Goal: Find specific page/section: Find specific page/section

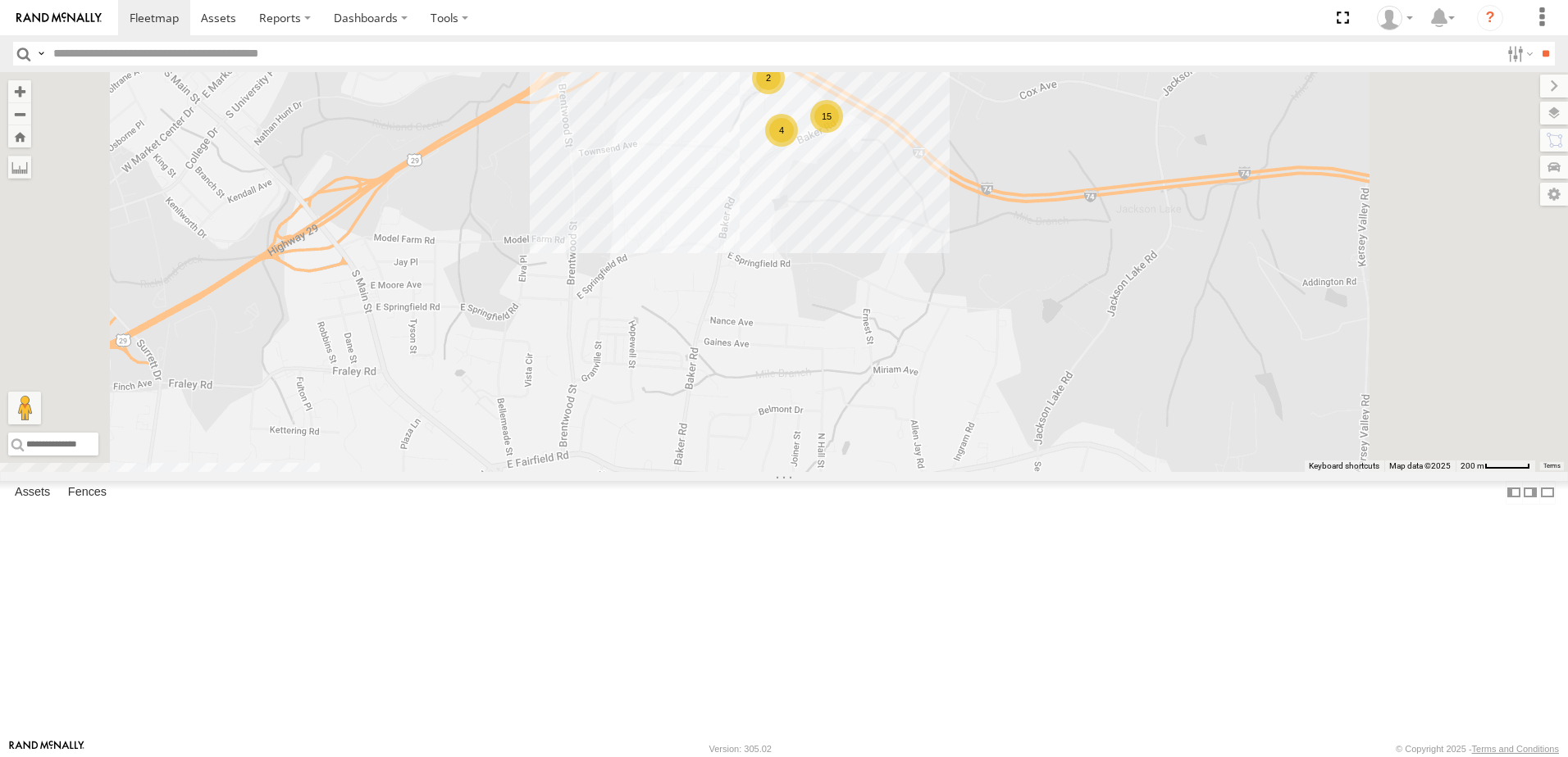
drag, startPoint x: 987, startPoint y: 341, endPoint x: 940, endPoint y: 428, distance: 98.9
click at [940, 428] on div "T1818 40034T T3214 7766T T3205 40037T T3212 T3202 47117T 5381-Sold 7774T 37139T…" at bounding box center [784, 272] width 1568 height 400
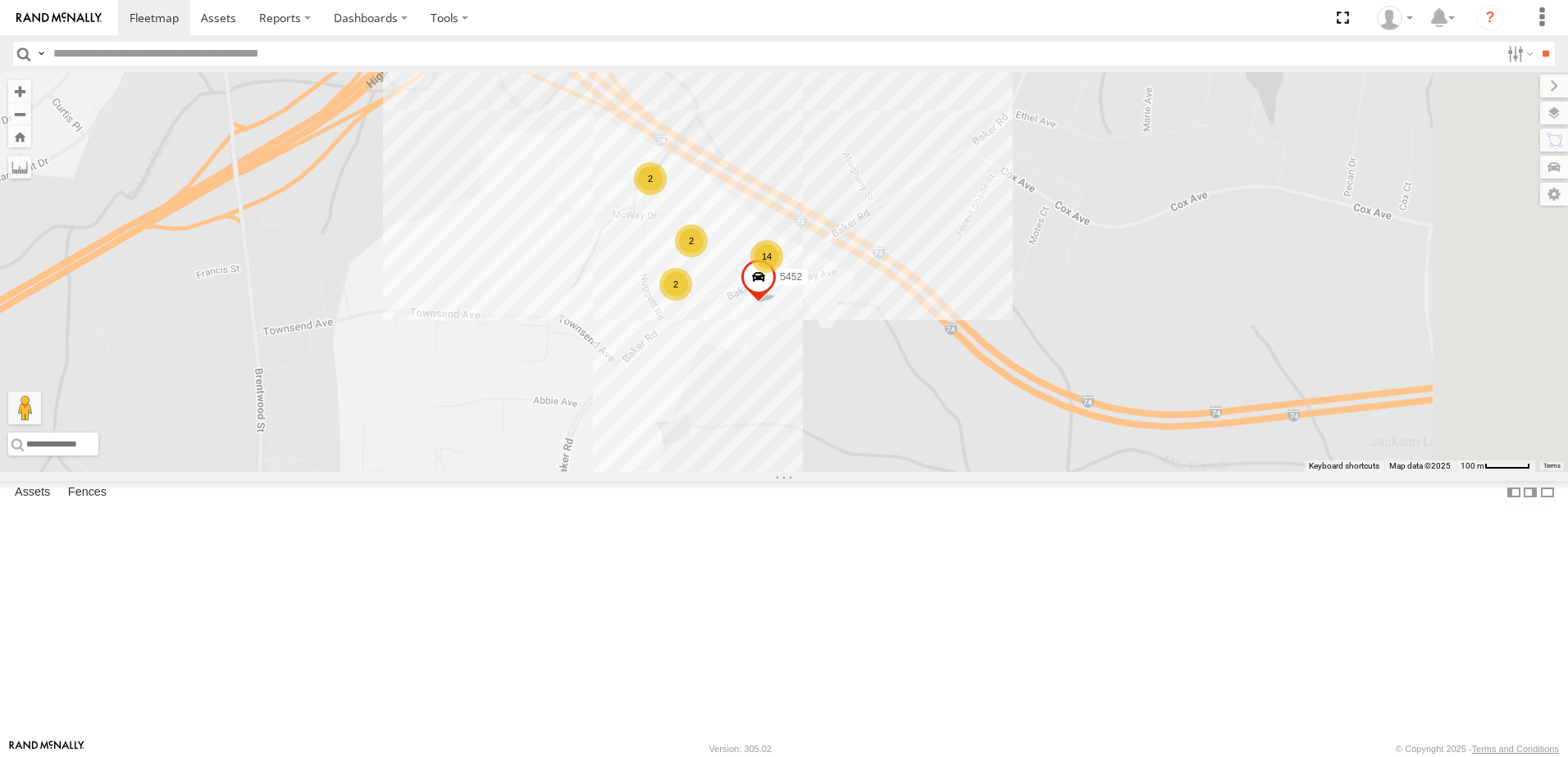
drag, startPoint x: 984, startPoint y: 402, endPoint x: 938, endPoint y: 507, distance: 114.6
click at [938, 472] on div "T1818 40034T T3214 7766T T3205 40037T T3212 T3202 47117T 5381-Sold 7774T 37139T…" at bounding box center [784, 272] width 1568 height 400
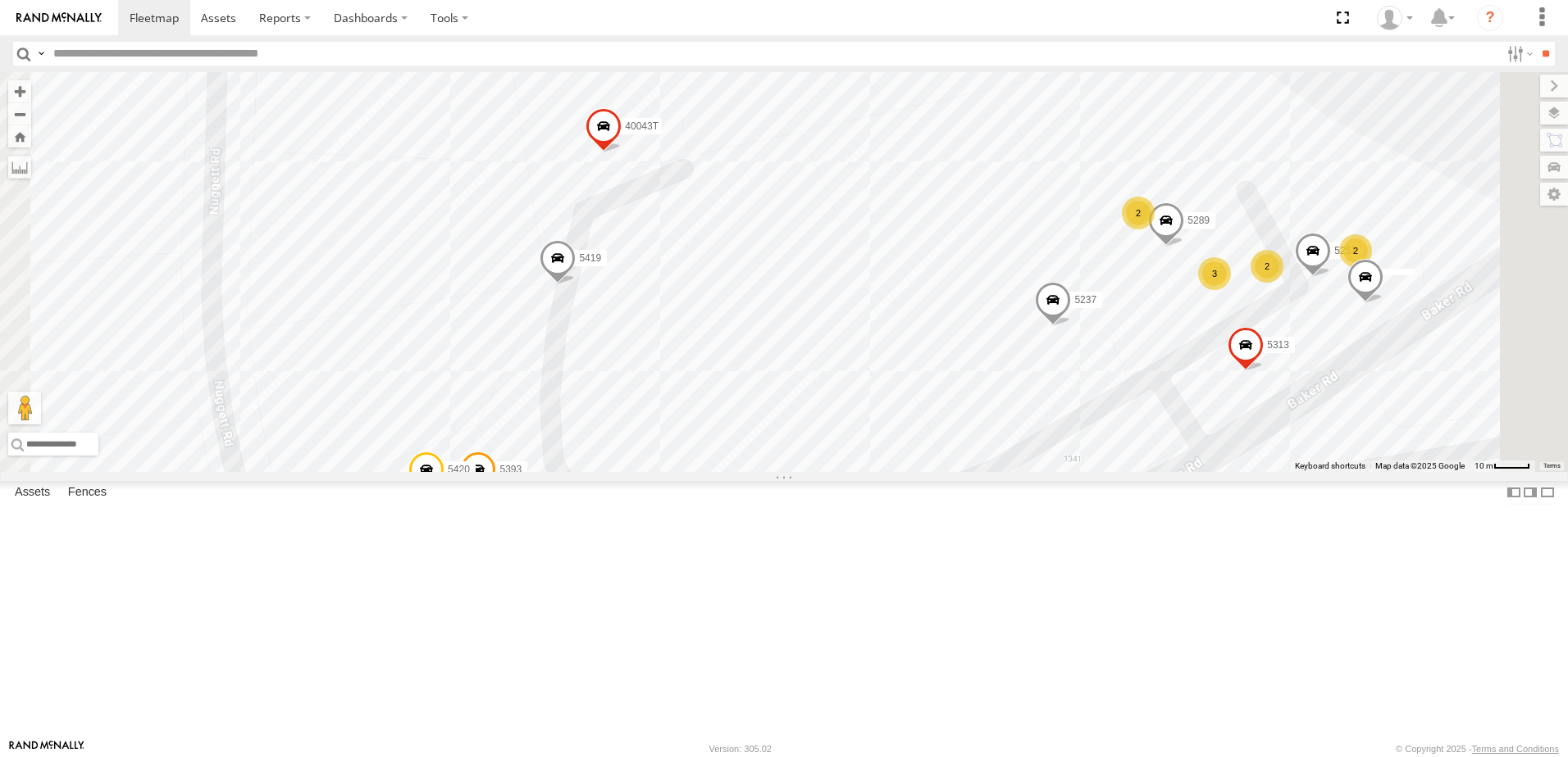
drag, startPoint x: 1129, startPoint y: 380, endPoint x: 1125, endPoint y: 619, distance: 239.0
click at [1125, 472] on div "T1818 40034T T3214 7766T T3205 40037T T3212 T3202 47117T 5381-Sold 7774T 37139T…" at bounding box center [784, 272] width 1568 height 400
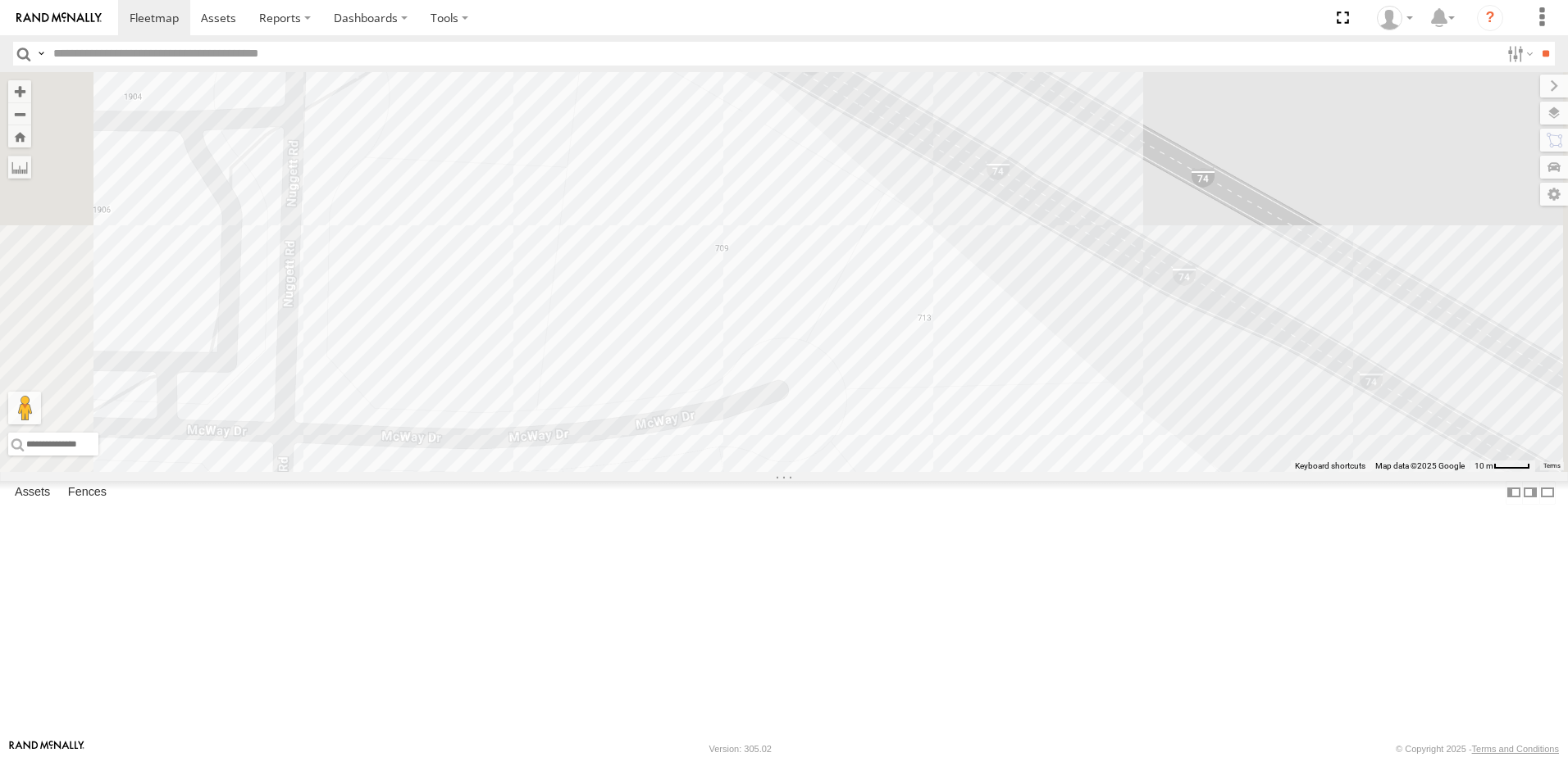
drag, startPoint x: 714, startPoint y: 332, endPoint x: 768, endPoint y: 640, distance: 312.7
click at [768, 472] on div "T1818 40034T T3214 7766T T3205 40037T T3212 T3202 47117T 5381-Sold 7774T 37139T…" at bounding box center [784, 272] width 1568 height 400
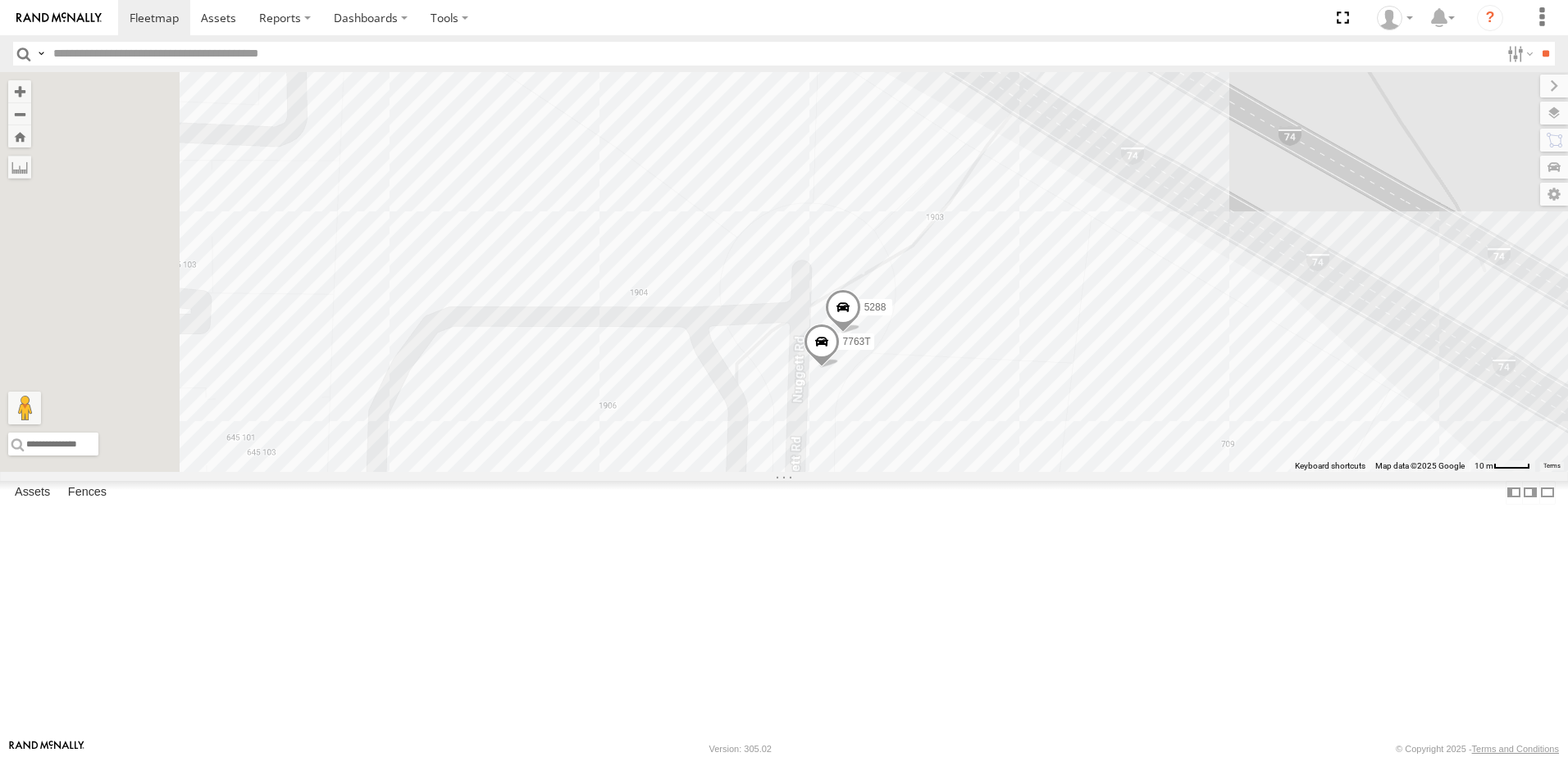
drag, startPoint x: 769, startPoint y: 605, endPoint x: 1080, endPoint y: 309, distance: 429.3
click at [1080, 309] on div "T1818 40034T T3214 7766T T3205 40037T T3212 T3202 47117T 5381-Sold 7774T 37139T…" at bounding box center [784, 272] width 1568 height 400
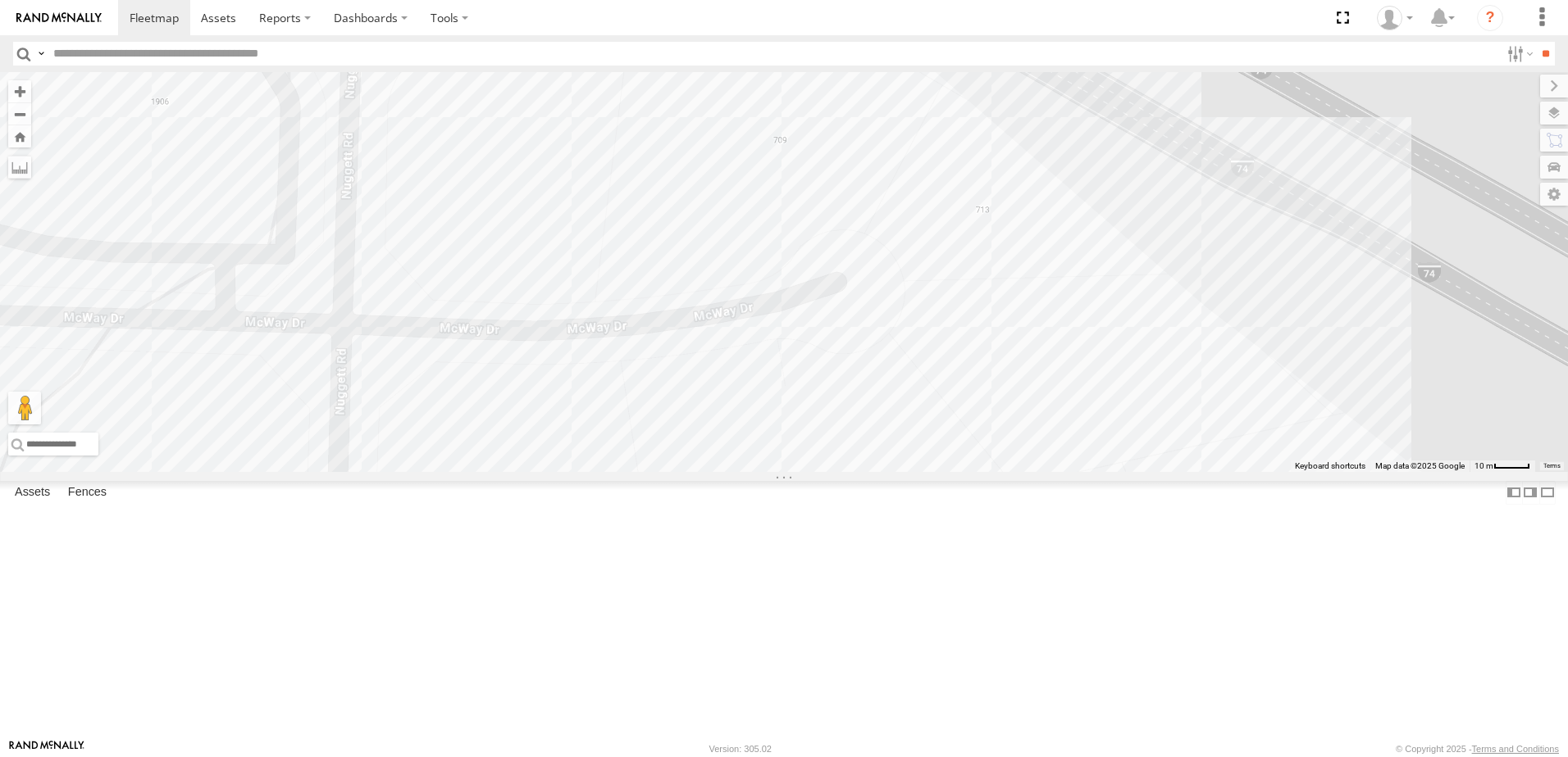
drag, startPoint x: 1180, startPoint y: 514, endPoint x: 958, endPoint y: 308, distance: 302.9
click at [1060, 385] on div "T1818 40034T T3214 7766T T3205 40037T T3212 T3202 47117T 5381-Sold 7774T 37139T…" at bounding box center [784, 272] width 1568 height 400
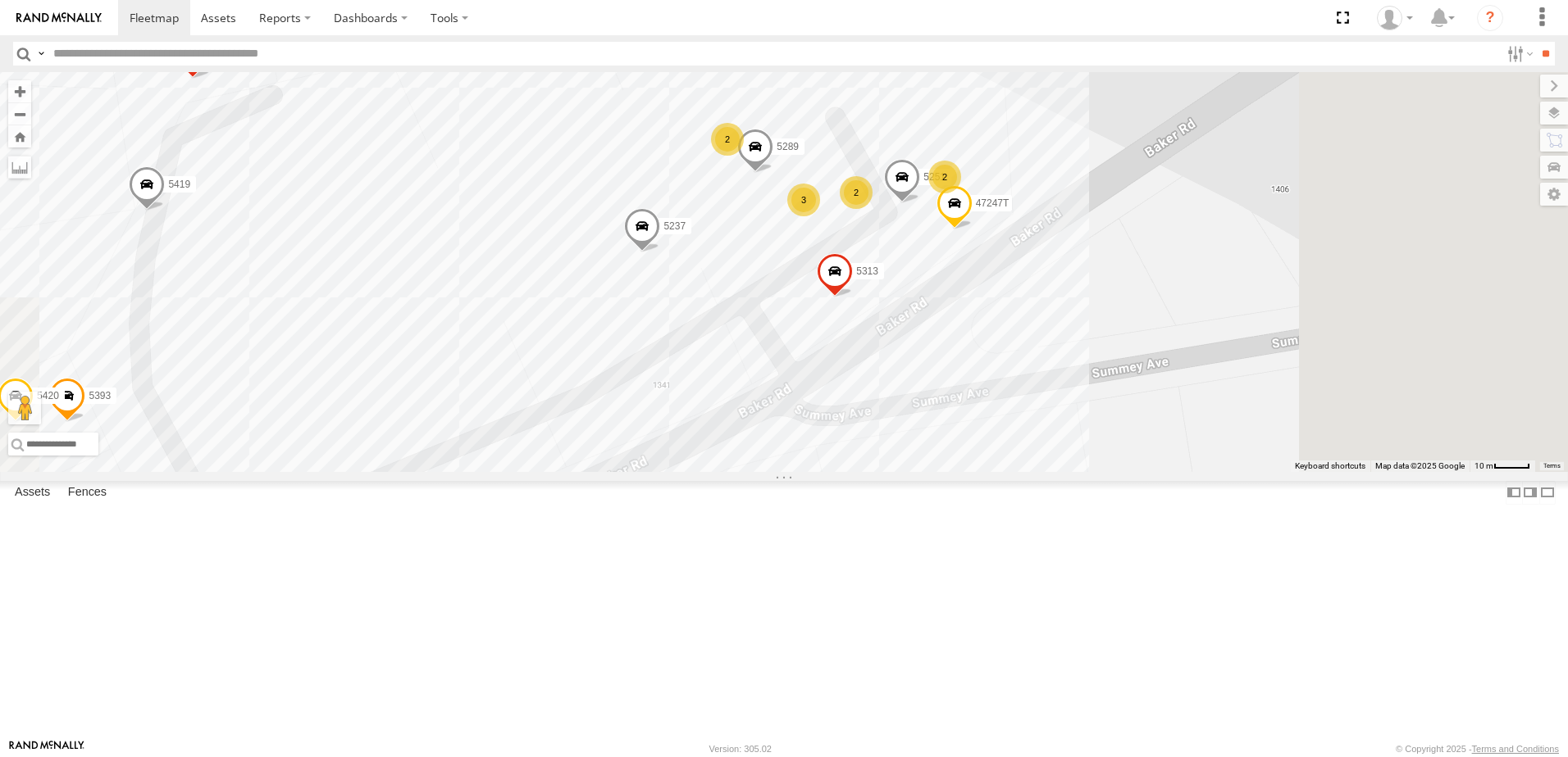
drag, startPoint x: 1135, startPoint y: 453, endPoint x: 989, endPoint y: 422, distance: 149.3
click at [989, 422] on div "T1818 40034T T3214 7766T T3205 40037T T3212 T3202 47117T 5381-Sold 7774T 37139T…" at bounding box center [784, 272] width 1568 height 400
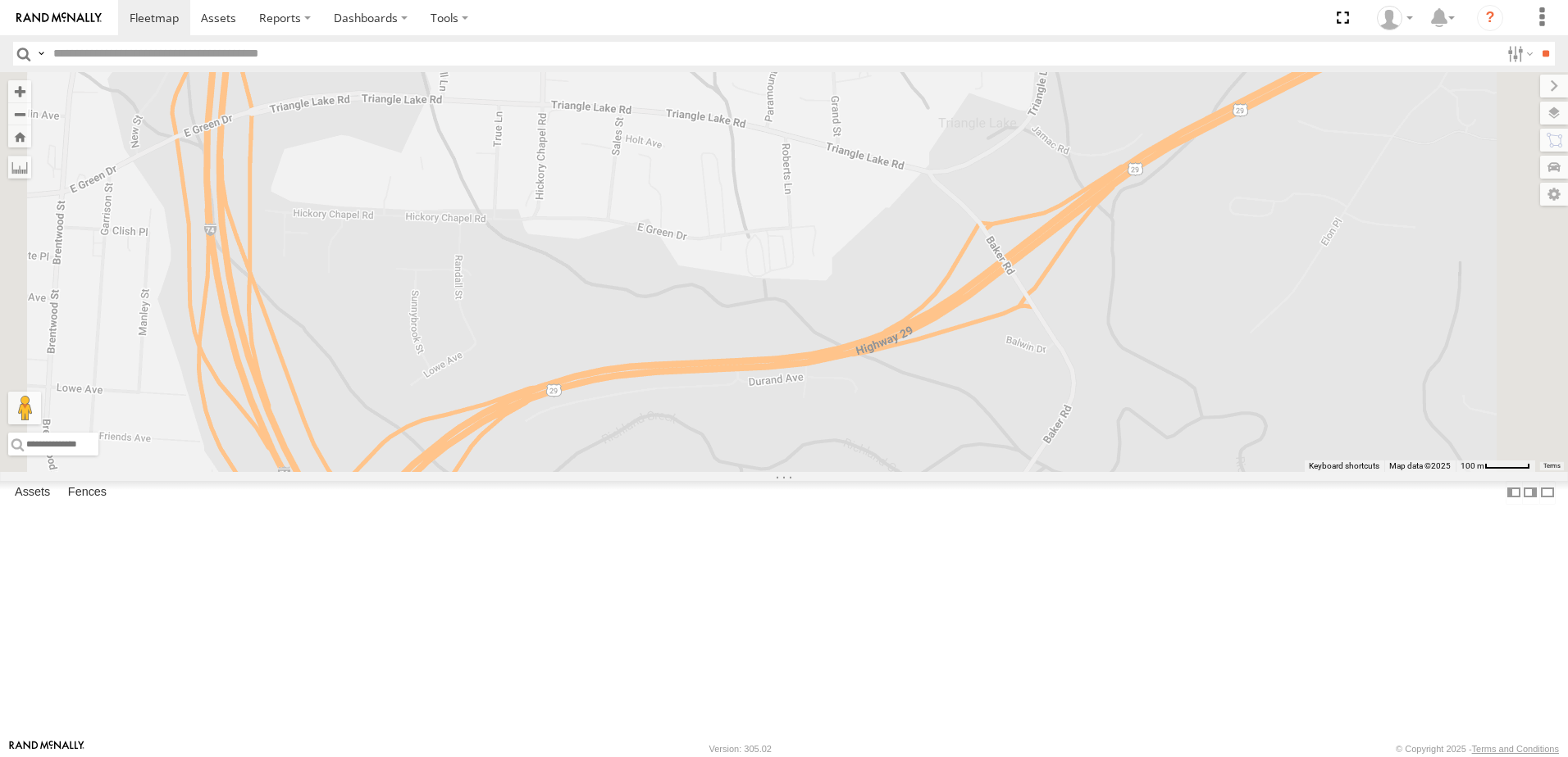
drag, startPoint x: 870, startPoint y: 564, endPoint x: 920, endPoint y: 364, distance: 206.2
click at [917, 373] on div "T1818 40034T T3214 7766T T3205 40037T T3212 T3202 47117T 5381-Sold 7774T 37139T…" at bounding box center [784, 272] width 1568 height 400
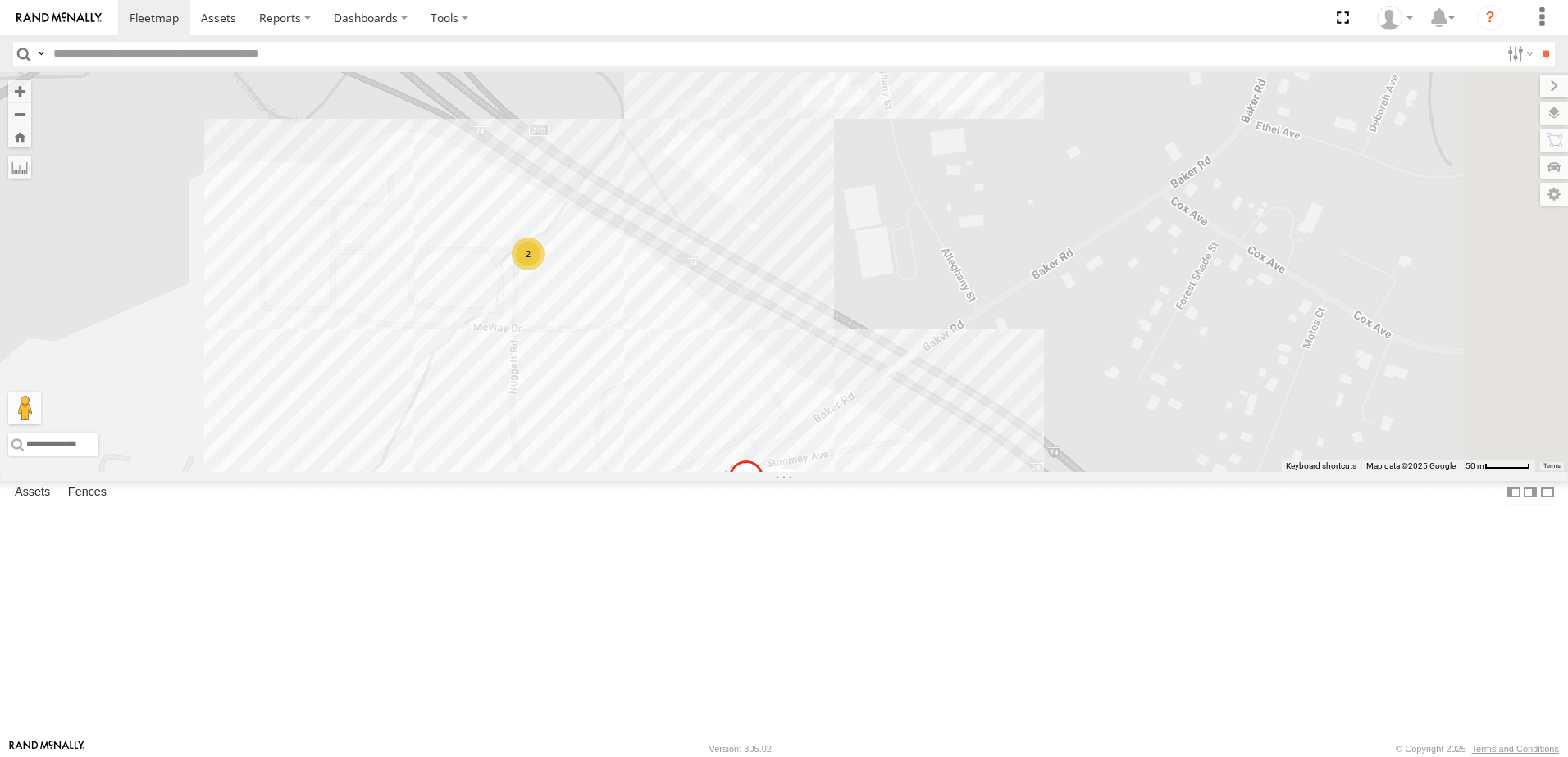
drag, startPoint x: 923, startPoint y: 515, endPoint x: 887, endPoint y: 237, distance: 280.3
click at [888, 238] on div "T1818 40034T T3214 7766T T3205 40037T T3212 T3202 47117T 5381-Sold 7774T 37139T…" at bounding box center [784, 272] width 1568 height 400
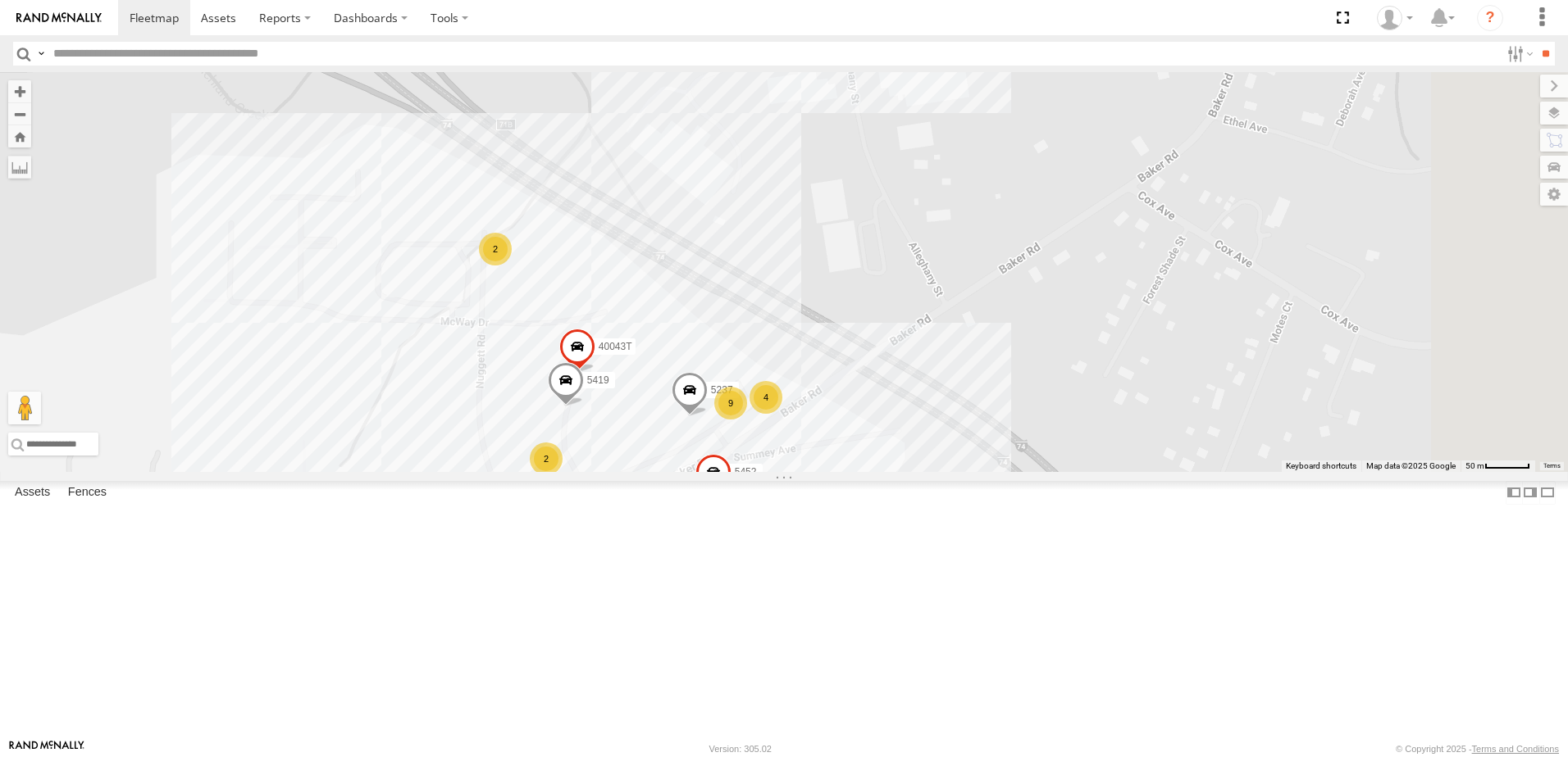
drag, startPoint x: 1076, startPoint y: 393, endPoint x: 1074, endPoint y: 410, distance: 17.1
click at [1074, 410] on div "T1818 40034T T3214 7766T T3205 40037T T3212 T3202 47117T 5381-Sold 7774T 37139T…" at bounding box center [784, 272] width 1568 height 400
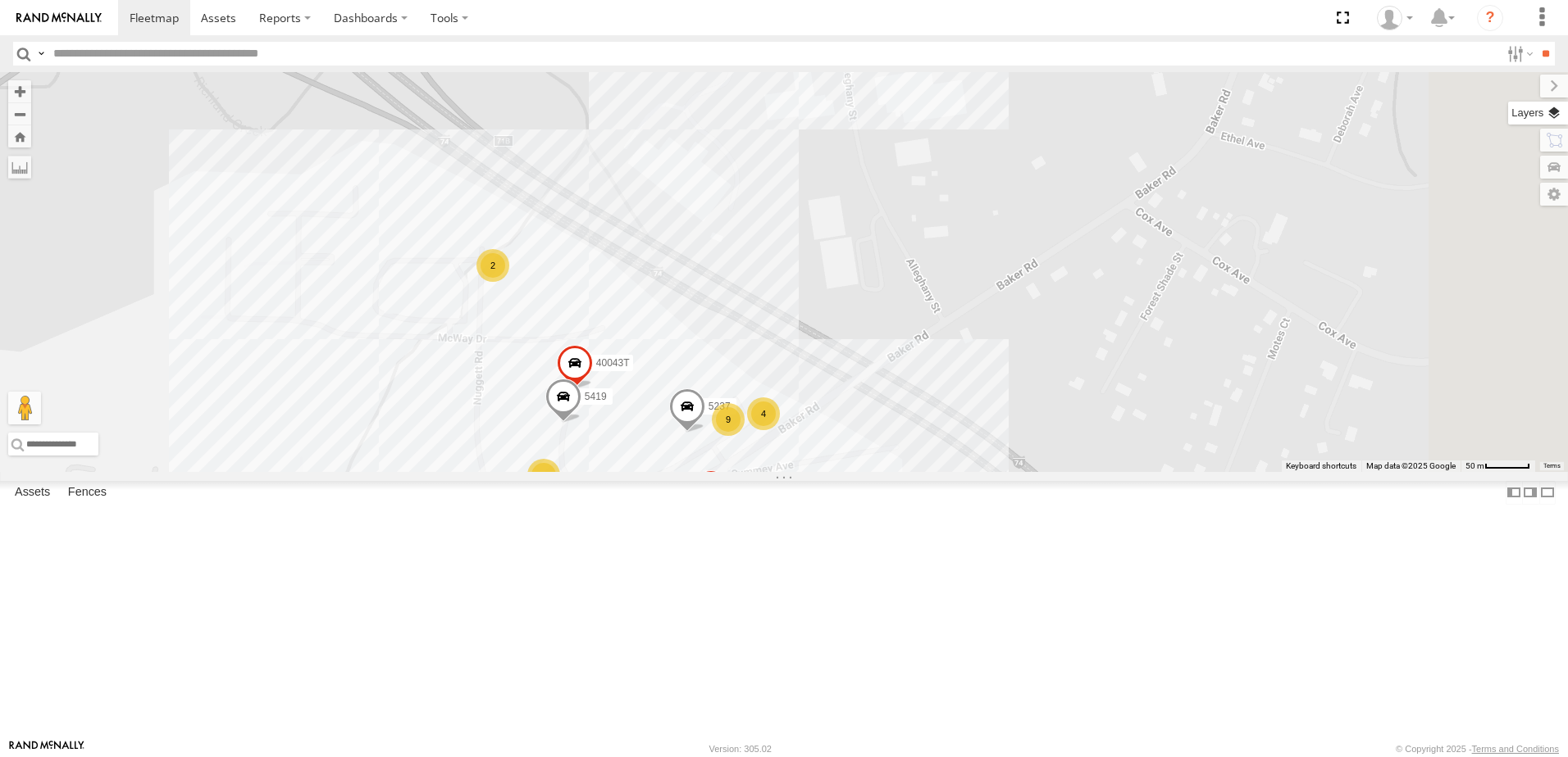
click at [1554, 116] on label at bounding box center [1538, 113] width 60 height 23
click at [0, 0] on span "Basemaps" at bounding box center [0, 0] width 0 height 0
click at [0, 0] on span "Satellite + Roadmap" at bounding box center [0, 0] width 0 height 0
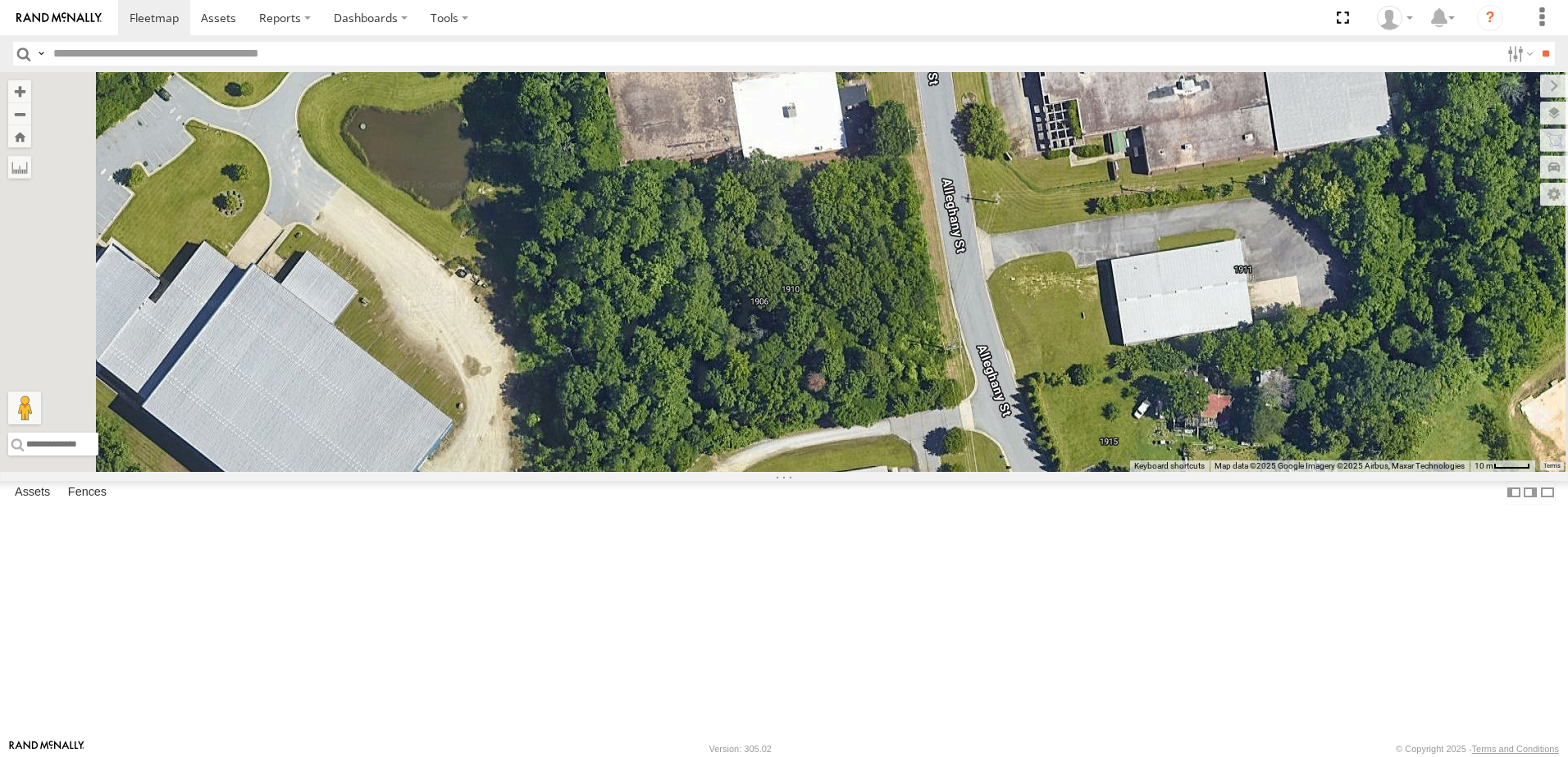
drag, startPoint x: 1052, startPoint y: 331, endPoint x: 985, endPoint y: 433, distance: 122.0
click at [985, 433] on div "T1818 40034T T3214 7766T T3205 40037T T3212 T3202 47117T 5381-Sold 7774T 37139T…" at bounding box center [784, 272] width 1568 height 400
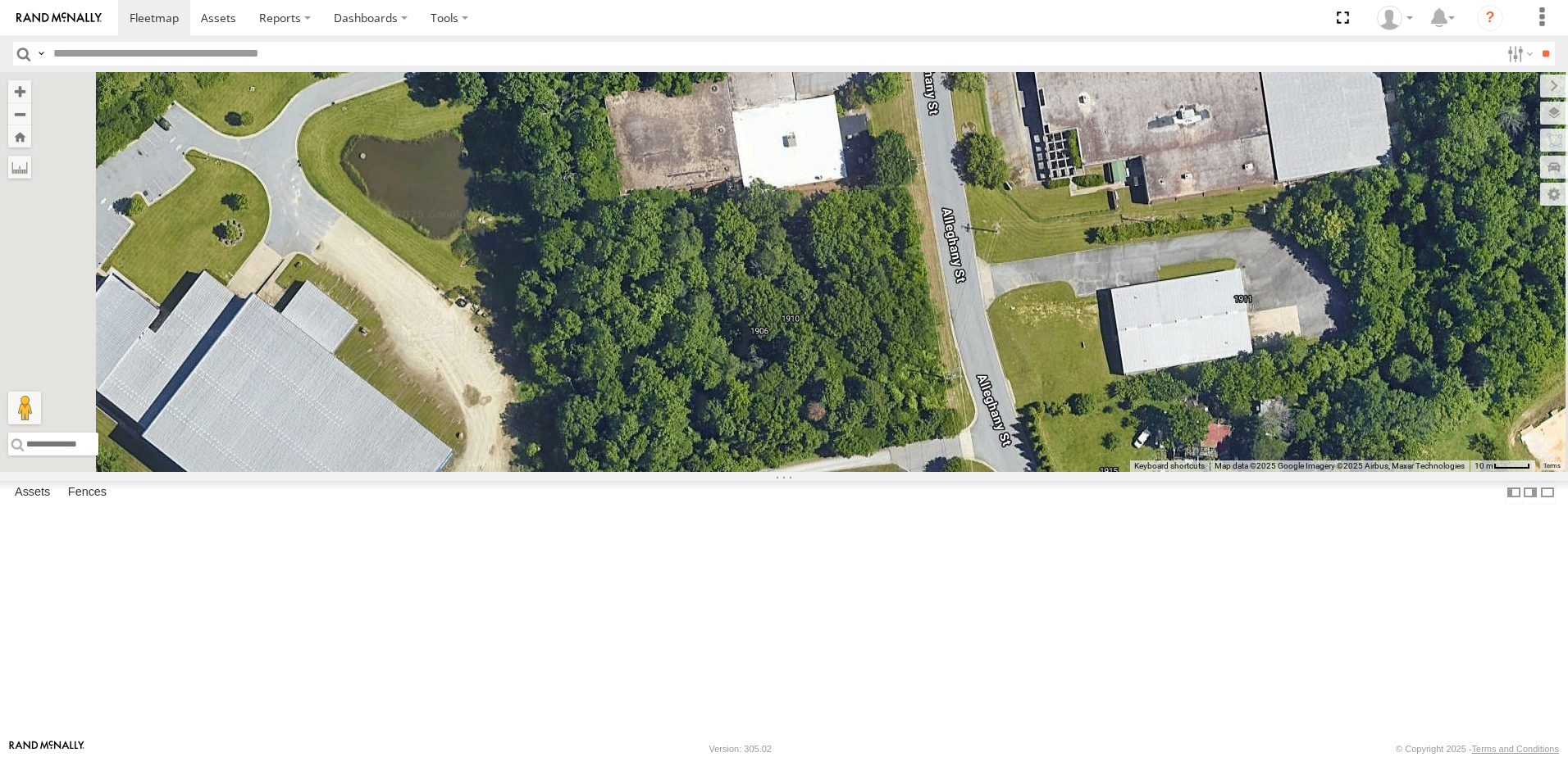
drag, startPoint x: 980, startPoint y: 376, endPoint x: 980, endPoint y: 408, distance: 32.0
click at [980, 408] on div "T1818 40034T T3214 7766T T3205 40037T T3212 T3202 47117T 5381-Sold 7774T 37139T…" at bounding box center [784, 272] width 1568 height 400
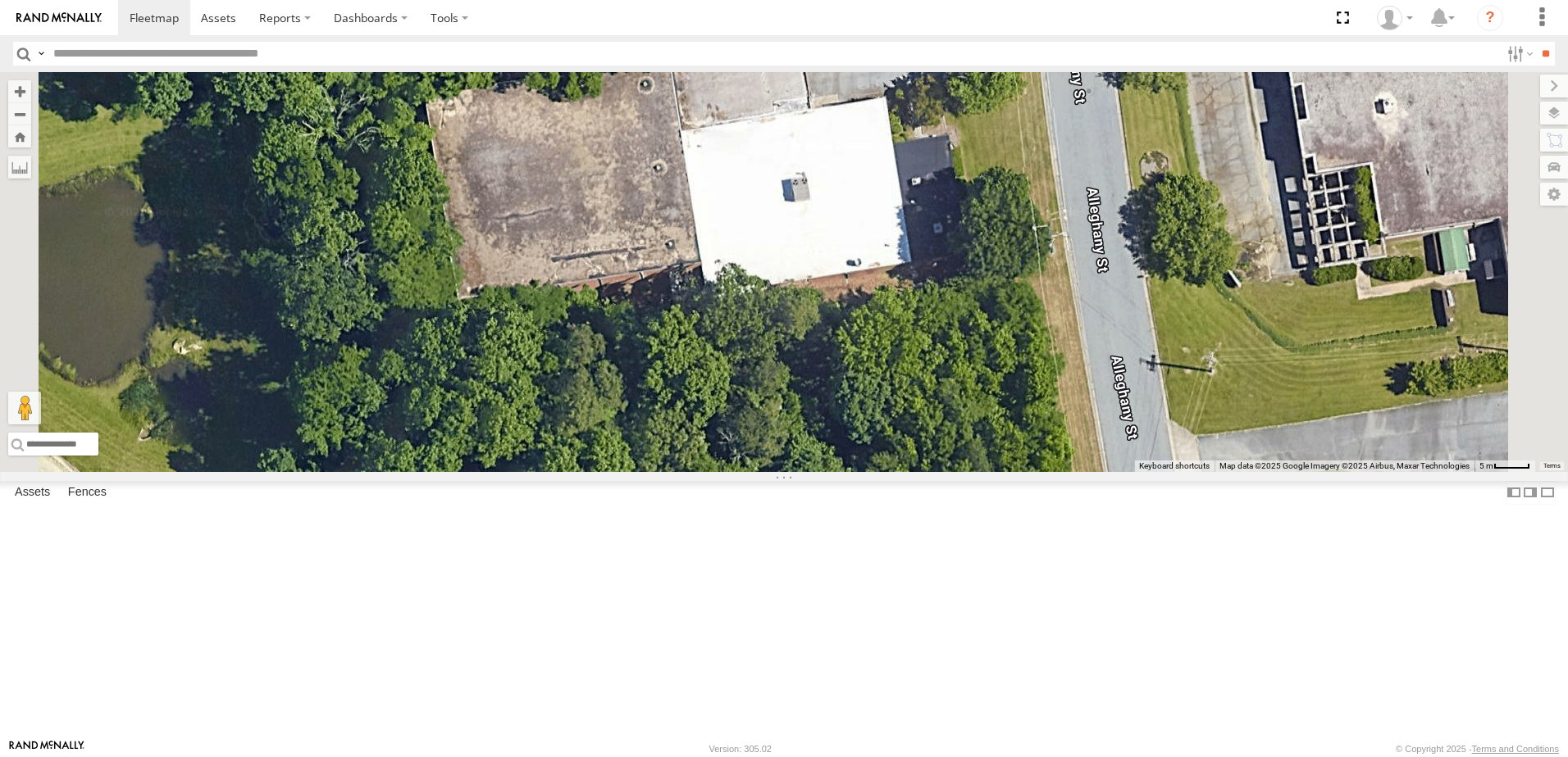
drag, startPoint x: 979, startPoint y: 381, endPoint x: 1006, endPoint y: 367, distance: 30.4
click at [1006, 367] on div "T1818 40034T T3214 7766T T3205 40037T T3212 T3202 47117T 5381-Sold 7774T 37139T…" at bounding box center [784, 272] width 1568 height 400
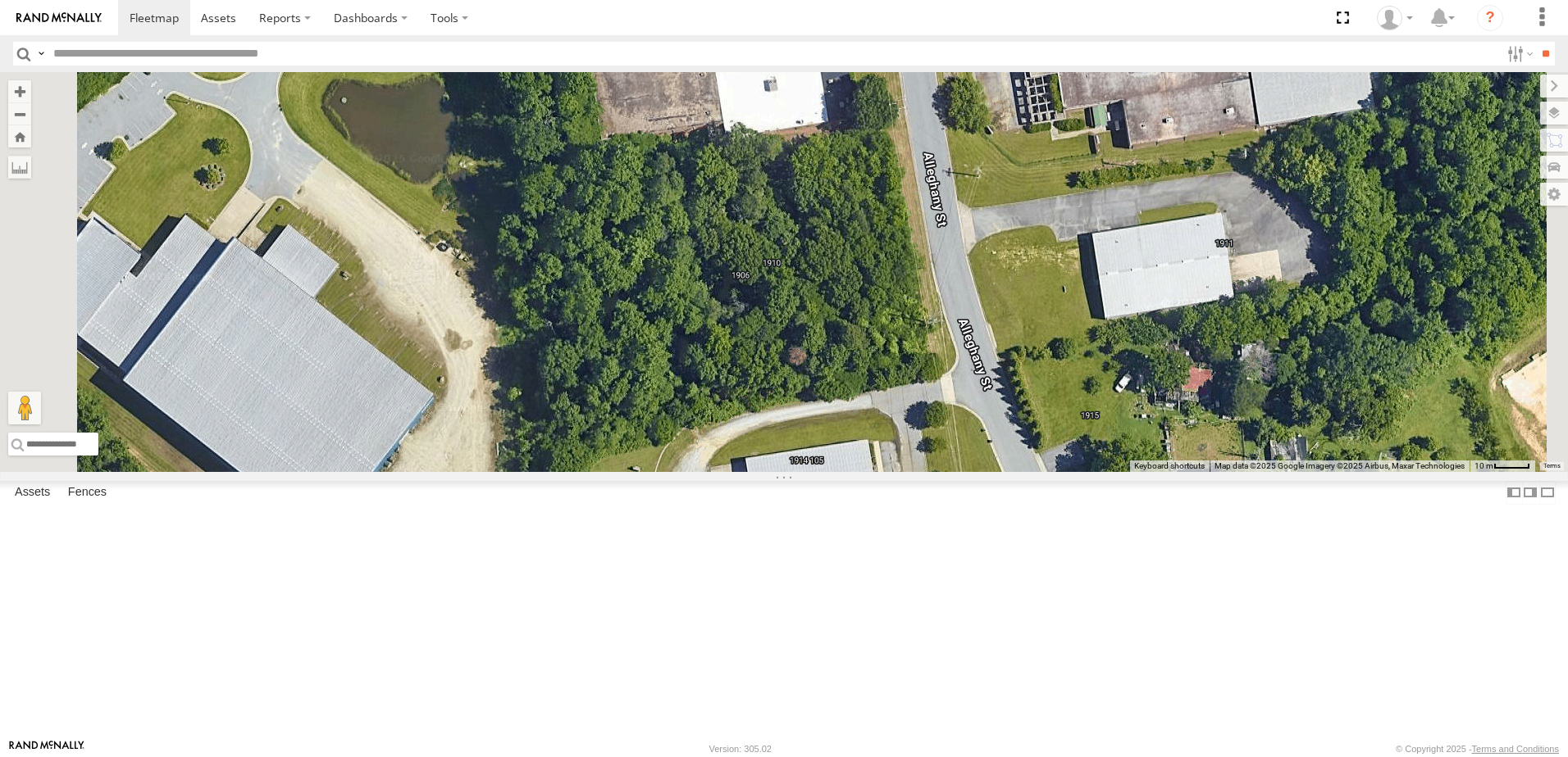
drag, startPoint x: 961, startPoint y: 566, endPoint x: 935, endPoint y: 435, distance: 133.6
click at [935, 435] on div "T1818 40034T T3214 7766T T3205 40037T T3212 T3202 47117T 5381-Sold 7774T 37139T…" at bounding box center [784, 272] width 1568 height 400
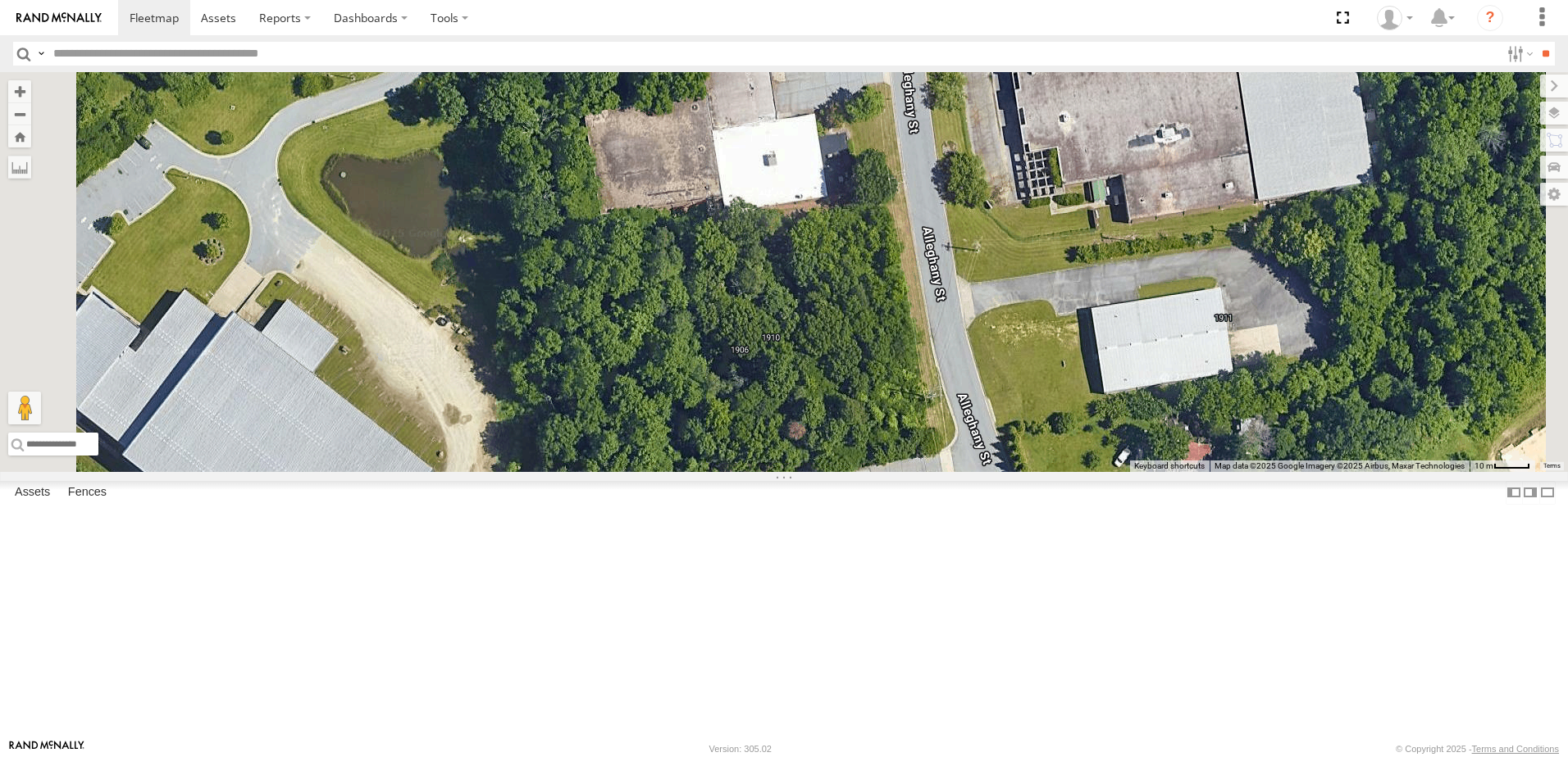
drag, startPoint x: 1015, startPoint y: 629, endPoint x: 1014, endPoint y: 701, distance: 72.0
click at [1014, 472] on div "T1818 40034T T3214 7766T T3205 40037T T3212 T3202 47117T 5381-Sold 7774T 37139T…" at bounding box center [784, 272] width 1568 height 400
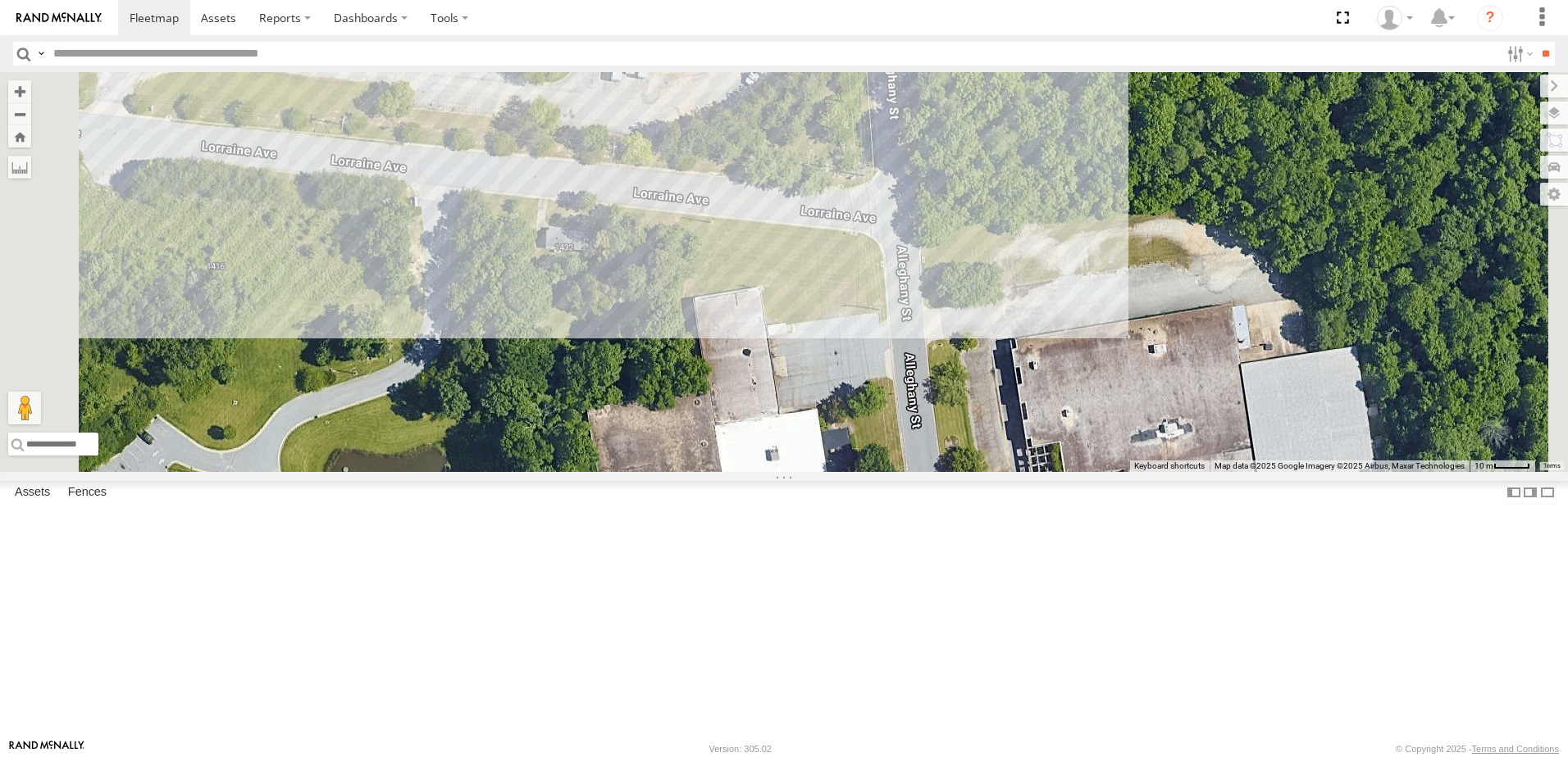
drag, startPoint x: 984, startPoint y: 487, endPoint x: 987, endPoint y: 719, distance: 232.0
click at [987, 472] on div "T1818 40034T T3214 7766T T3205 40037T T3212 T3202 47117T 5381-Sold 7774T 37139T…" at bounding box center [784, 272] width 1568 height 400
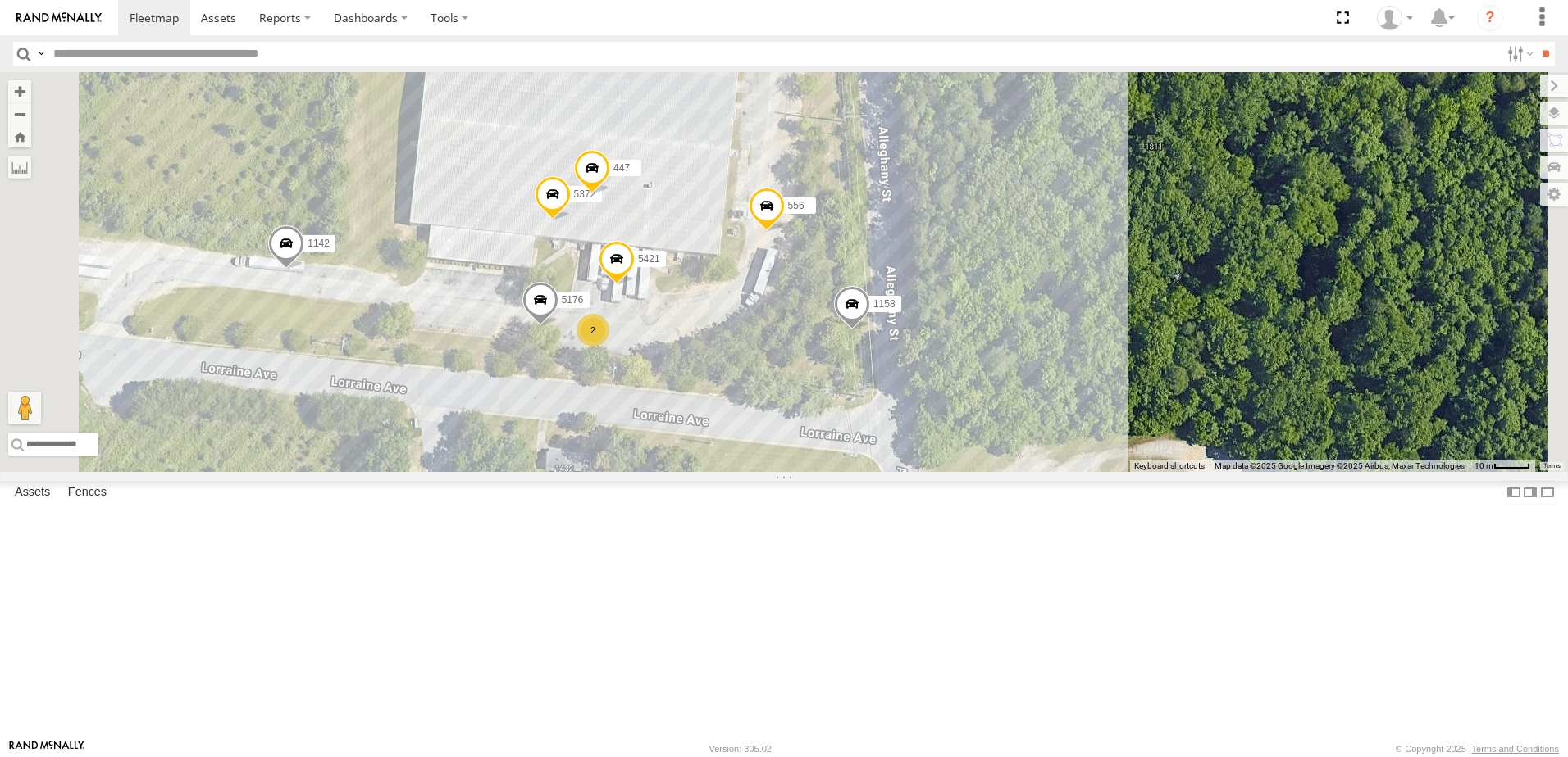
drag, startPoint x: 887, startPoint y: 543, endPoint x: 886, endPoint y: 605, distance: 62.0
click at [886, 472] on div "T1818 40034T T3214 7766T T3205 40037T T3212 T3202 47117T 5381-Sold 7774T 37139T…" at bounding box center [784, 272] width 1568 height 400
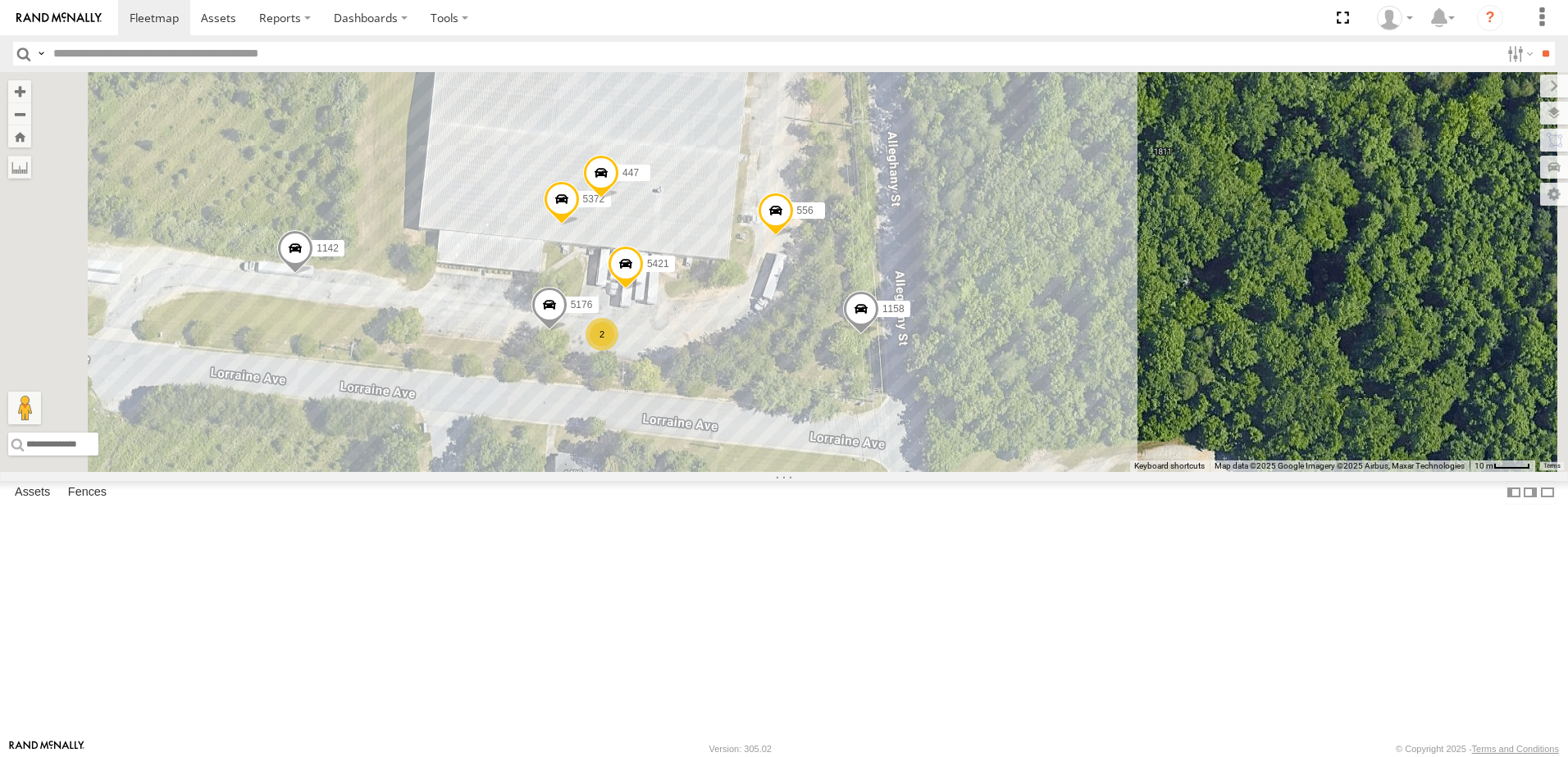
drag, startPoint x: 954, startPoint y: 524, endPoint x: 881, endPoint y: 361, distance: 178.6
click at [881, 362] on div "T1818 40034T T3214 7766T T3205 40037T T3212 T3202 47117T 5381-Sold 7774T 37139T…" at bounding box center [784, 272] width 1568 height 400
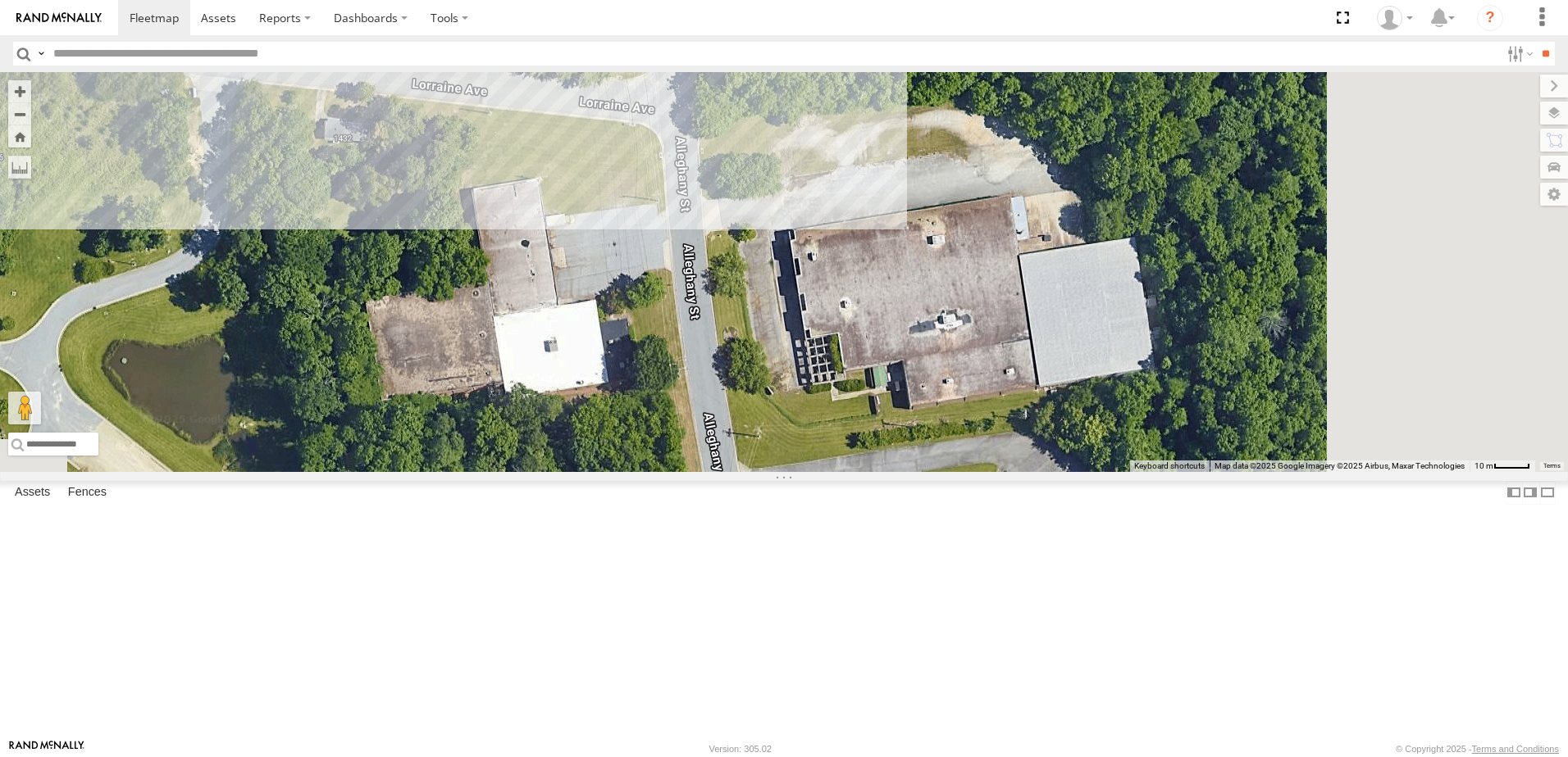
drag, startPoint x: 1129, startPoint y: 515, endPoint x: 1043, endPoint y: 484, distance: 91.4
click at [1043, 472] on div "T1818 40034T T3214 7766T T3205 40037T T3212 T3202 47117T 5381-Sold 7774T 37139T…" at bounding box center [784, 272] width 1568 height 400
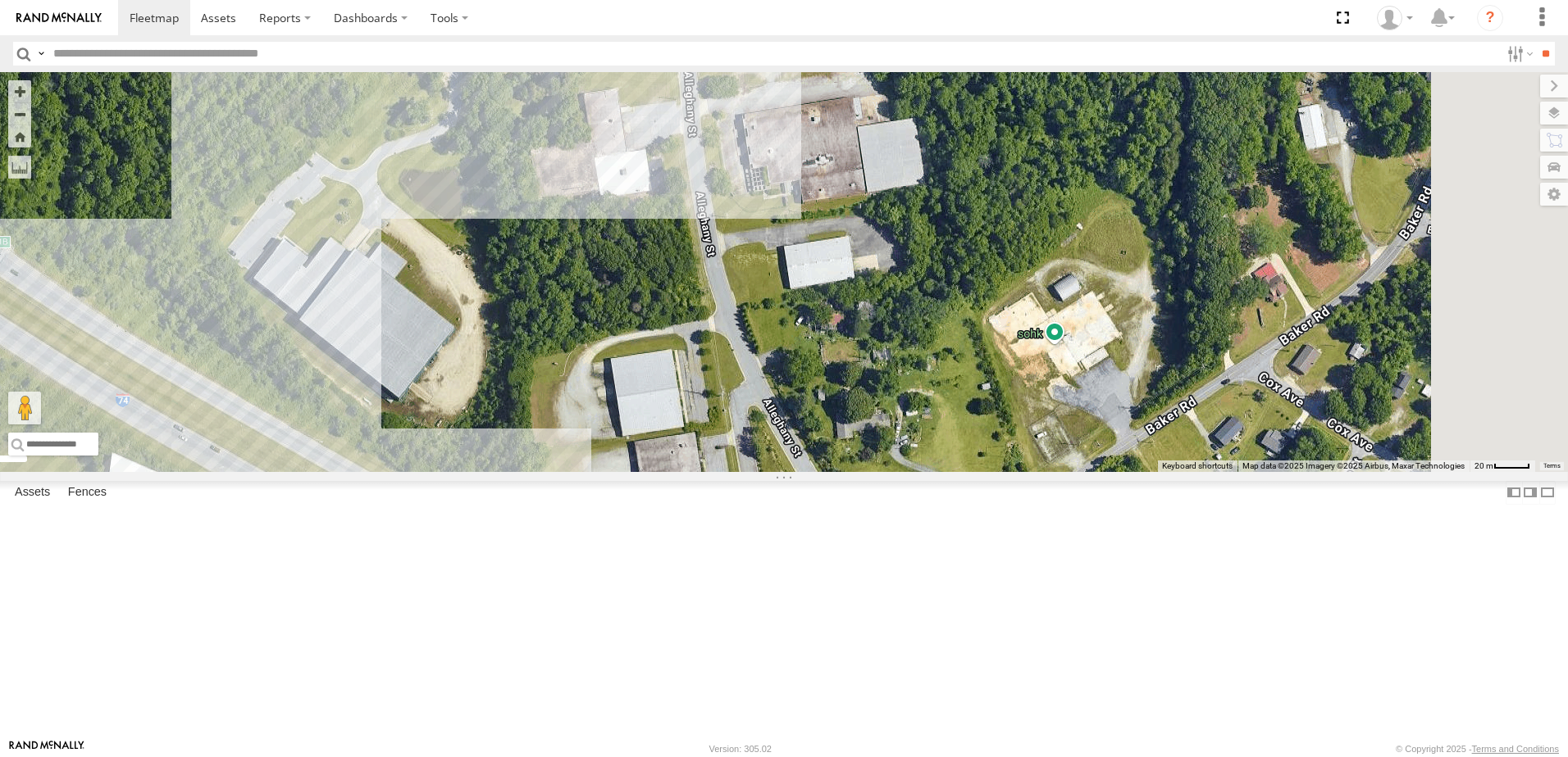
drag, startPoint x: 1092, startPoint y: 504, endPoint x: 1029, endPoint y: 339, distance: 176.6
click at [1029, 339] on div "T1818 40034T T3214 7766T T3205 40037T T3212 T3202 47117T 5381-Sold 7774T 37139T…" at bounding box center [784, 272] width 1568 height 400
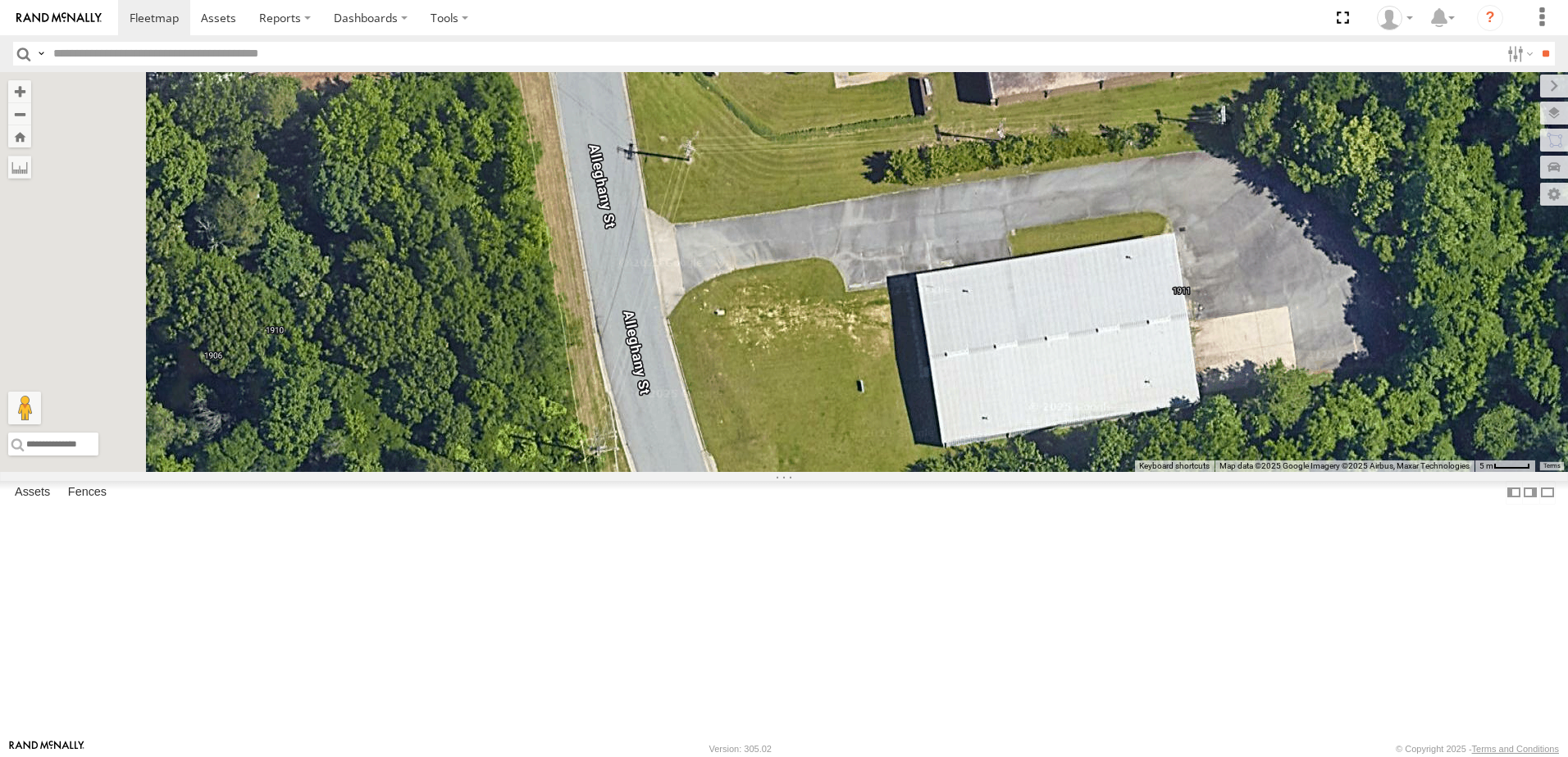
drag, startPoint x: 903, startPoint y: 384, endPoint x: 1091, endPoint y: 608, distance: 292.4
click at [1091, 472] on div "T1818 40034T T3214 7766T T3205 40037T T3212 T3202 47117T 5381-Sold 7774T 37139T…" at bounding box center [784, 272] width 1568 height 400
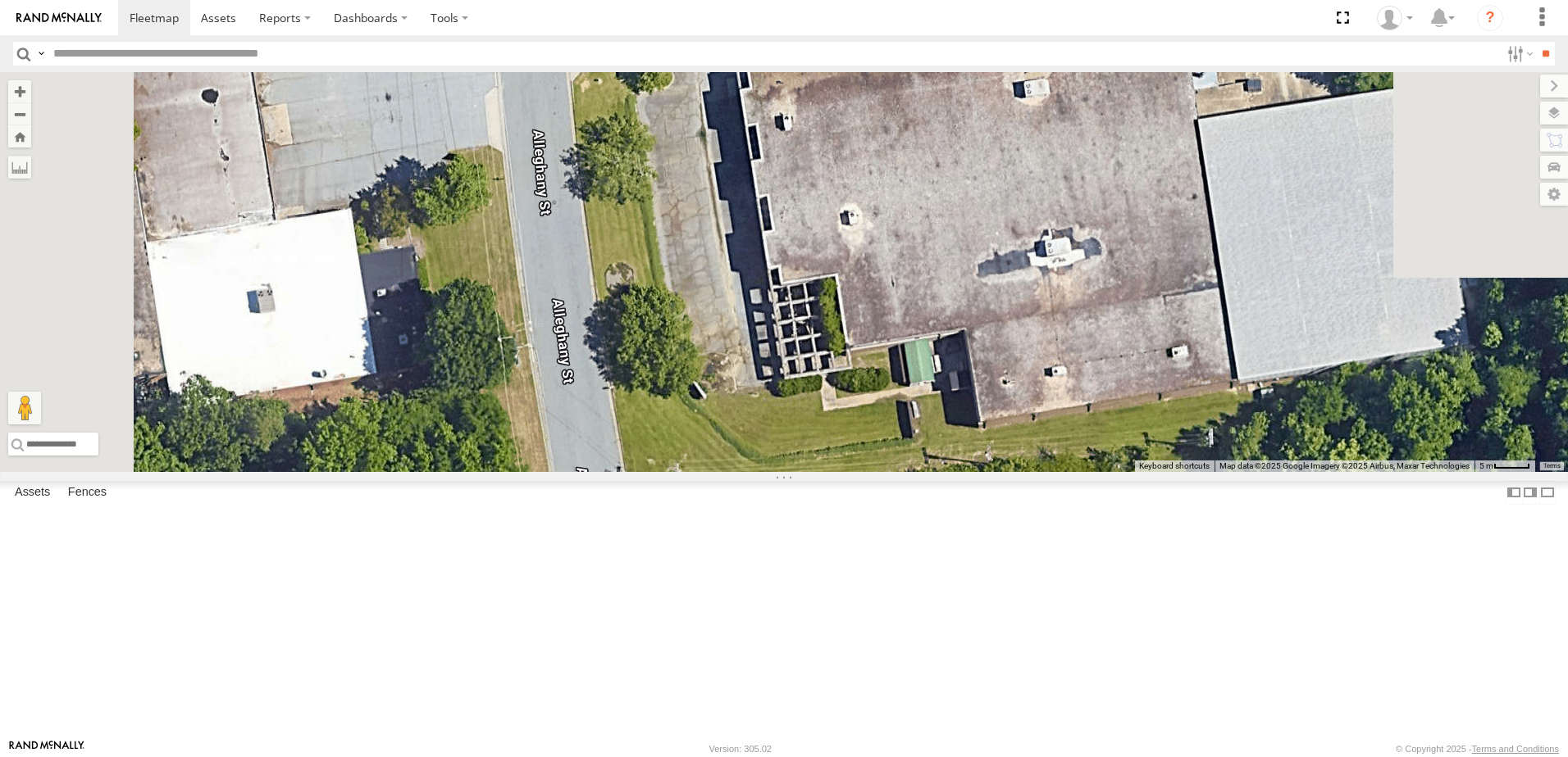
drag, startPoint x: 1091, startPoint y: 413, endPoint x: 1093, endPoint y: 597, distance: 184.0
click at [1093, 472] on div "T1818 40034T T3214 7766T T3205 40037T T3212 T3202 47117T 5381-Sold 7774T 37139T…" at bounding box center [784, 272] width 1568 height 400
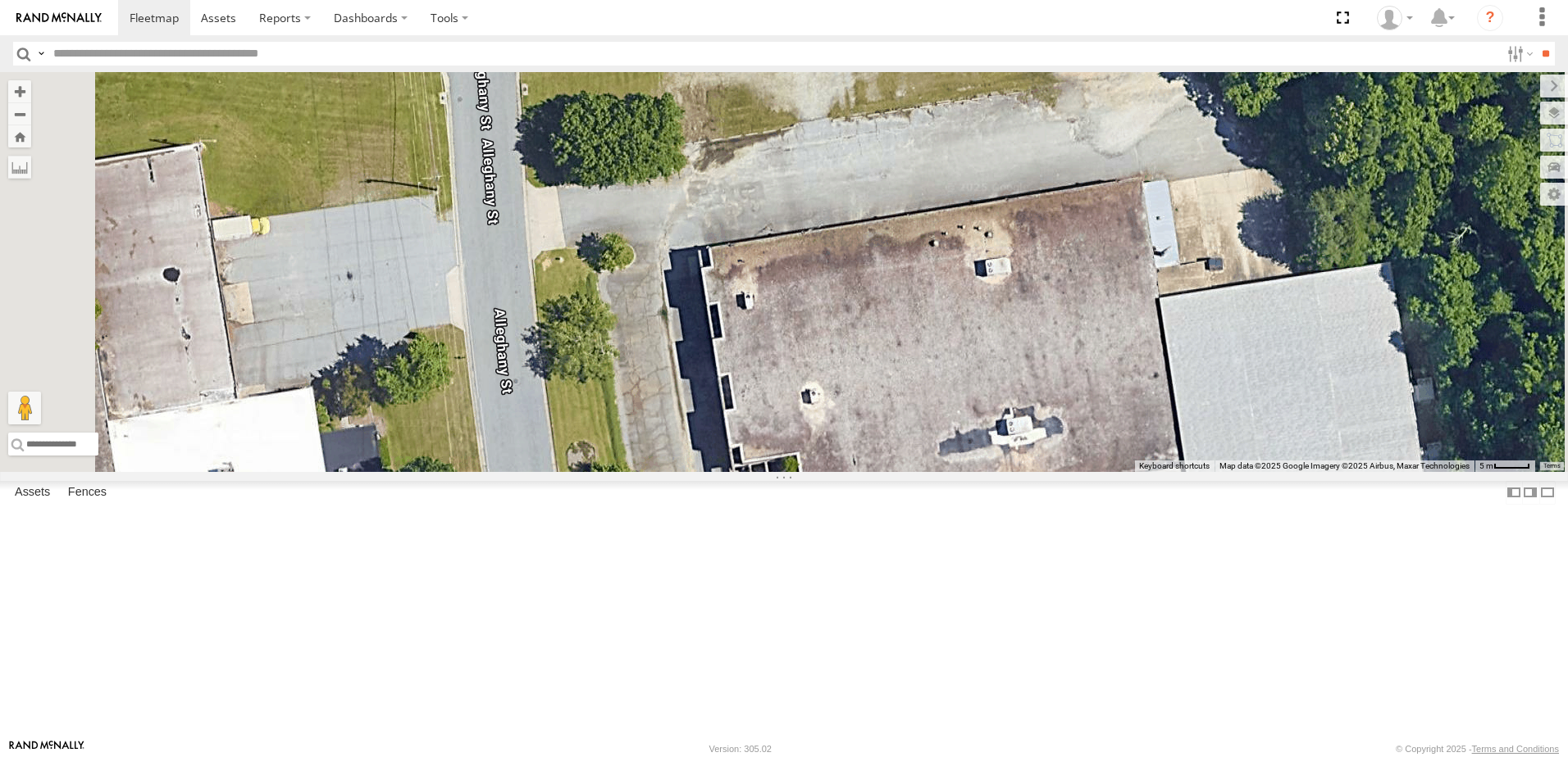
drag, startPoint x: 1141, startPoint y: 371, endPoint x: 1100, endPoint y: 554, distance: 187.5
click at [1100, 472] on div "T1818 40034T T3214 7766T T3205 40037T T3212 T3202 47117T 5381-Sold 7774T 37139T…" at bounding box center [784, 272] width 1568 height 400
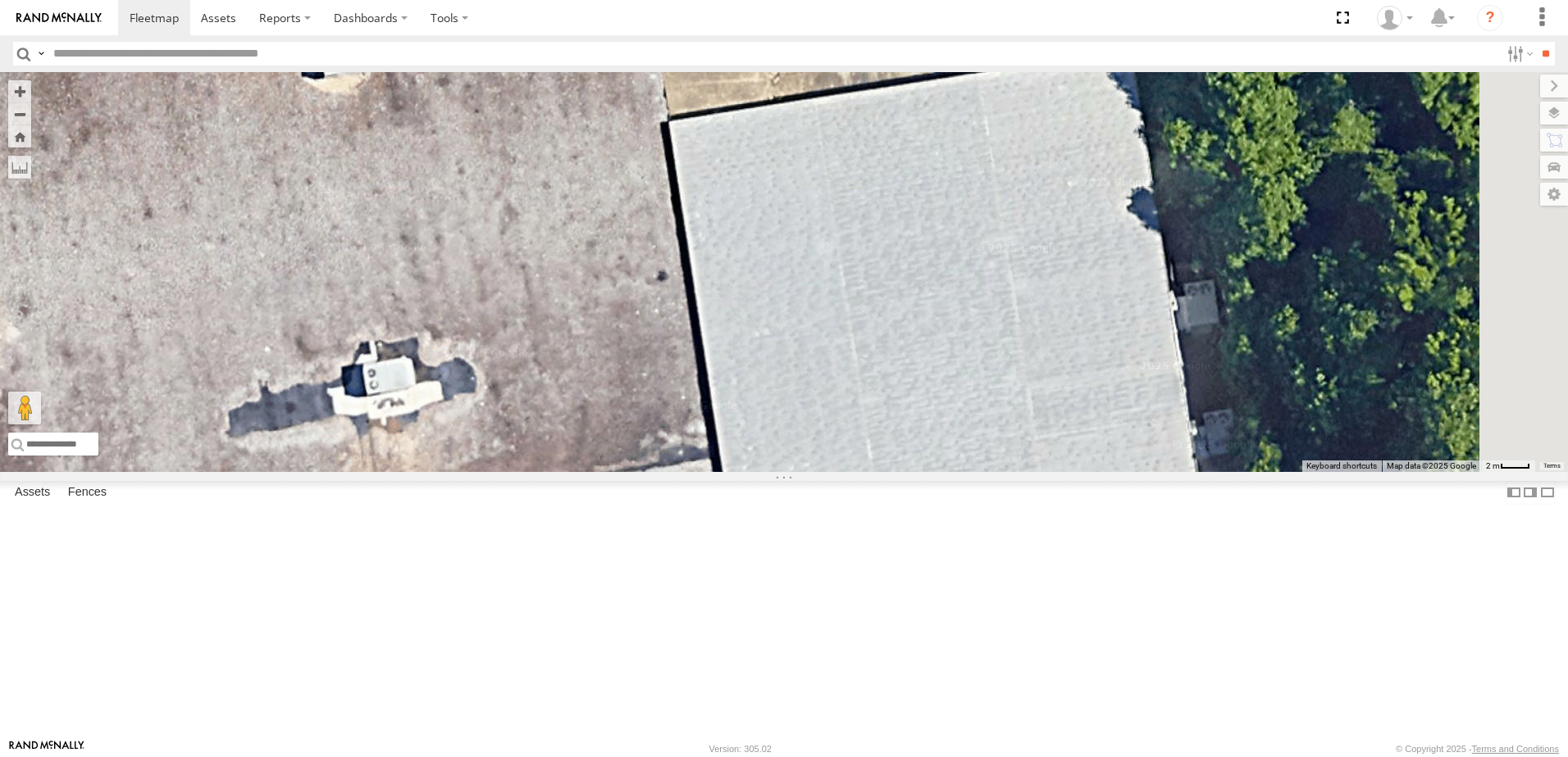
drag, startPoint x: 1158, startPoint y: 461, endPoint x: 424, endPoint y: 391, distance: 737.3
click at [424, 391] on div "T1818 40034T T3214 7766T T3205 40037T T3212 T3202 47117T 5381-Sold 7774T 37139T…" at bounding box center [784, 272] width 1568 height 400
drag, startPoint x: 482, startPoint y: 373, endPoint x: 962, endPoint y: 308, distance: 484.4
click at [962, 308] on div "T1818 40034T T3214 7766T T3205 40037T T3212 T3202 47117T 5381-Sold 7774T 37139T…" at bounding box center [784, 272] width 1568 height 400
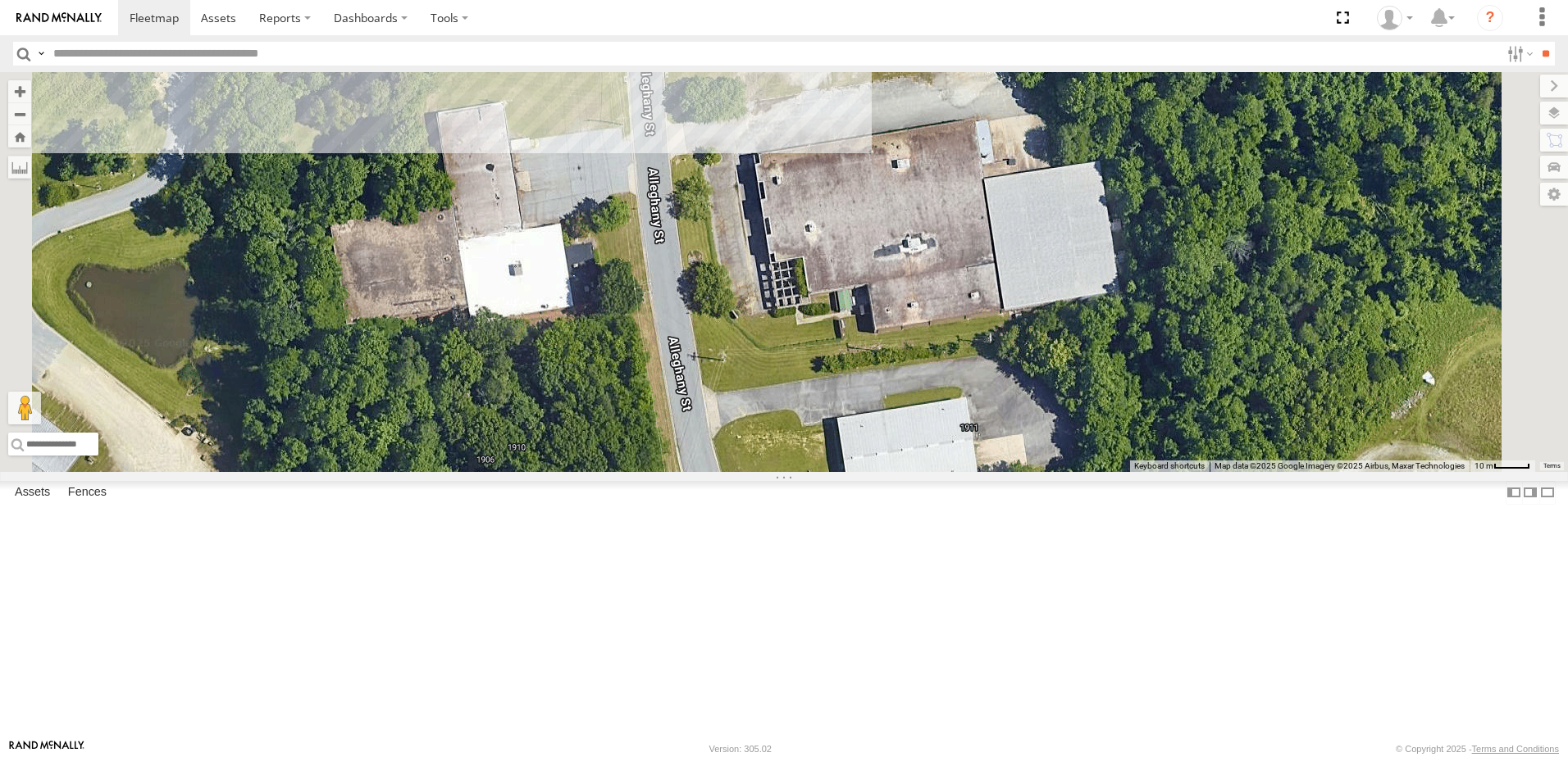
drag, startPoint x: 679, startPoint y: 467, endPoint x: 805, endPoint y: 465, distance: 126.0
click at [806, 465] on div "T1818 40034T T3214 7766T T3205 40037T T3212 T3202 47117T 5381-Sold 7774T 37139T…" at bounding box center [784, 272] width 1568 height 400
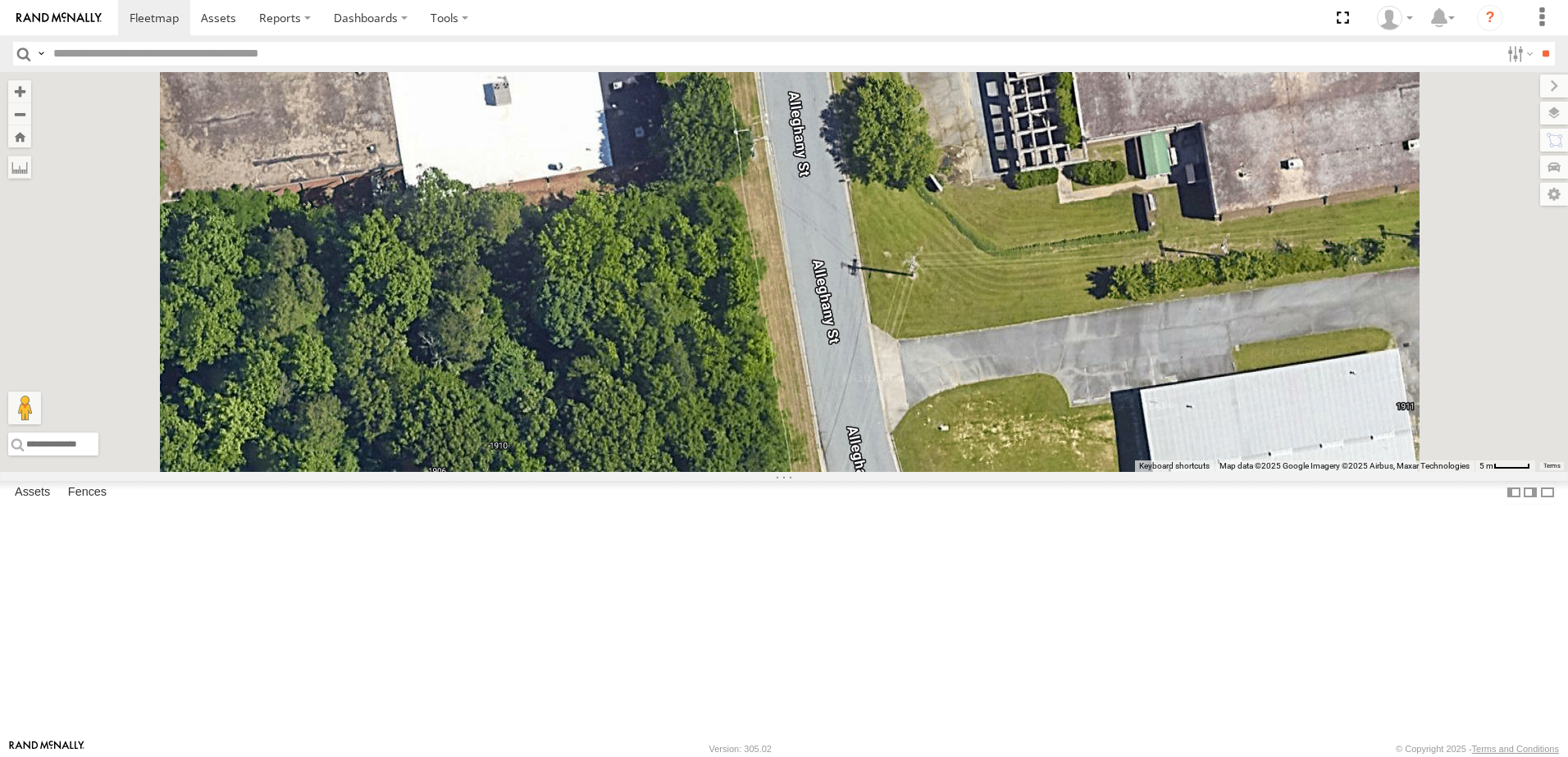
drag, startPoint x: 874, startPoint y: 467, endPoint x: 608, endPoint y: 650, distance: 322.9
click at [610, 472] on div "T1818 40034T T3214 7766T T3205 40037T T3212 T3202 47117T 5381-Sold 7774T 37139T…" at bounding box center [784, 272] width 1568 height 400
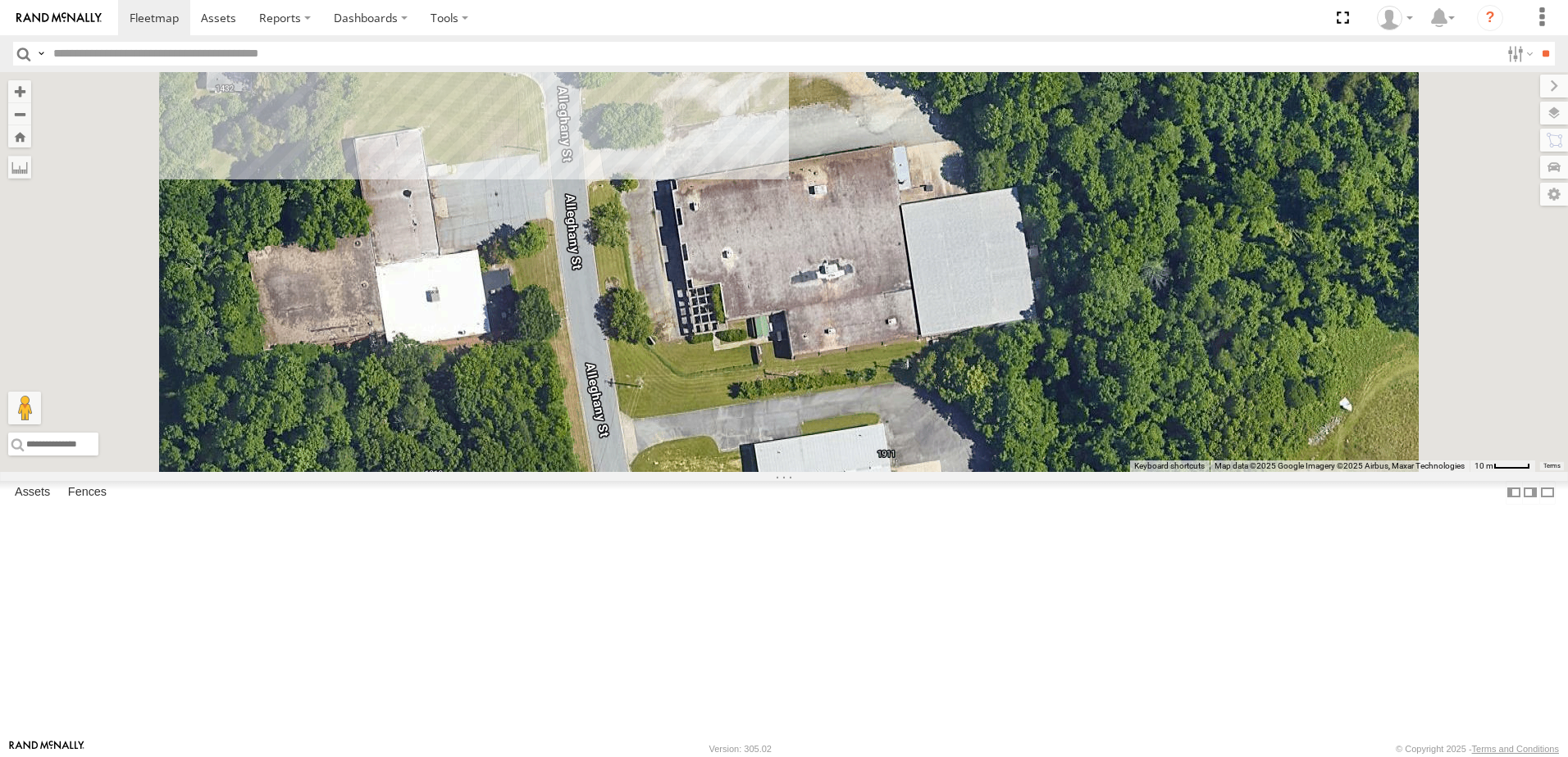
drag, startPoint x: 952, startPoint y: 553, endPoint x: 952, endPoint y: 607, distance: 54.0
click at [952, 472] on div "T1818 40034T T3214 7766T T3205 40037T T3212 T3202 47117T 5381-Sold 7774T 37139T…" at bounding box center [784, 272] width 1568 height 400
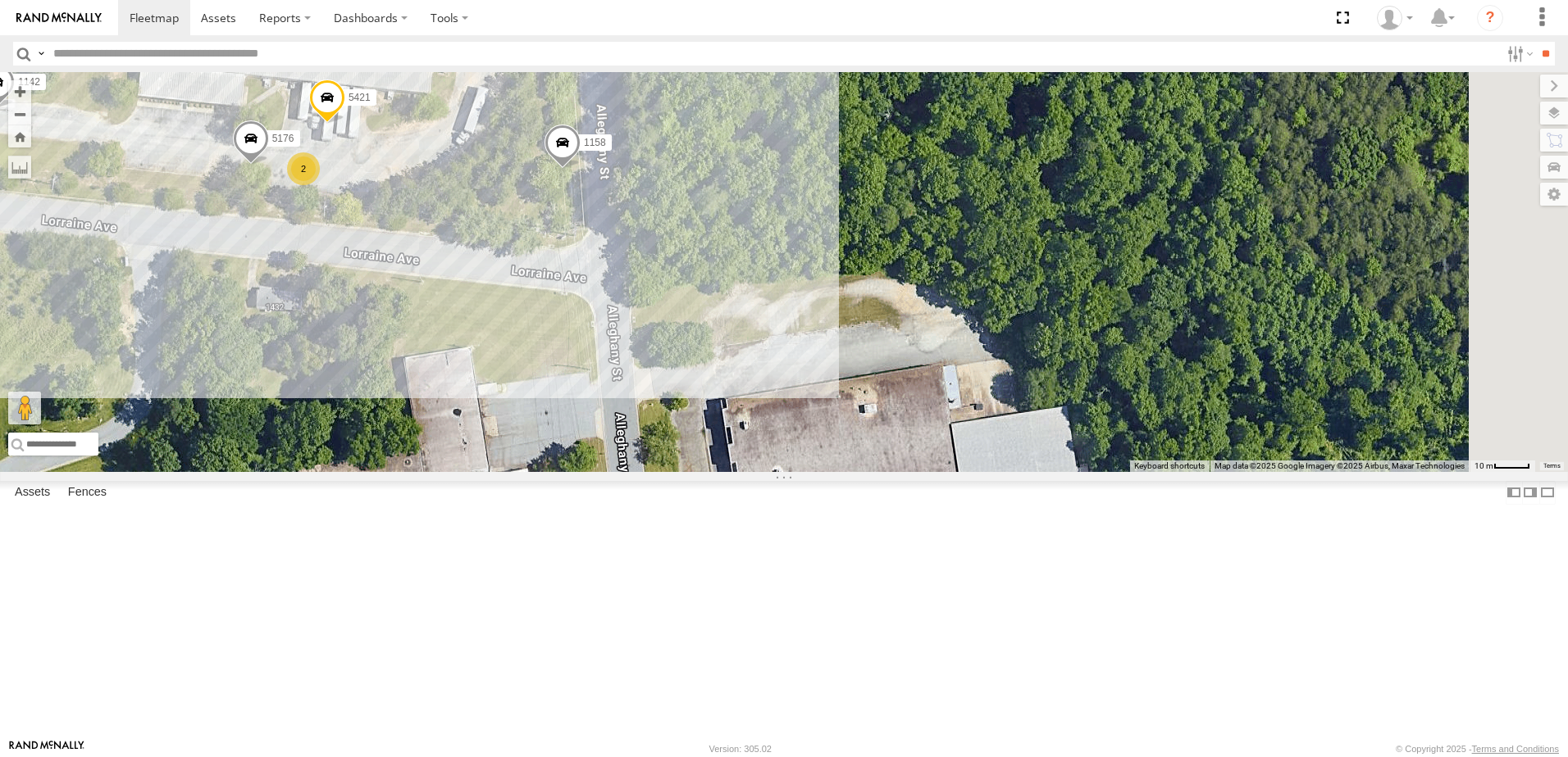
drag, startPoint x: 947, startPoint y: 449, endPoint x: 987, endPoint y: 566, distance: 123.6
click at [987, 472] on div "T1818 40034T T3214 7766T T3205 40037T T3212 T3202 47117T 5381-Sold 7774T 37139T…" at bounding box center [784, 272] width 1568 height 400
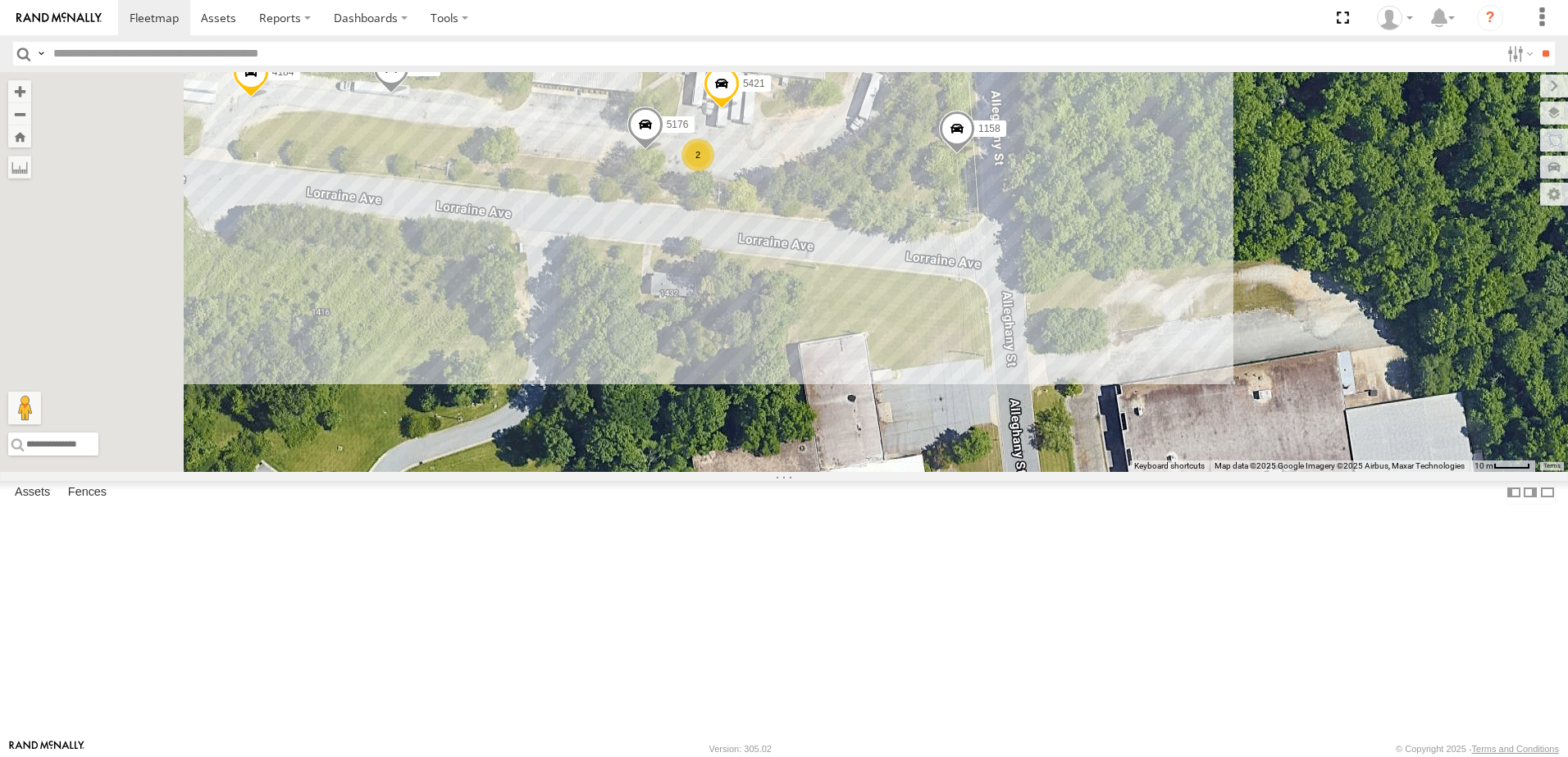
drag, startPoint x: 730, startPoint y: 458, endPoint x: 1127, endPoint y: 438, distance: 397.5
click at [1127, 438] on div "T1818 40034T T3214 7766T T3205 40037T T3212 T3202 47117T 5381-Sold 7774T 37139T…" at bounding box center [784, 272] width 1568 height 400
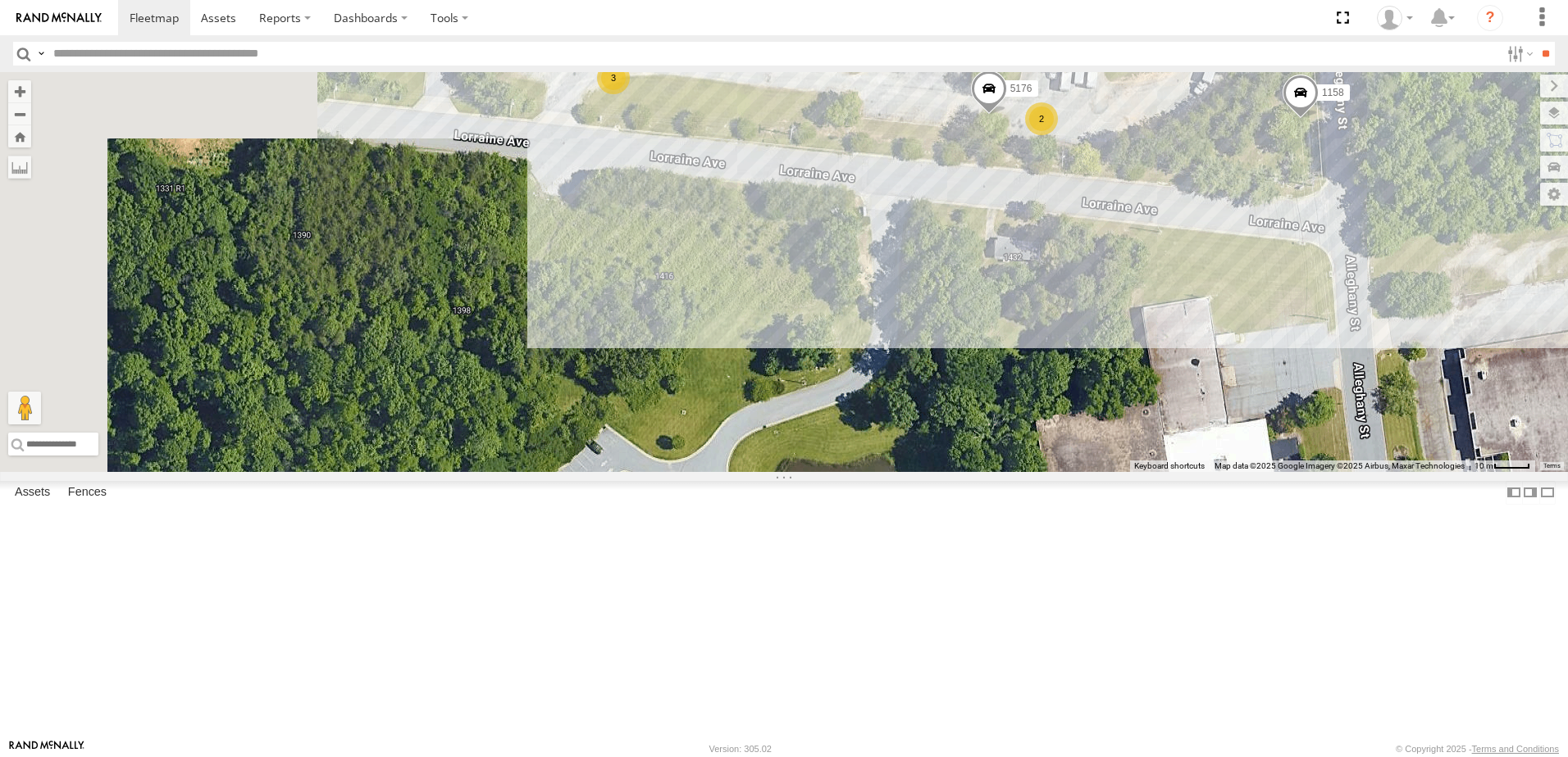
drag, startPoint x: 858, startPoint y: 479, endPoint x: 1189, endPoint y: 446, distance: 332.6
click at [1189, 446] on div "T1818 40034T T3214 7766T T3205 40037T T3212 T3202 47117T 5381-Sold 7774T 37139T…" at bounding box center [784, 272] width 1568 height 400
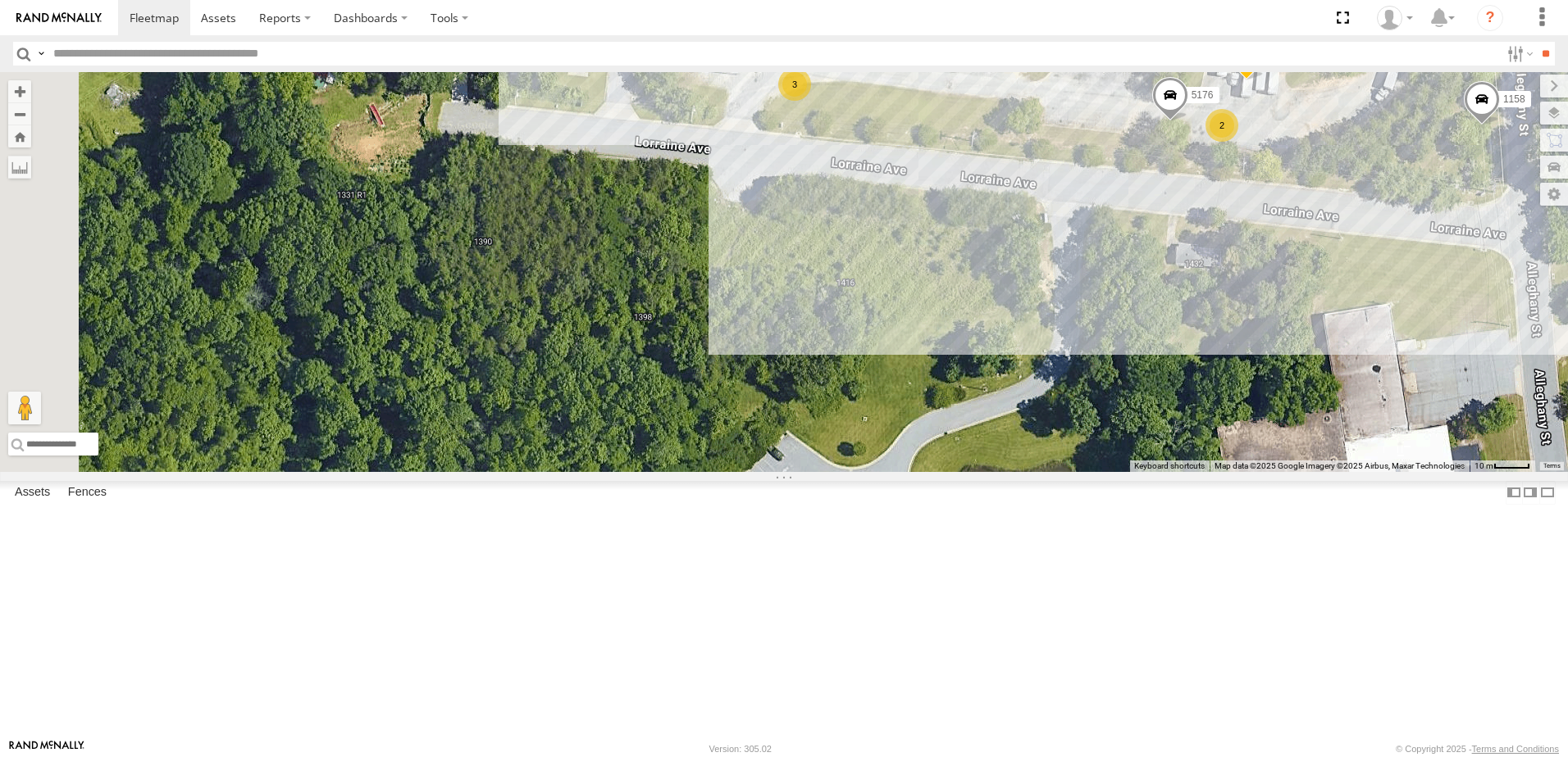
drag, startPoint x: 811, startPoint y: 440, endPoint x: 1020, endPoint y: 490, distance: 214.9
click at [1019, 472] on div "T1818 40034T T3214 7766T T3205 40037T T3212 T3202 47117T 5381-Sold 7774T 37139T…" at bounding box center [784, 272] width 1568 height 400
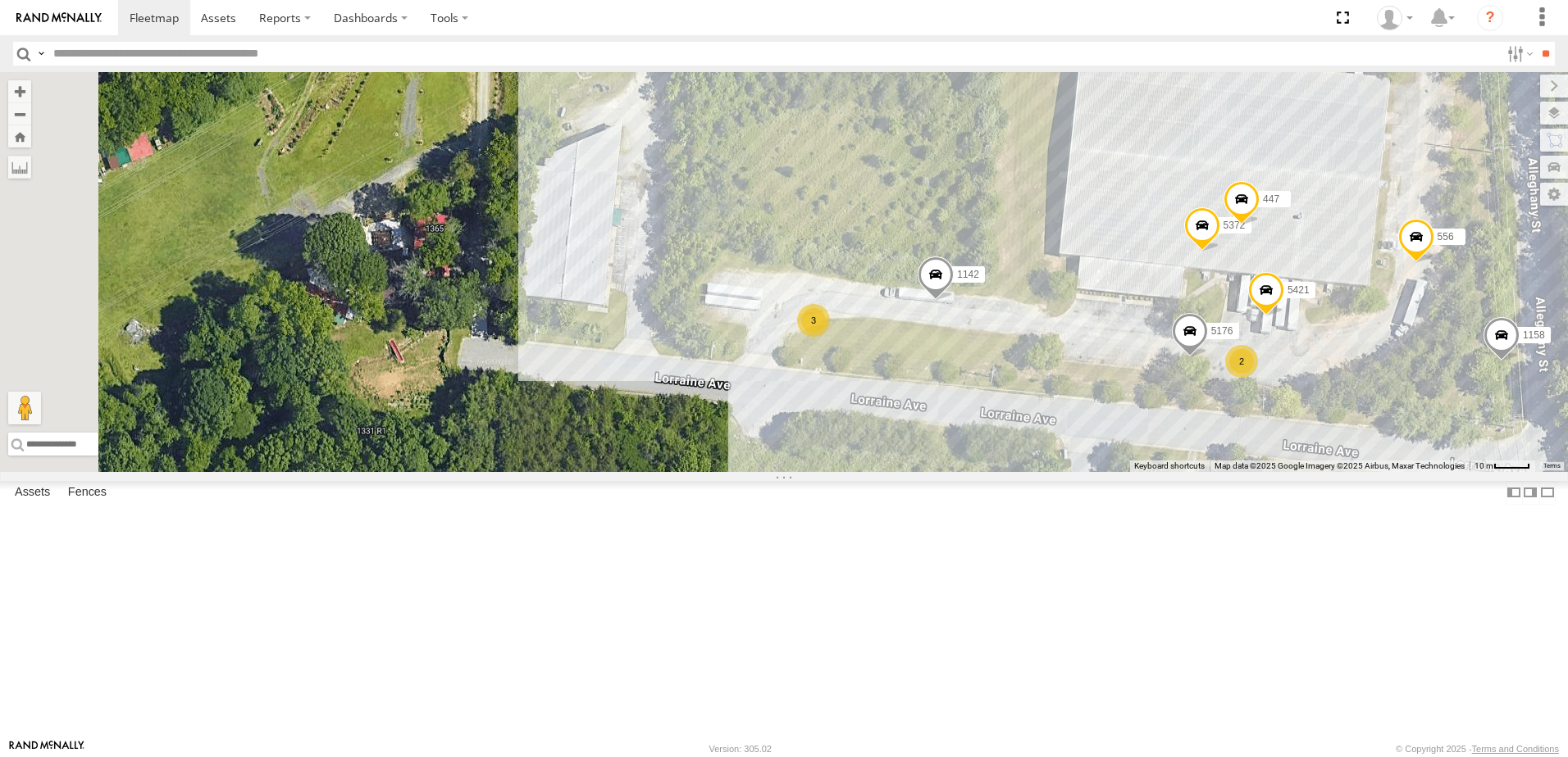
drag, startPoint x: 774, startPoint y: 517, endPoint x: 520, endPoint y: 589, distance: 264.0
click at [520, 472] on div "T1818 40034T T3214 7766T T3205 40037T T3212 T3202 47117T 5381-Sold 7774T 37139T…" at bounding box center [784, 272] width 1568 height 400
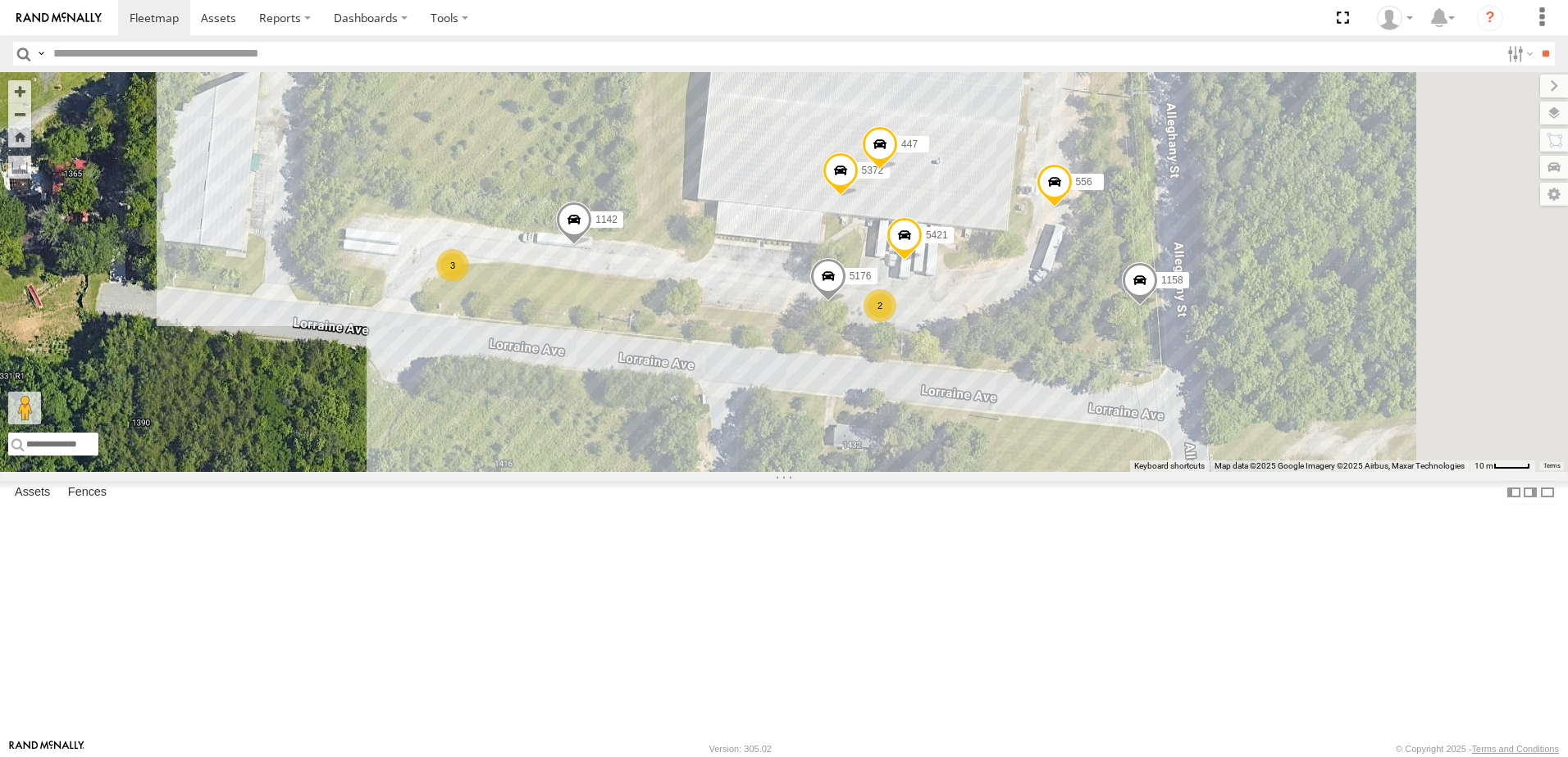
drag, startPoint x: 1046, startPoint y: 611, endPoint x: 864, endPoint y: 513, distance: 206.7
click at [871, 472] on div "T1818 40034T T3214 7766T T3205 40037T T3212 T3202 47117T 5381-Sold 7774T 37139T…" at bounding box center [784, 272] width 1568 height 400
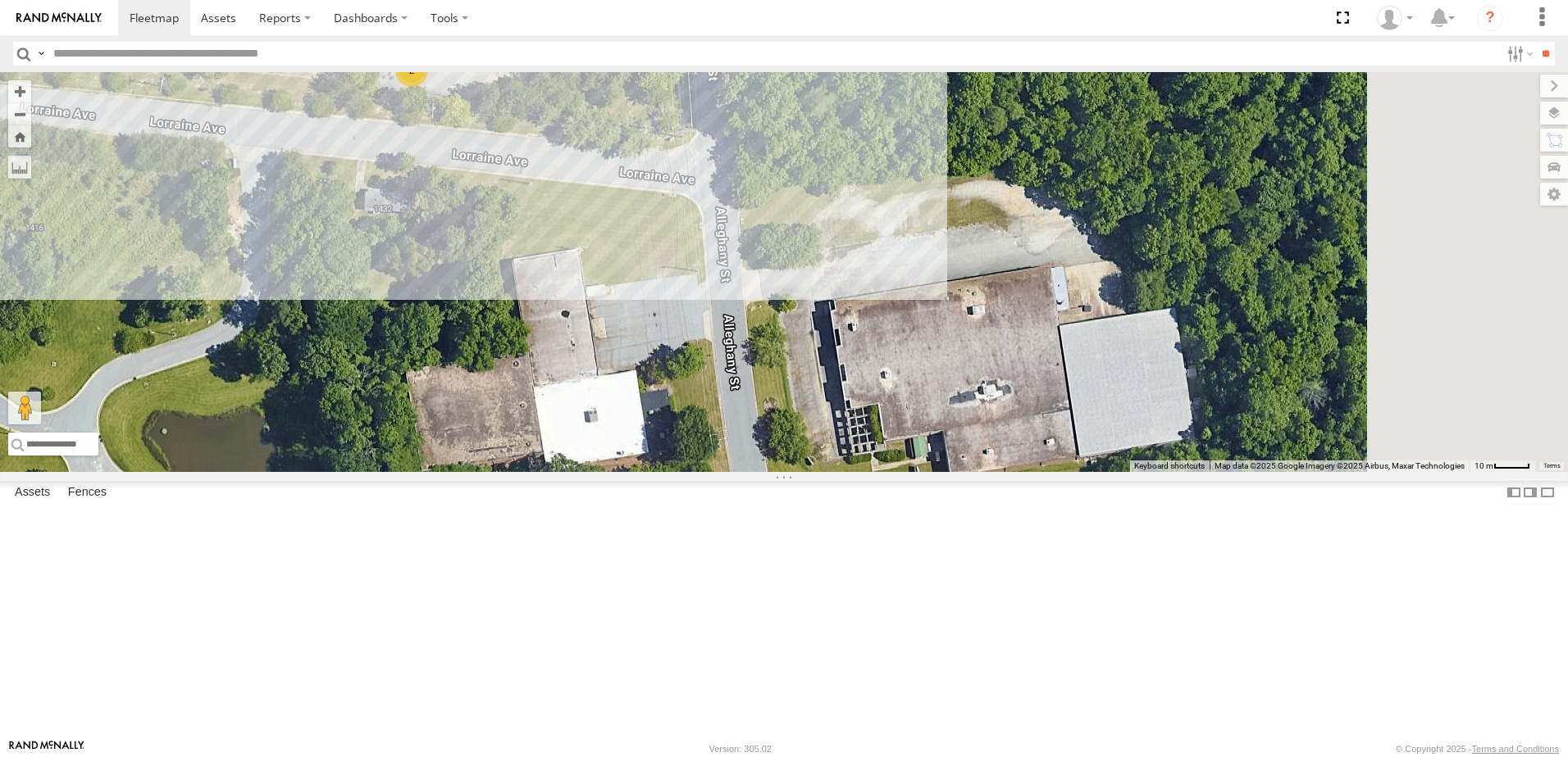
drag, startPoint x: 1185, startPoint y: 508, endPoint x: 1091, endPoint y: 490, distance: 95.7
click at [1091, 472] on div "T1818 40034T T3214 7766T T3205 40037T T3212 T3202 47117T 5381-Sold 7774T 37139T…" at bounding box center [784, 272] width 1568 height 400
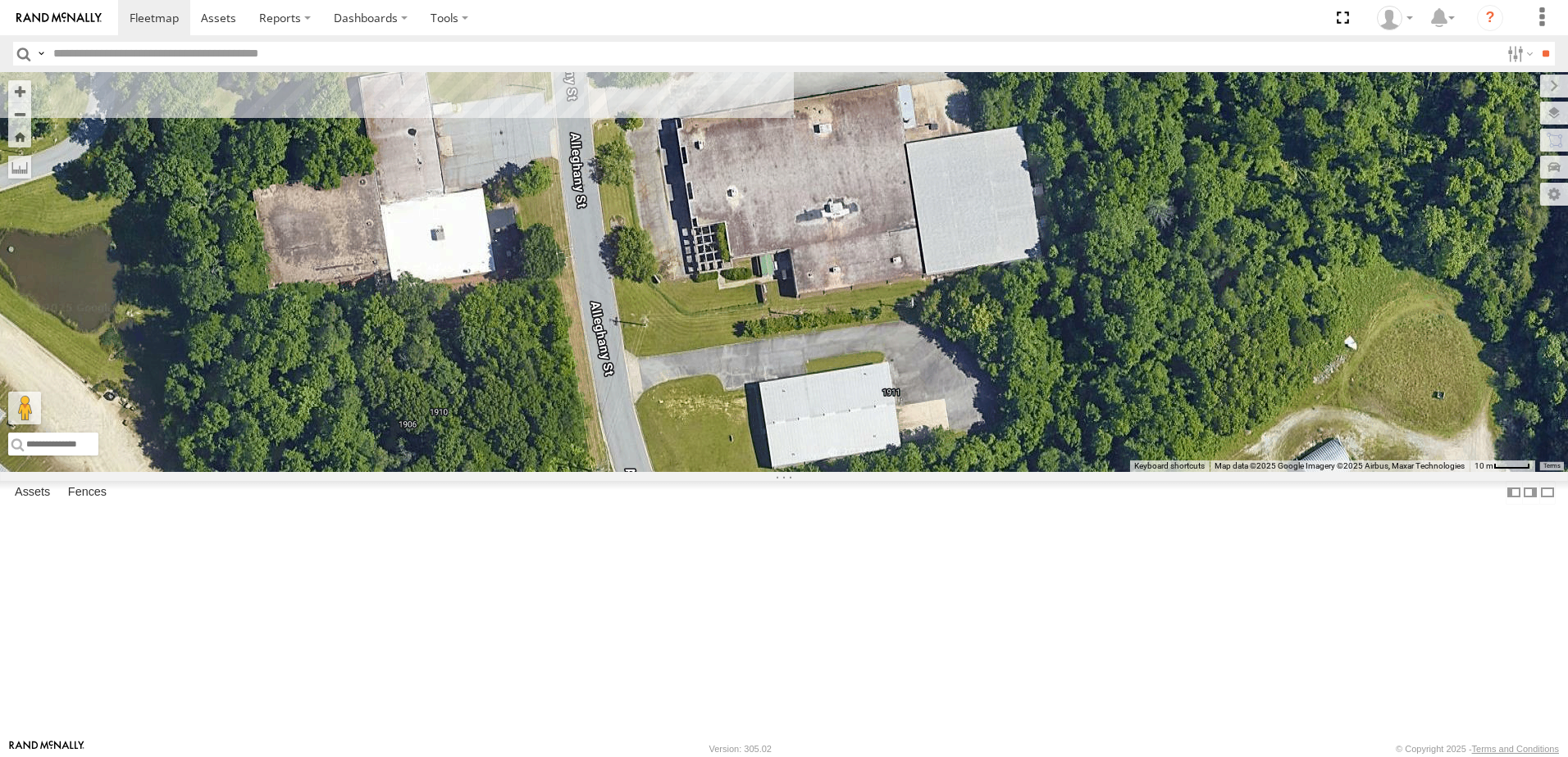
drag, startPoint x: 929, startPoint y: 461, endPoint x: 951, endPoint y: 426, distance: 41.3
click at [951, 426] on div "T1818 40034T T3214 7766T T3205 40037T T3212 T3202 47117T 5381-Sold 7774T 37139T…" at bounding box center [784, 272] width 1568 height 400
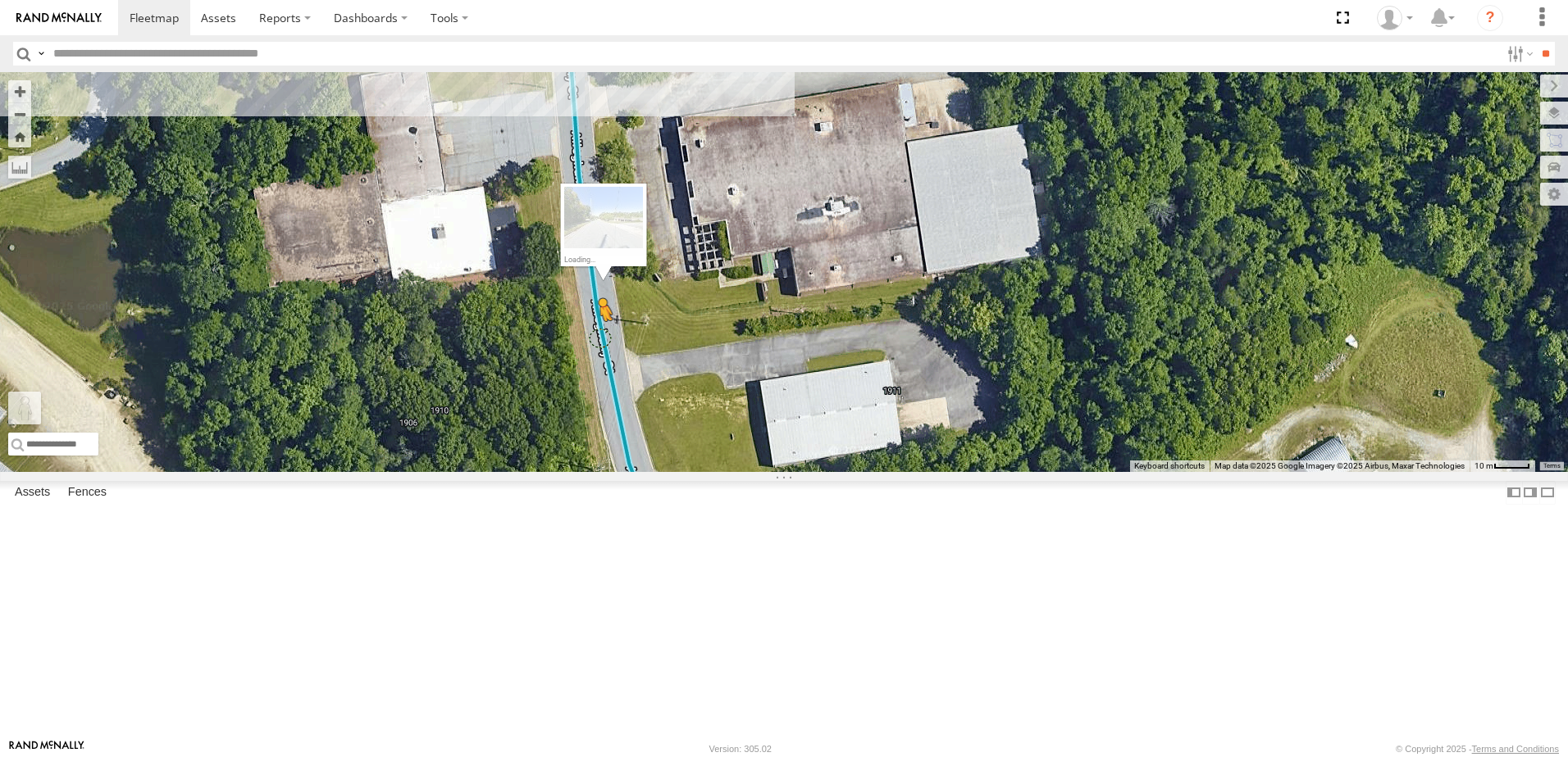
drag, startPoint x: 438, startPoint y: 682, endPoint x: 807, endPoint y: 472, distance: 424.6
click at [807, 472] on div "T1818 40034T T3214 7766T T3205 40037T T3212 T3202 47117T 5381-Sold 7774T 37139T…" at bounding box center [784, 272] width 1568 height 400
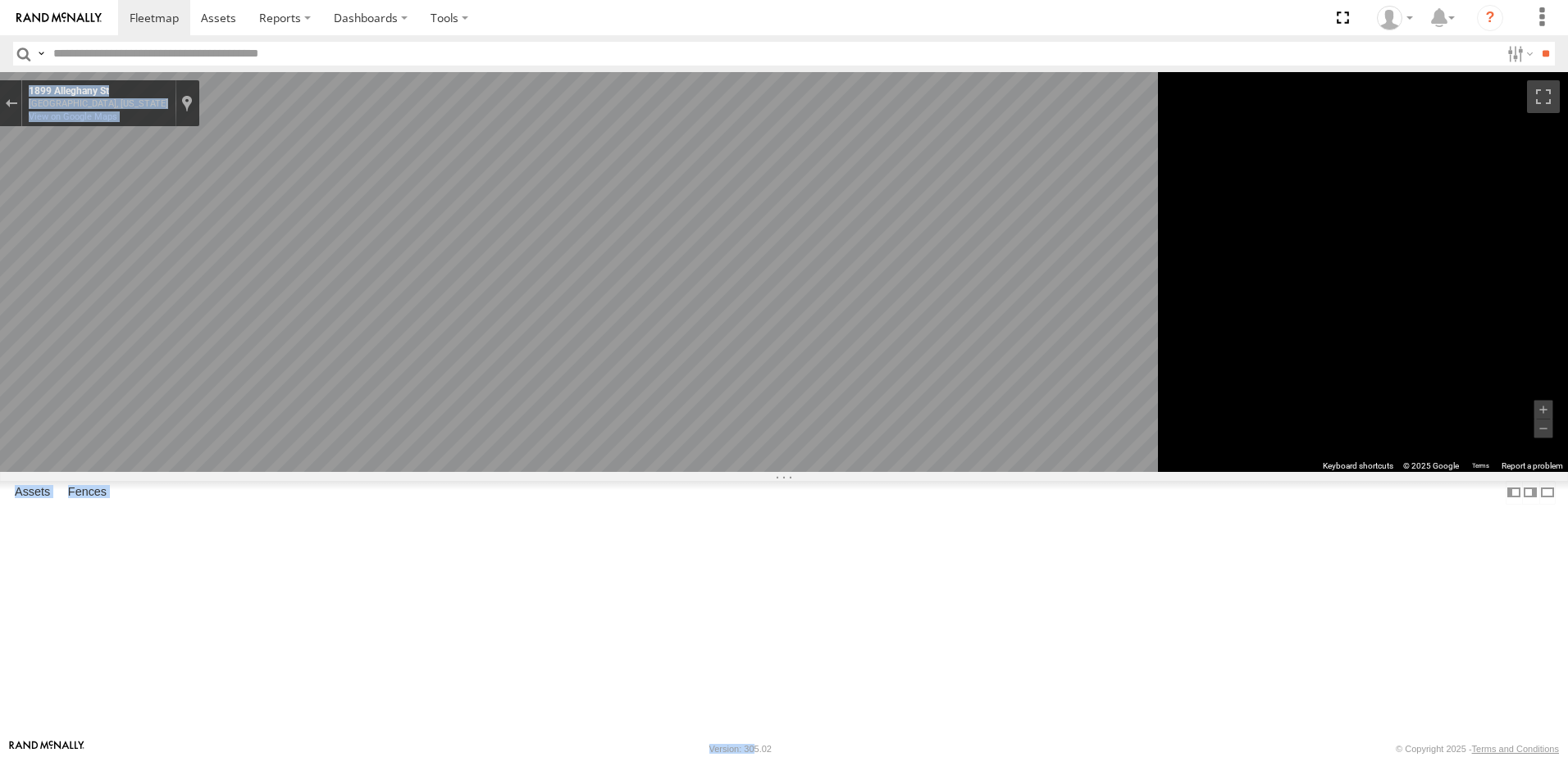
click at [1052, 633] on body at bounding box center [784, 378] width 1568 height 757
click at [0, 0] on div "1054 Hiddenite Hiddenite Plant HSM Logistics 35.90146 -81.08689 Video" at bounding box center [0, 0] width 0 height 0
click at [17, 105] on div "Exit the Street View" at bounding box center [11, 103] width 12 height 10
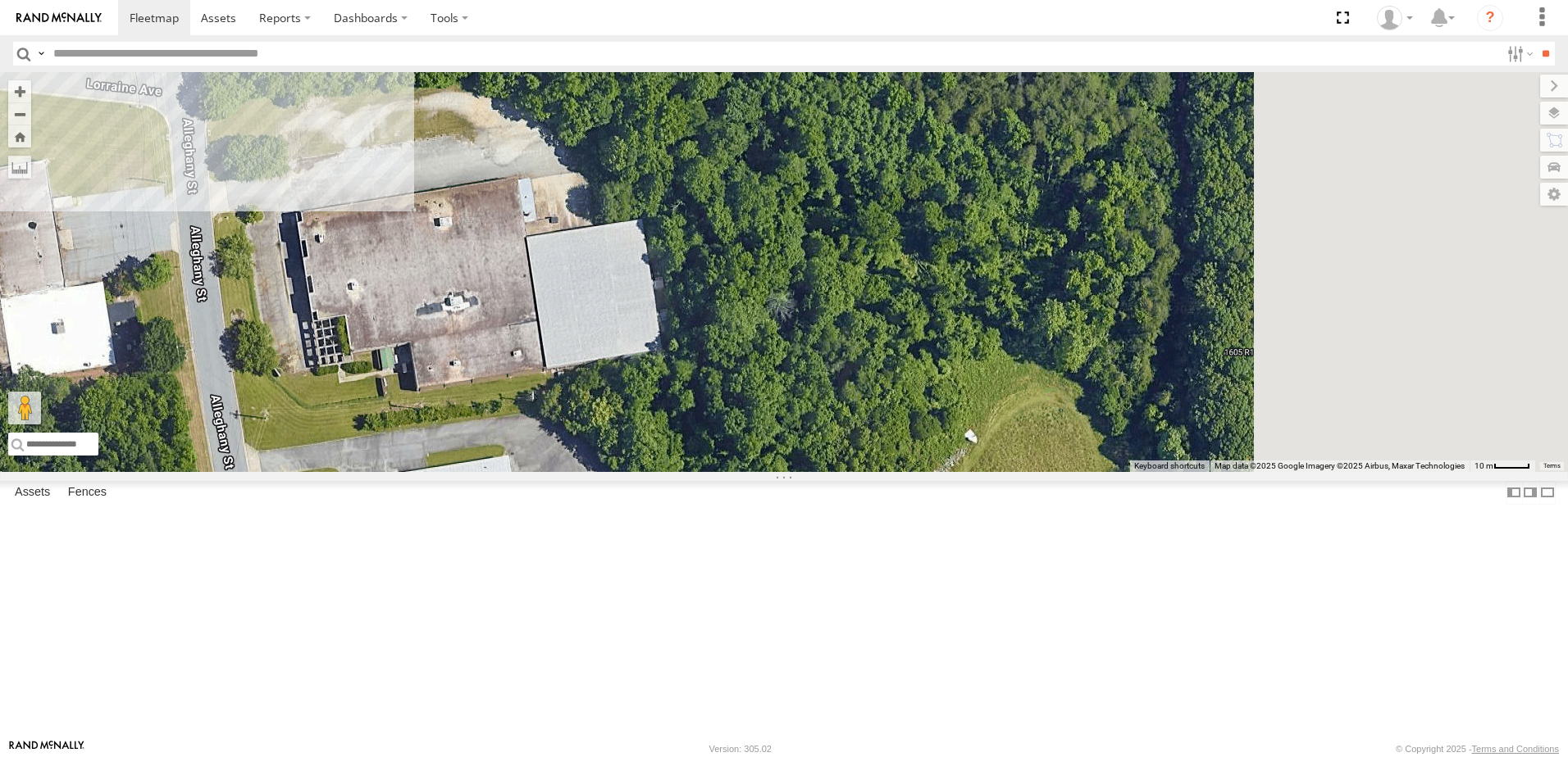
drag, startPoint x: 887, startPoint y: 453, endPoint x: 503, endPoint y: 551, distance: 396.3
click at [502, 472] on div "T1818 40034T T3214 7766T T3205 40037T T3212 T3202 47117T 5381-Sold 7774T 37139T…" at bounding box center [784, 272] width 1568 height 400
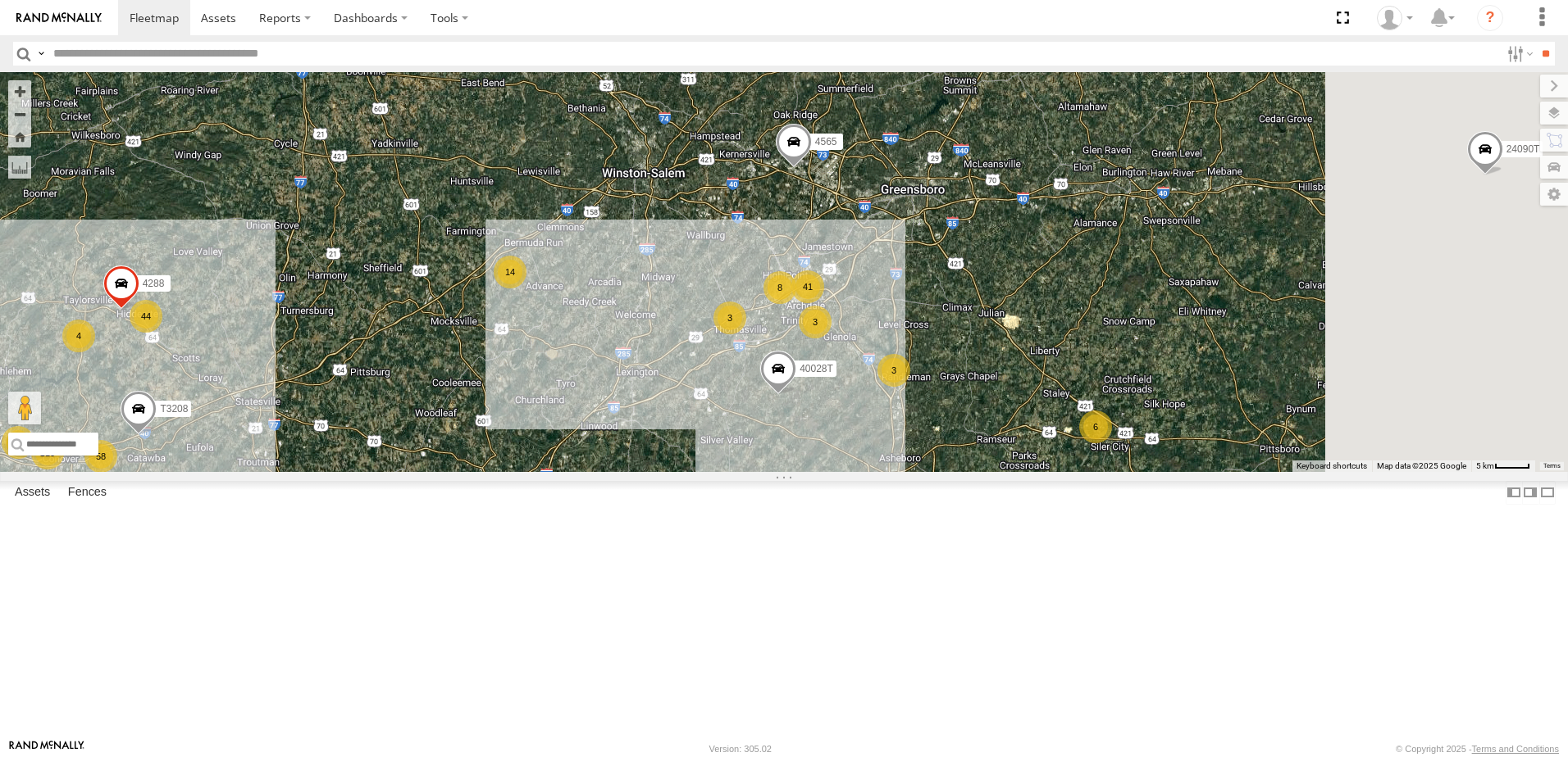
drag, startPoint x: 1053, startPoint y: 470, endPoint x: 919, endPoint y: 571, distance: 167.8
click at [917, 472] on div "T1818 40034T T3214 7766T T3205 40037T T3212 T3202 47117T 5381-Sold 7774T 37139T…" at bounding box center [784, 272] width 1568 height 400
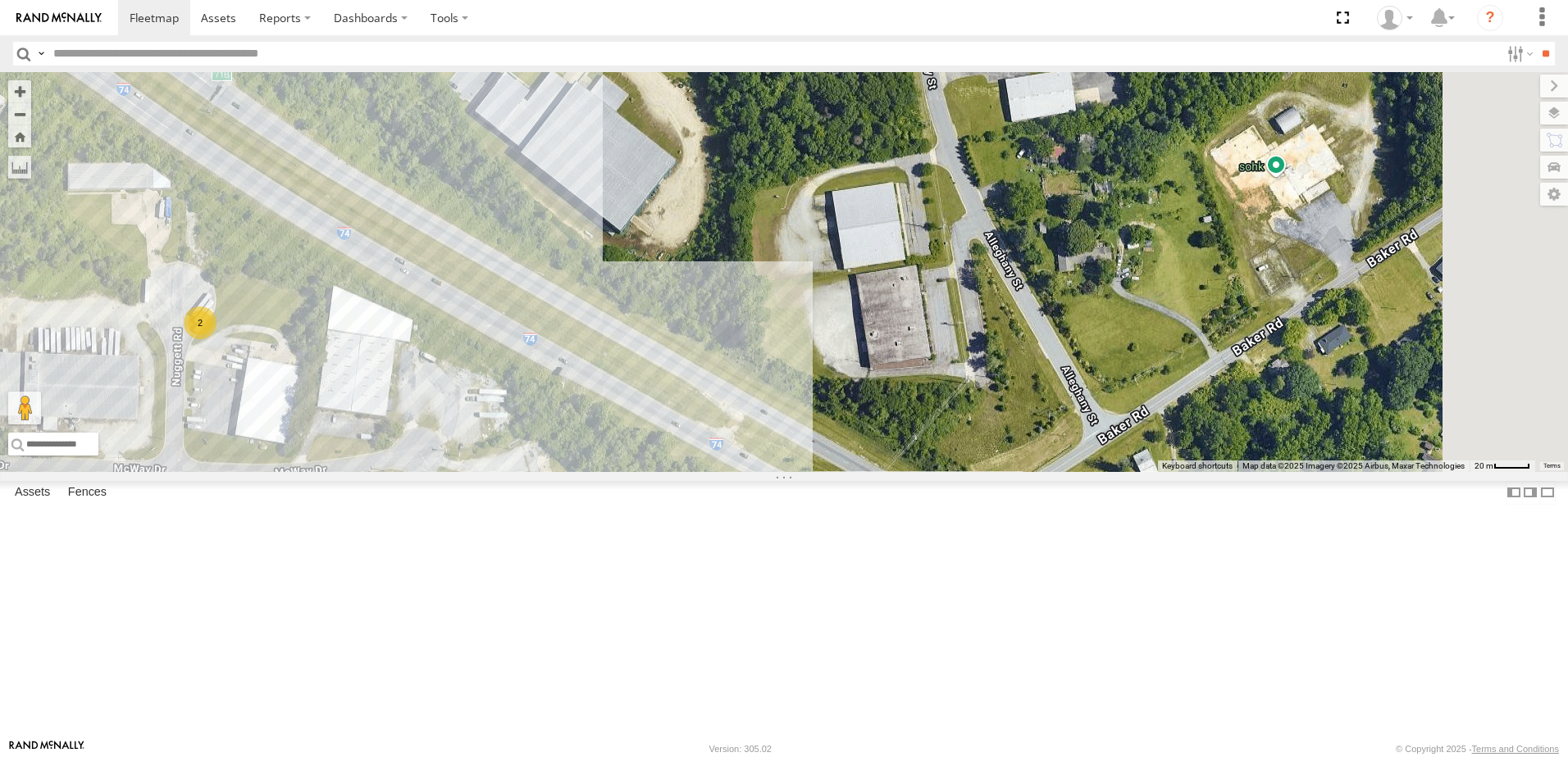
drag, startPoint x: 1245, startPoint y: 439, endPoint x: 933, endPoint y: 657, distance: 380.6
click at [946, 472] on div "T1818 40034T T3214 7766T T3205 40037T T3212 T3202 47117T 5381-Sold 7774T 37139T…" at bounding box center [784, 272] width 1568 height 400
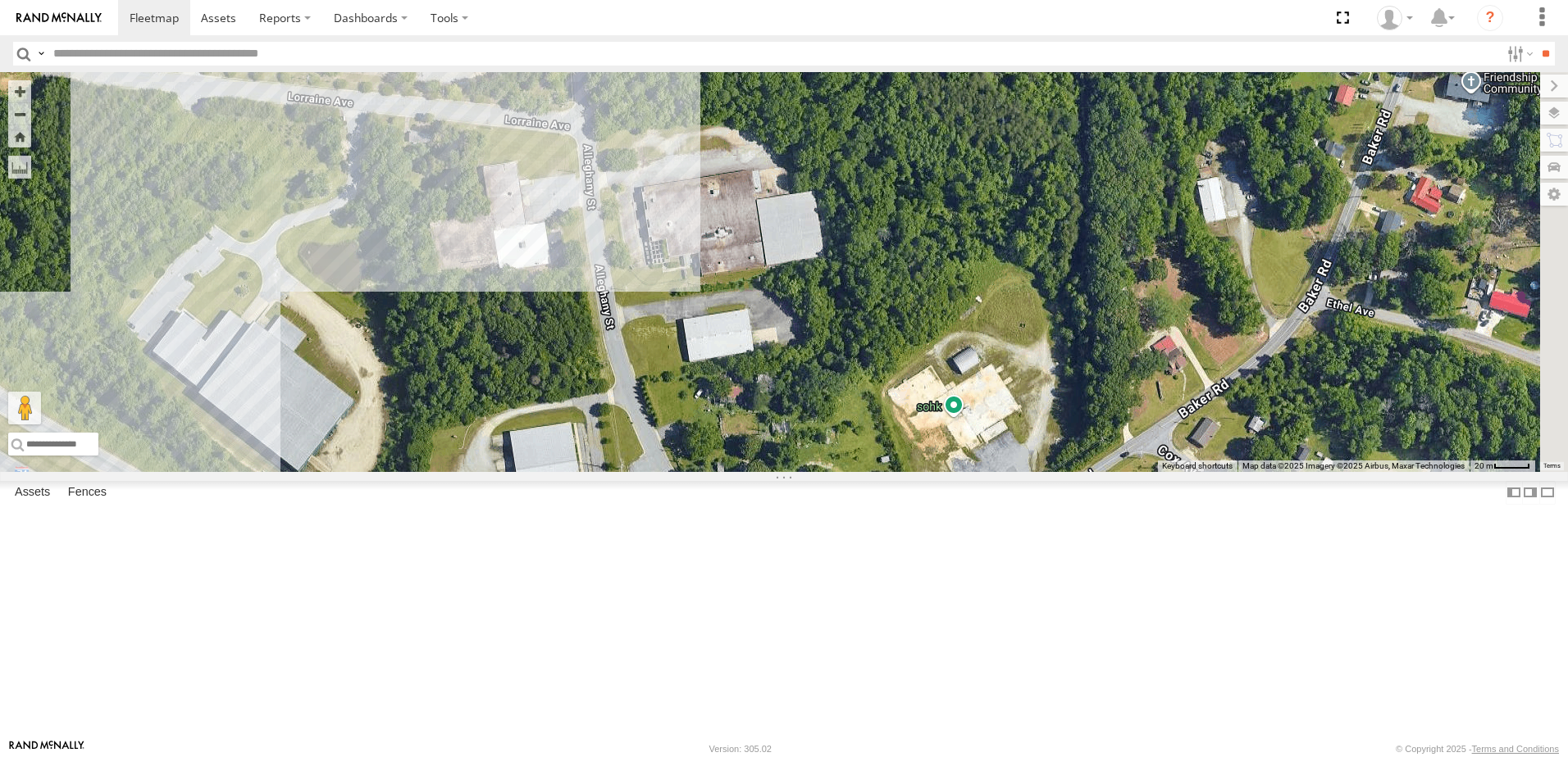
drag, startPoint x: 987, startPoint y: 475, endPoint x: 920, endPoint y: 656, distance: 193.0
click at [920, 472] on div "T1818 40034T T3214 7766T T3205 40037T T3212 T3202 47117T 5381-Sold 7774T 37139T…" at bounding box center [784, 272] width 1568 height 400
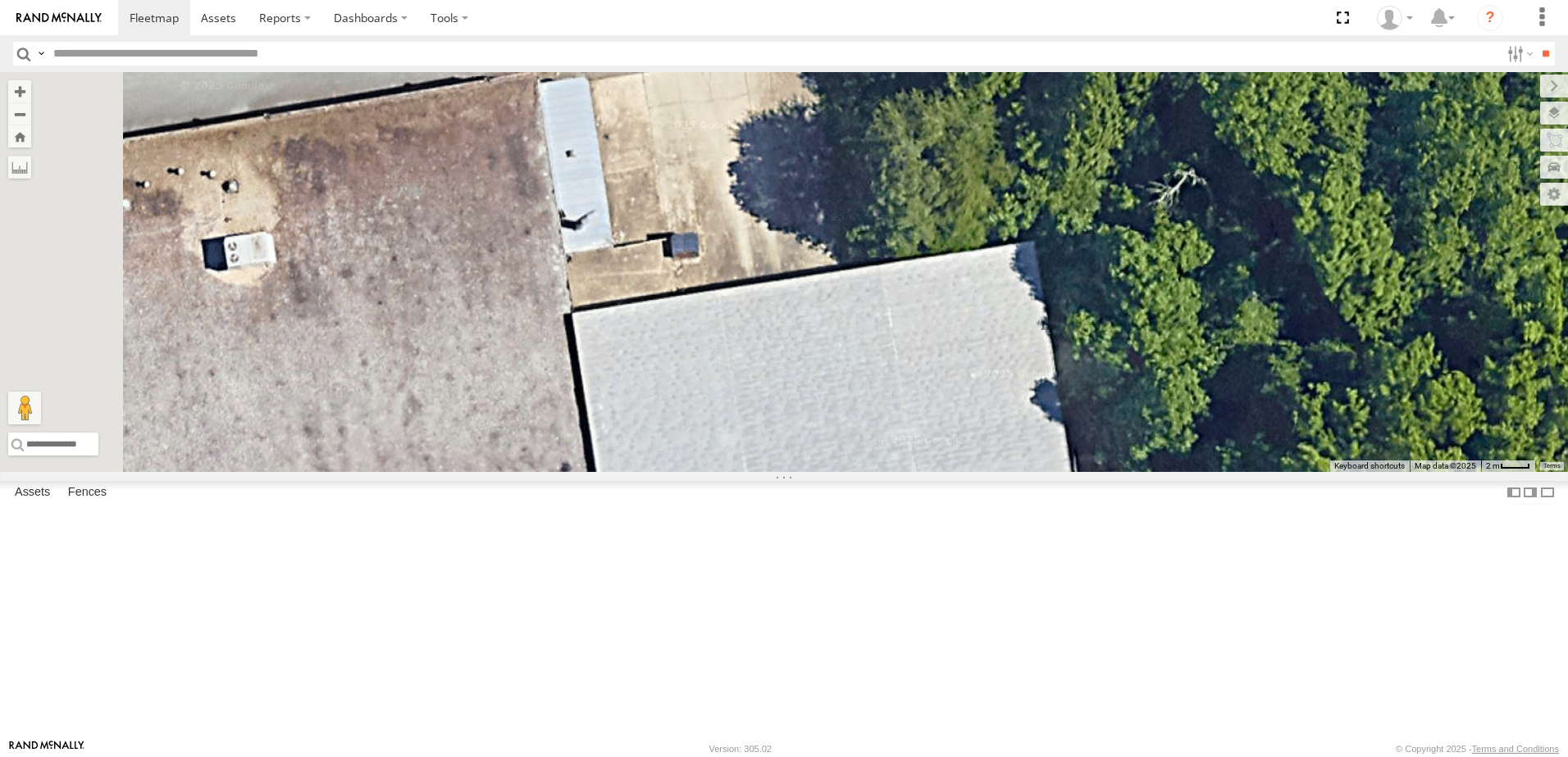
drag, startPoint x: 934, startPoint y: 475, endPoint x: 1052, endPoint y: 304, distance: 207.8
click at [1052, 307] on div "T1818 40034T T3214 7766T T3205 40037T T3212 T3202 47117T 5381-Sold 7774T 37139T…" at bounding box center [784, 272] width 1568 height 400
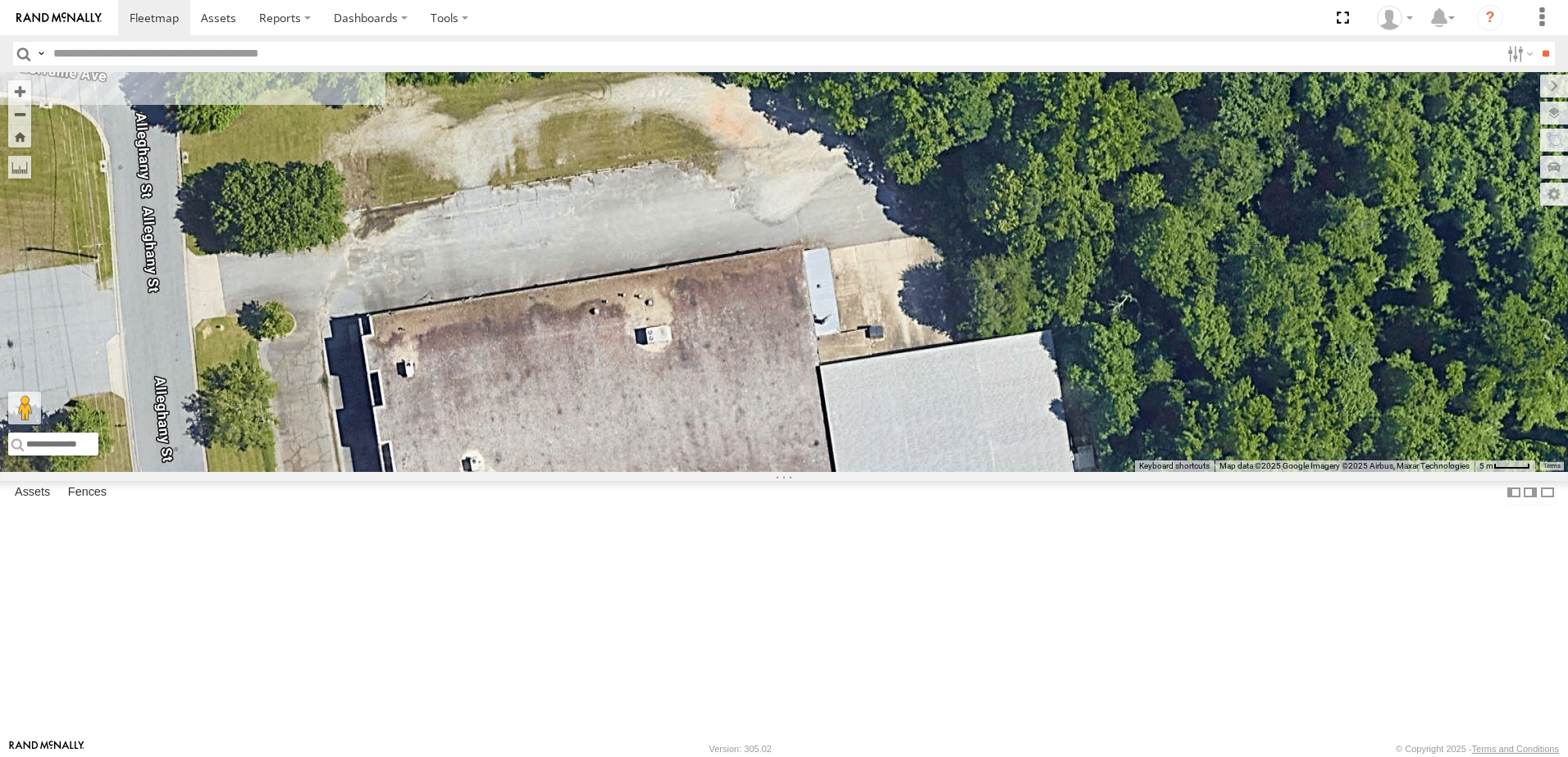
drag, startPoint x: 824, startPoint y: 433, endPoint x: 901, endPoint y: 552, distance: 141.7
click at [901, 472] on div "T1818 40034T T3214 7766T T3205 40037T T3212 T3202 47117T 5381-Sold 7774T 37139T…" at bounding box center [784, 272] width 1568 height 400
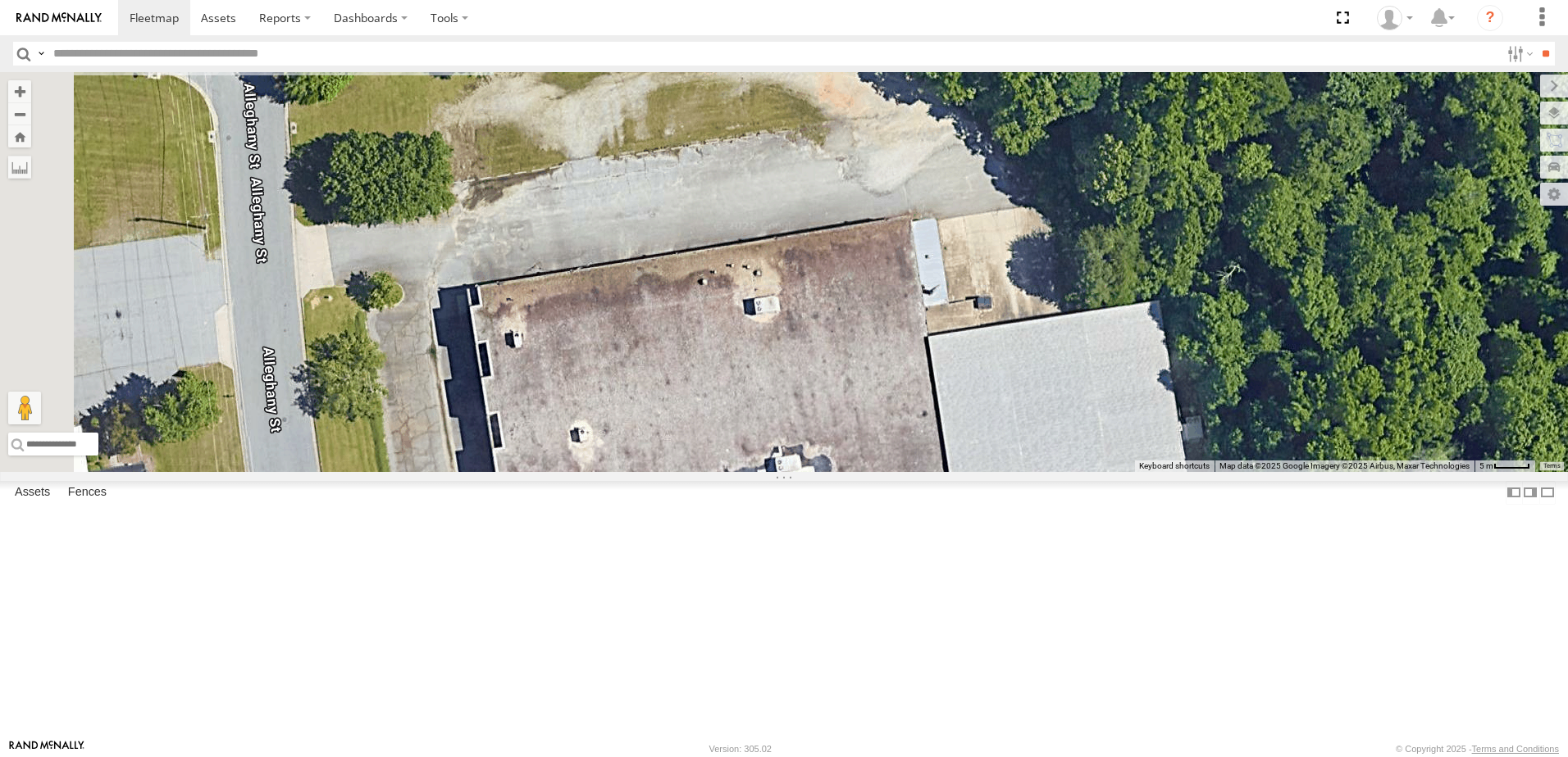
drag, startPoint x: 633, startPoint y: 412, endPoint x: 638, endPoint y: 396, distance: 16.8
click at [638, 396] on div "T1818 40034T T3214 7766T T3205 40037T T3212 T3202 47117T 5381-Sold 7774T 37139T…" at bounding box center [784, 272] width 1568 height 400
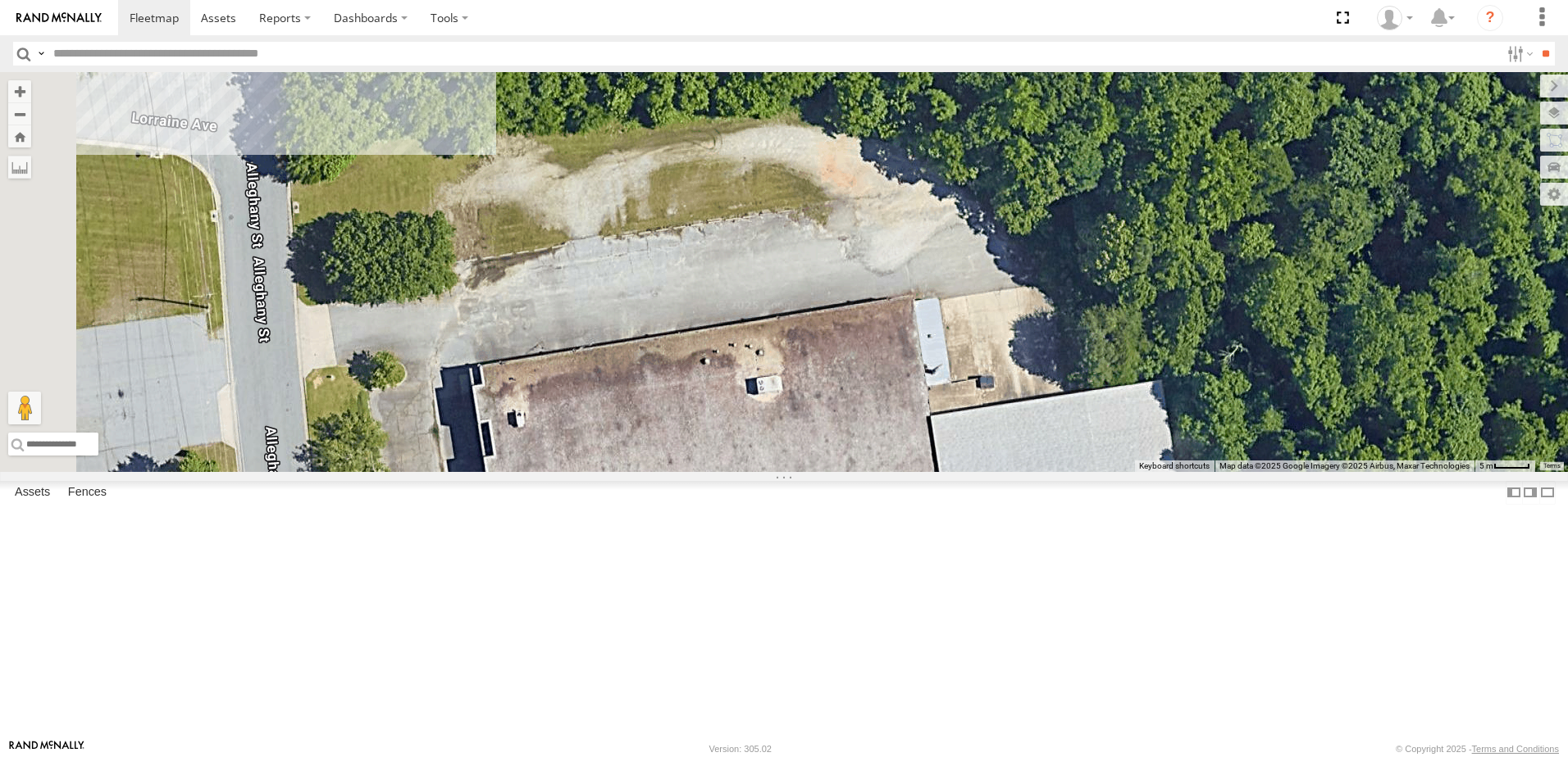
drag, startPoint x: 1176, startPoint y: 373, endPoint x: 1170, endPoint y: 403, distance: 30.6
click at [1170, 403] on div "T1818 40034T T3214 7766T T3205 40037T T3212 T3202 47117T 5381-Sold 7774T 37139T…" at bounding box center [784, 272] width 1568 height 400
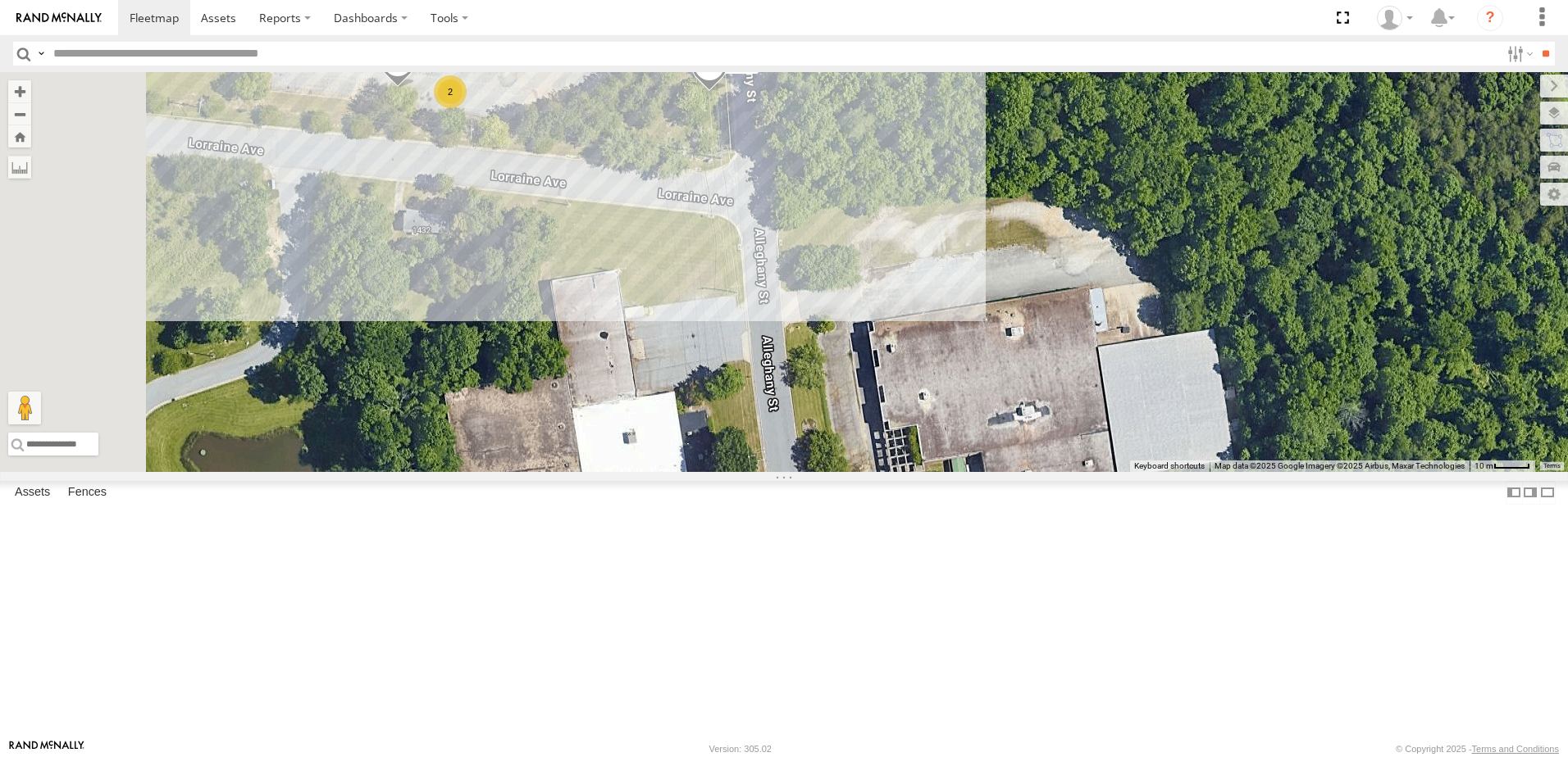
drag, startPoint x: 763, startPoint y: 458, endPoint x: 1040, endPoint y: 457, distance: 277.0
click at [1040, 458] on div "T1818 40034T T3214 7766T T3205 40037T T3212 T3202 47117T 5381-Sold 7774T 37139T…" at bounding box center [784, 272] width 1568 height 400
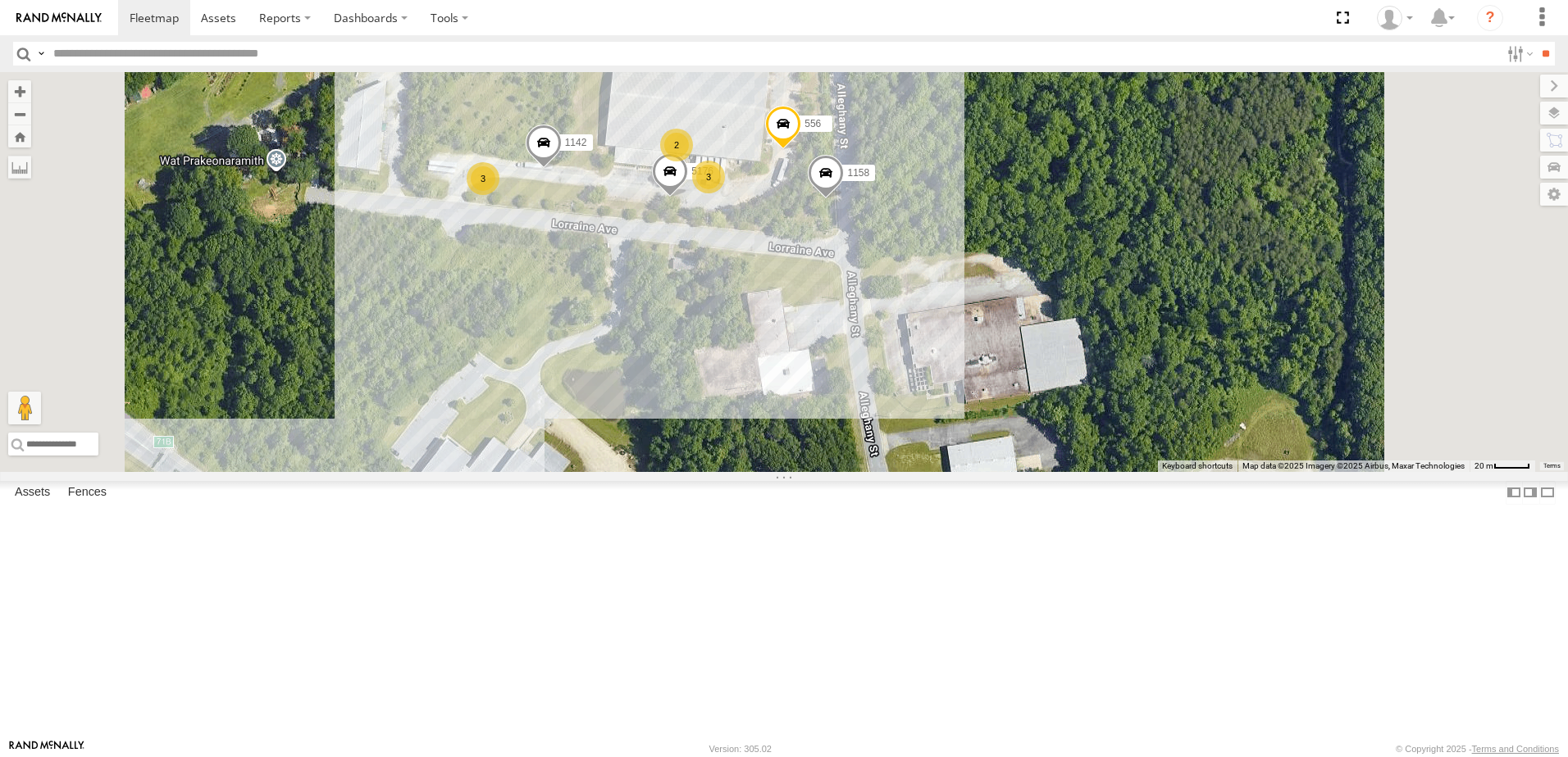
drag, startPoint x: 947, startPoint y: 526, endPoint x: 917, endPoint y: 405, distance: 124.7
click at [917, 414] on div "T1818 40034T T3214 7766T T3205 40037T T3212 T3202 47117T 5381-Sold 7774T 37139T…" at bounding box center [784, 272] width 1568 height 400
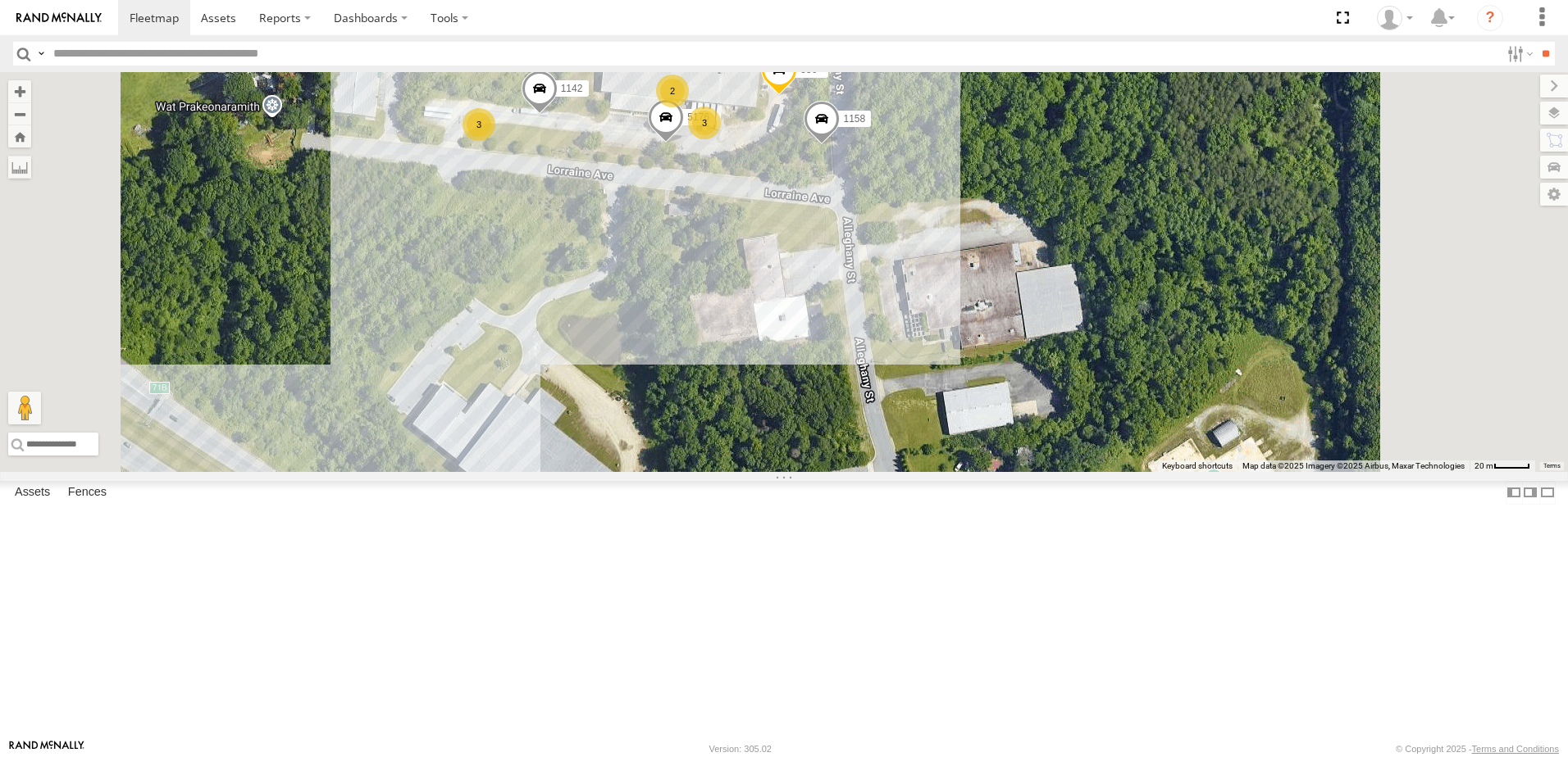
drag, startPoint x: 948, startPoint y: 547, endPoint x: 956, endPoint y: 460, distance: 87.4
click at [956, 468] on div "T1818 40034T T3214 7766T T3205 40037T T3212 T3202 47117T 5381-Sold 7774T 37139T…" at bounding box center [784, 272] width 1568 height 400
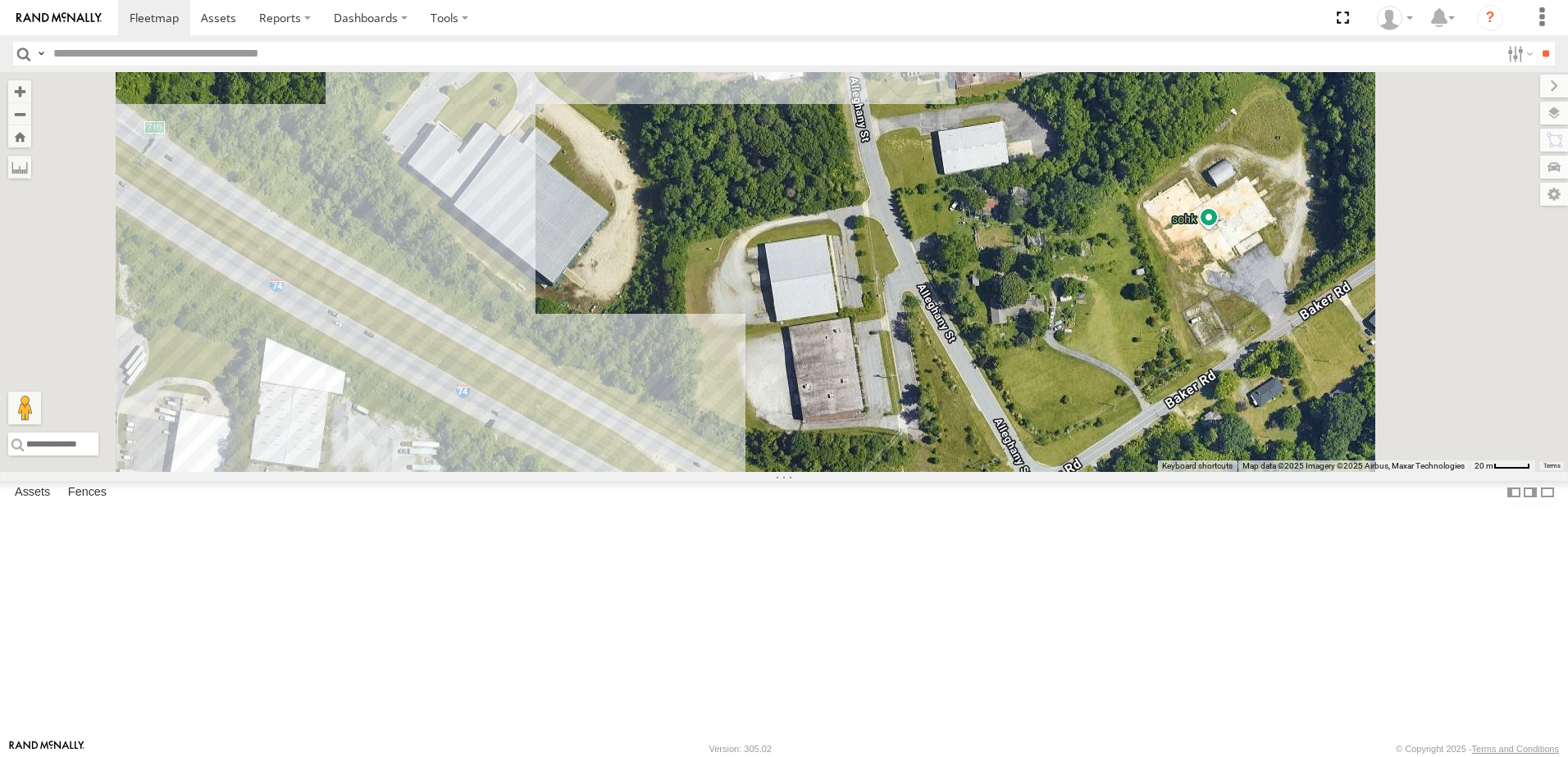
drag, startPoint x: 919, startPoint y: 502, endPoint x: 902, endPoint y: 454, distance: 50.9
click at [906, 463] on div "T1818 40034T T3214 7766T T3205 40037T T3212 T3202 47117T 5381-Sold 7774T 37139T…" at bounding box center [784, 272] width 1568 height 400
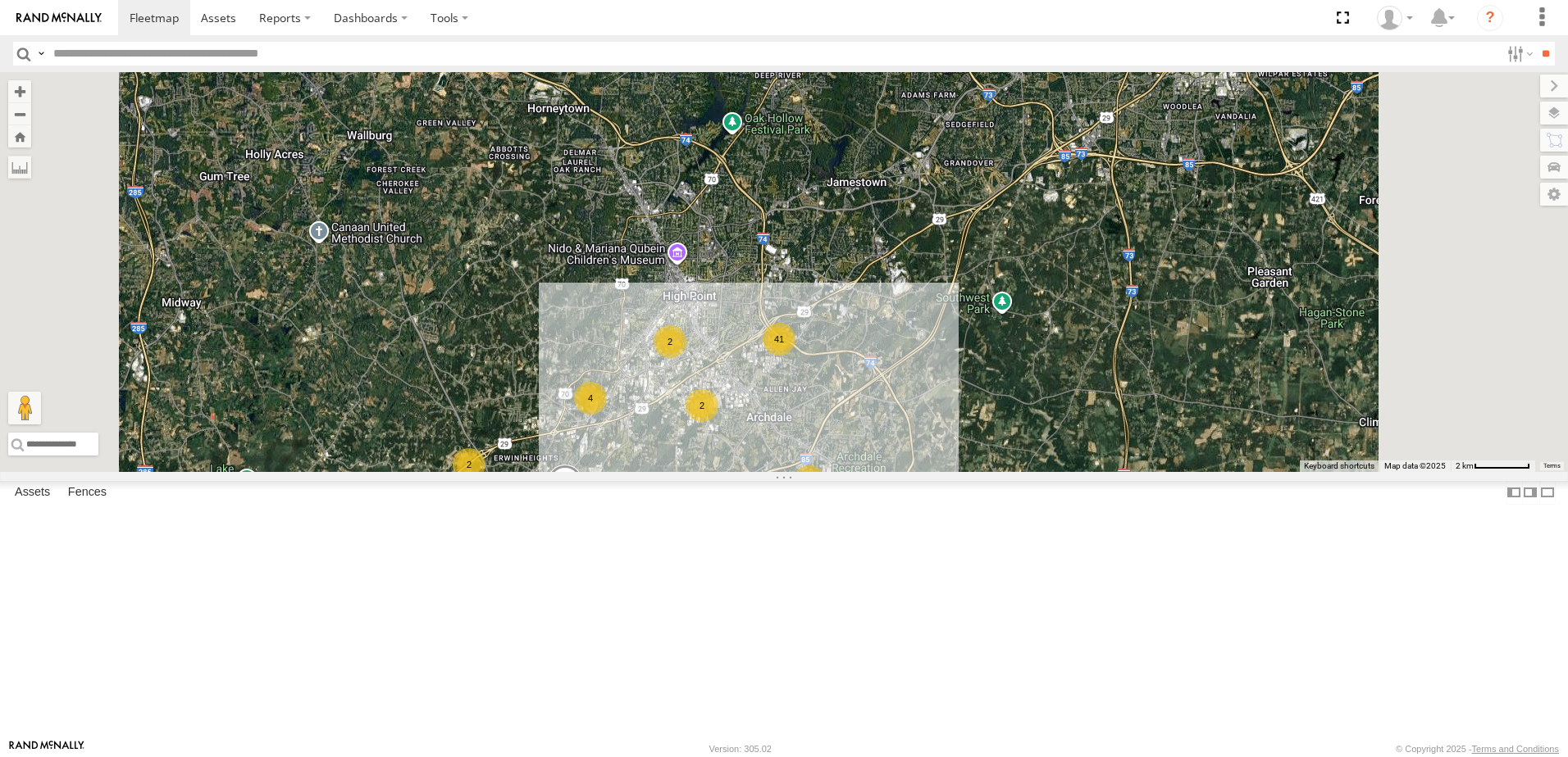
click at [0, 0] on span "Roadmap" at bounding box center [0, 0] width 0 height 0
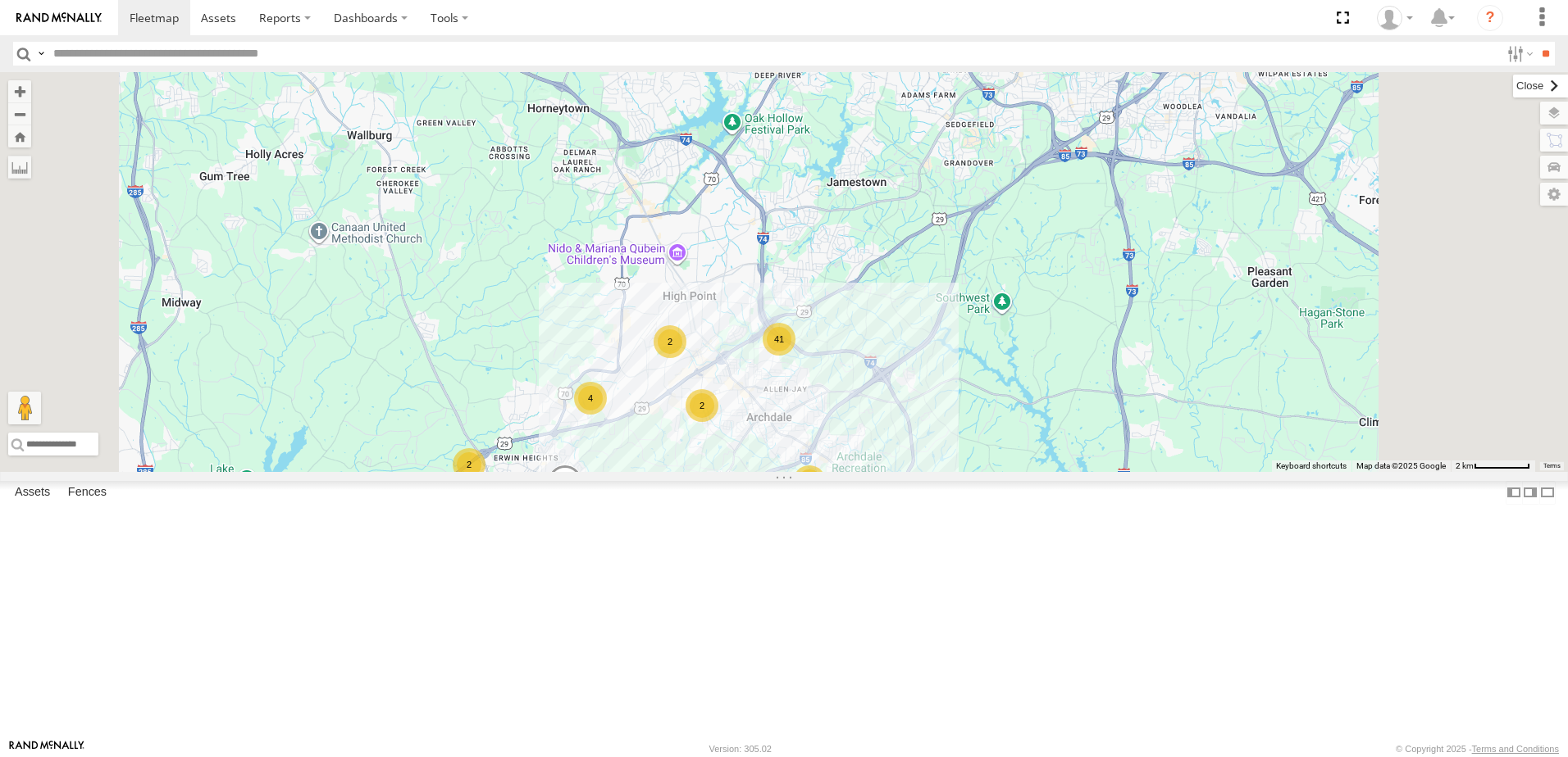
click at [1513, 88] on label at bounding box center [1541, 85] width 55 height 23
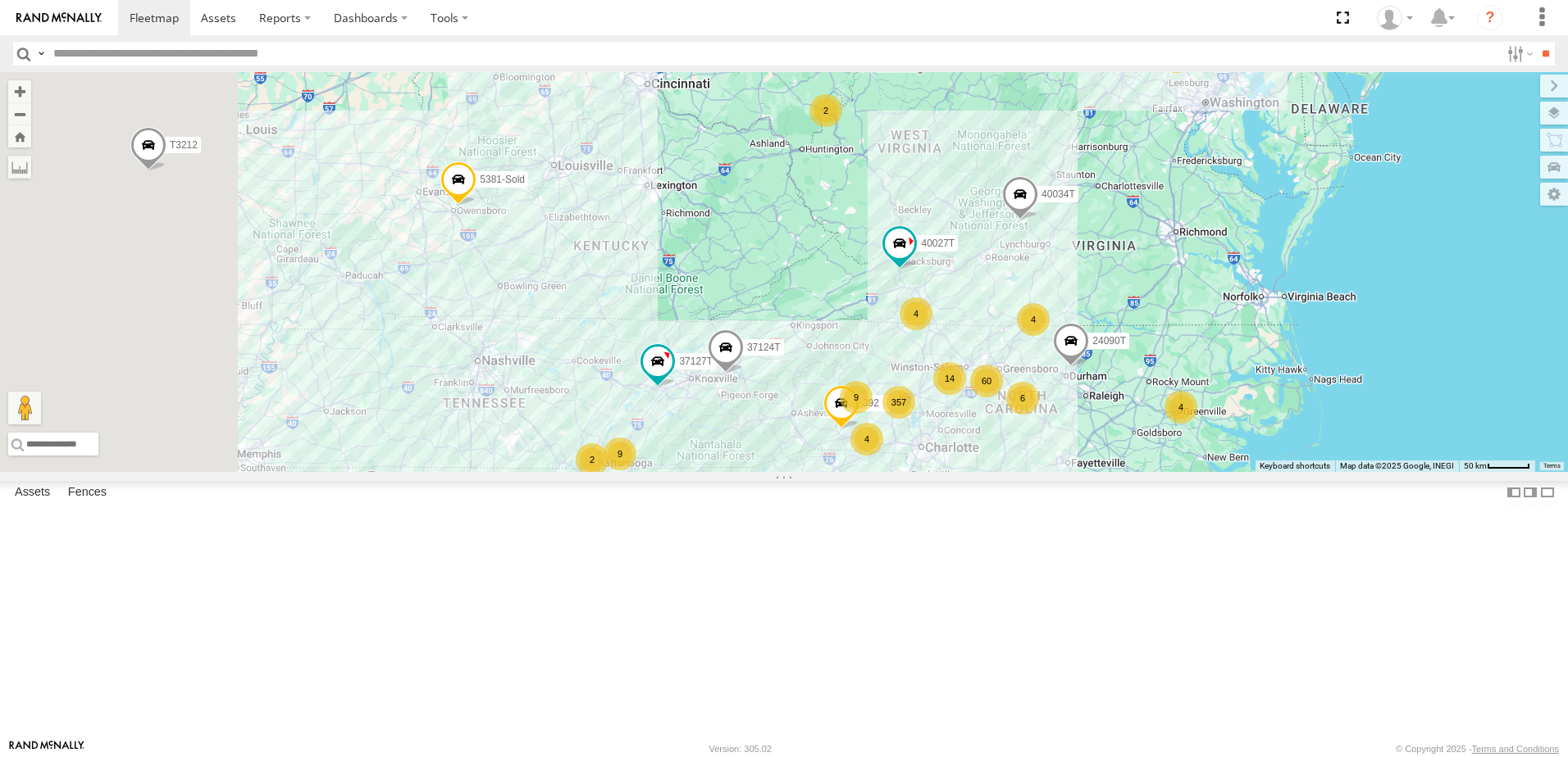
drag, startPoint x: 623, startPoint y: 437, endPoint x: 811, endPoint y: 427, distance: 188.3
click at [811, 427] on div "T1818 40034T T3214 7766T T3205 40037T T3212 T3202 47117T 5381-Sold 7774T 37139T…" at bounding box center [784, 272] width 1568 height 400
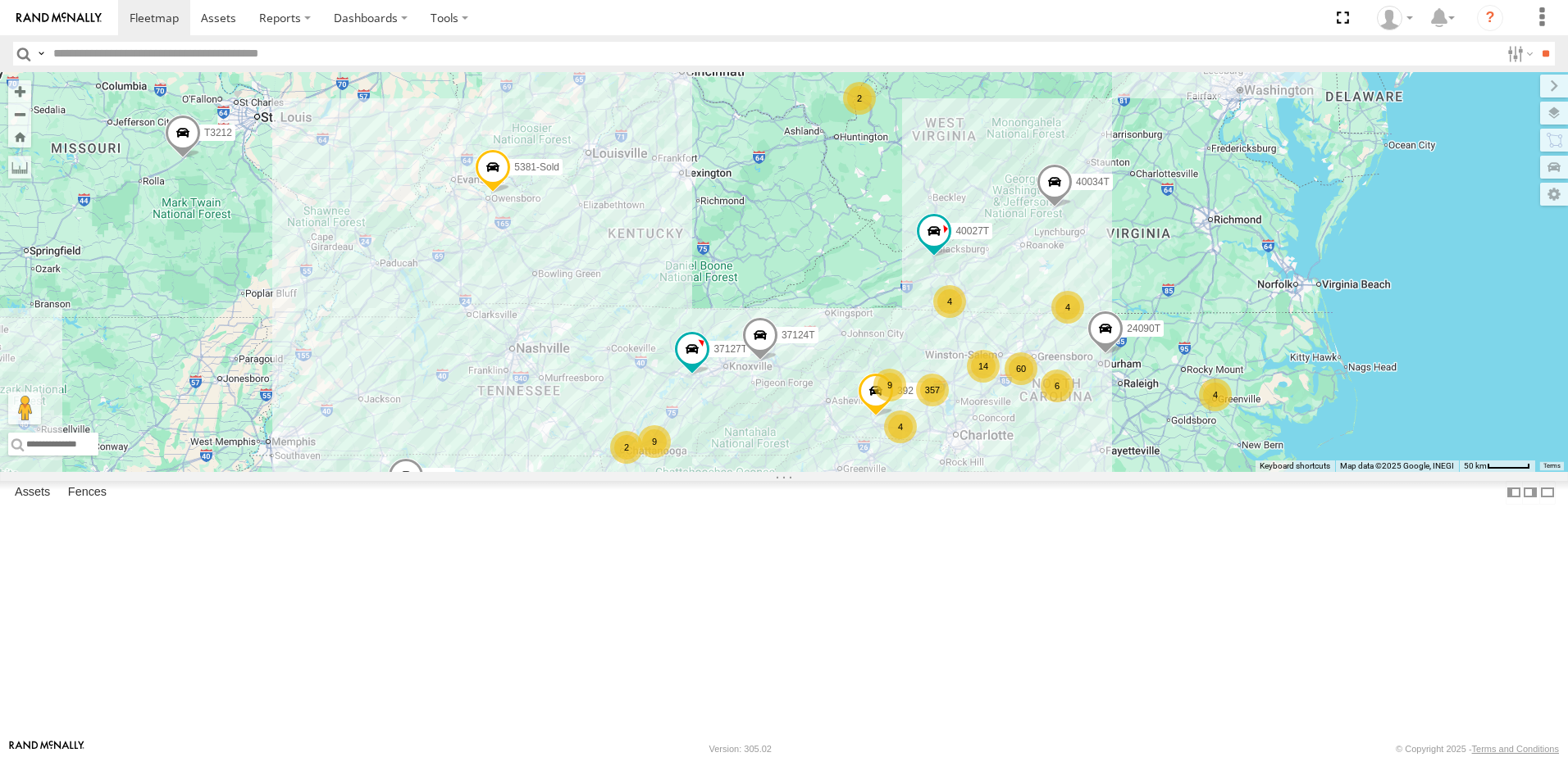
drag, startPoint x: 568, startPoint y: 454, endPoint x: 527, endPoint y: 441, distance: 43.0
click at [527, 441] on div "T1818 40034T T3214 7766T T3205 40037T T3212 T3202 47117T 5381-Sold 7774T 37139T…" at bounding box center [784, 272] width 1568 height 400
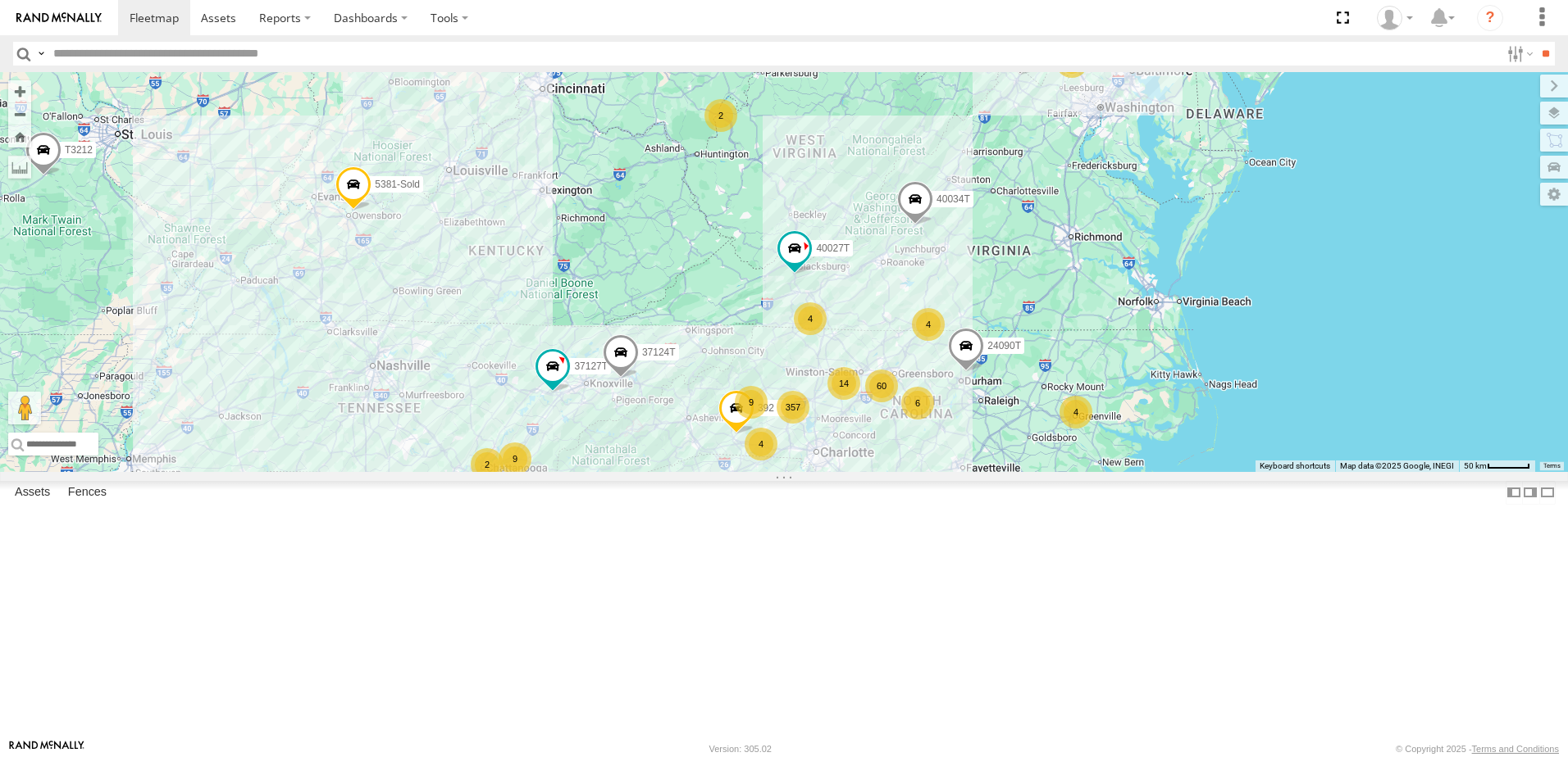
drag, startPoint x: 882, startPoint y: 372, endPoint x: 849, endPoint y: 385, distance: 35.5
click at [849, 385] on div "T1818 40034T T3214 7766T T3205 40037T T3212 T3202 47117T 5381-Sold 7774T 37139T…" at bounding box center [784, 272] width 1568 height 400
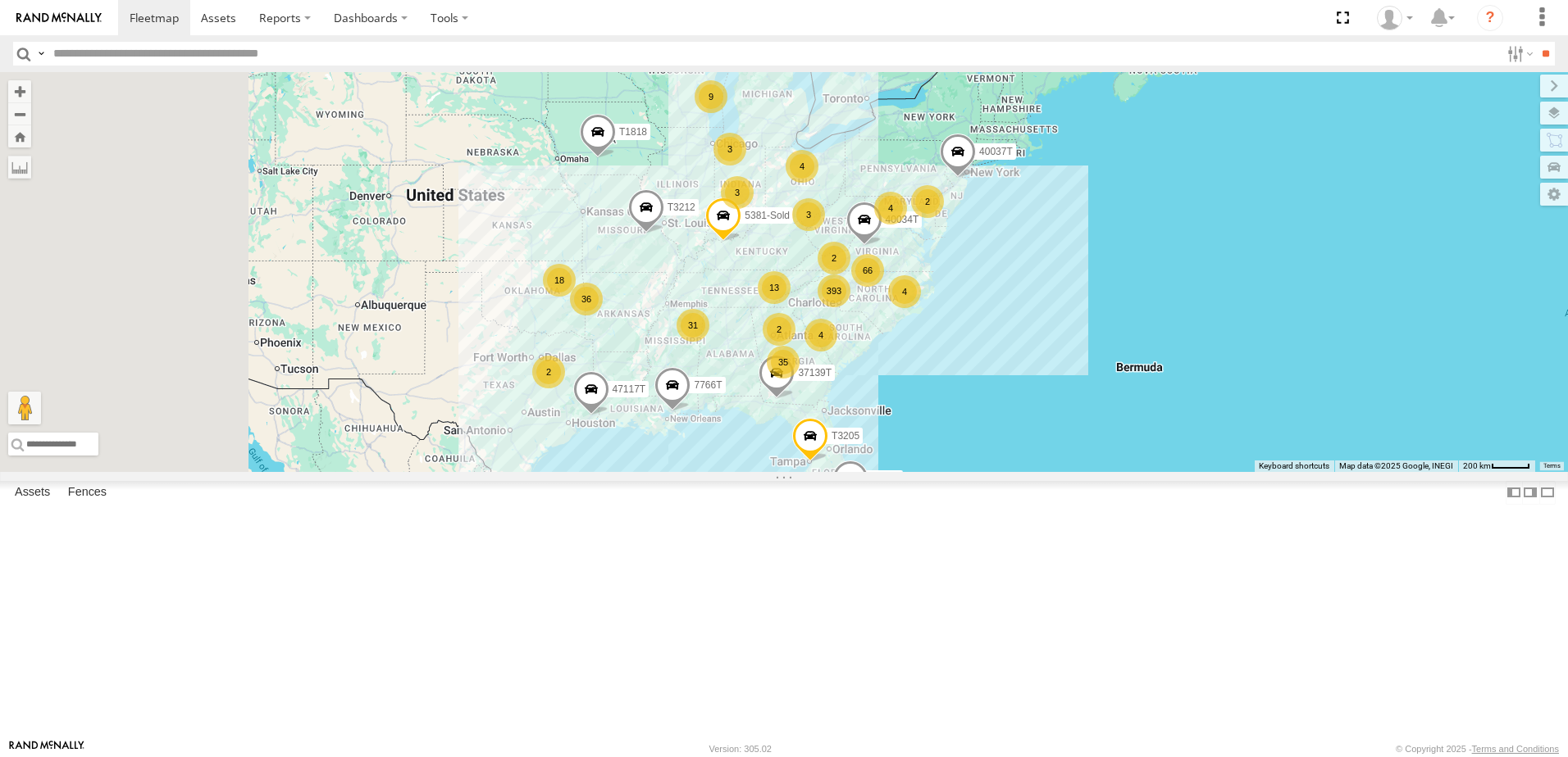
drag, startPoint x: 474, startPoint y: 456, endPoint x: 654, endPoint y: 457, distance: 180.0
click at [654, 457] on div "T1818 40034T T3214 7766T T3205 40037T T3212 T3202 47117T 5381-Sold 7774T 37139T…" at bounding box center [784, 272] width 1568 height 400
